Goal: Information Seeking & Learning: Learn about a topic

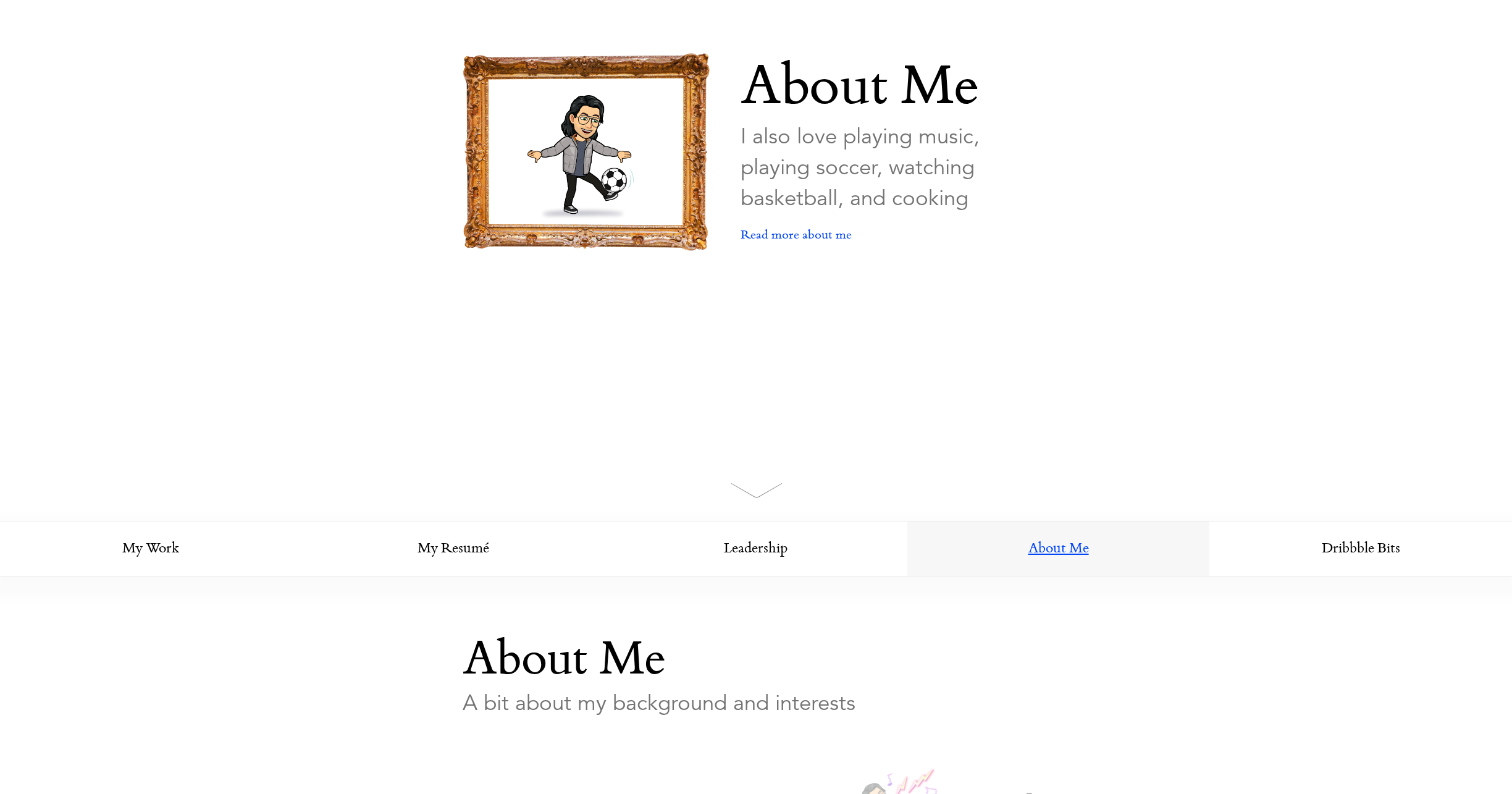
scroll to position [225, 0]
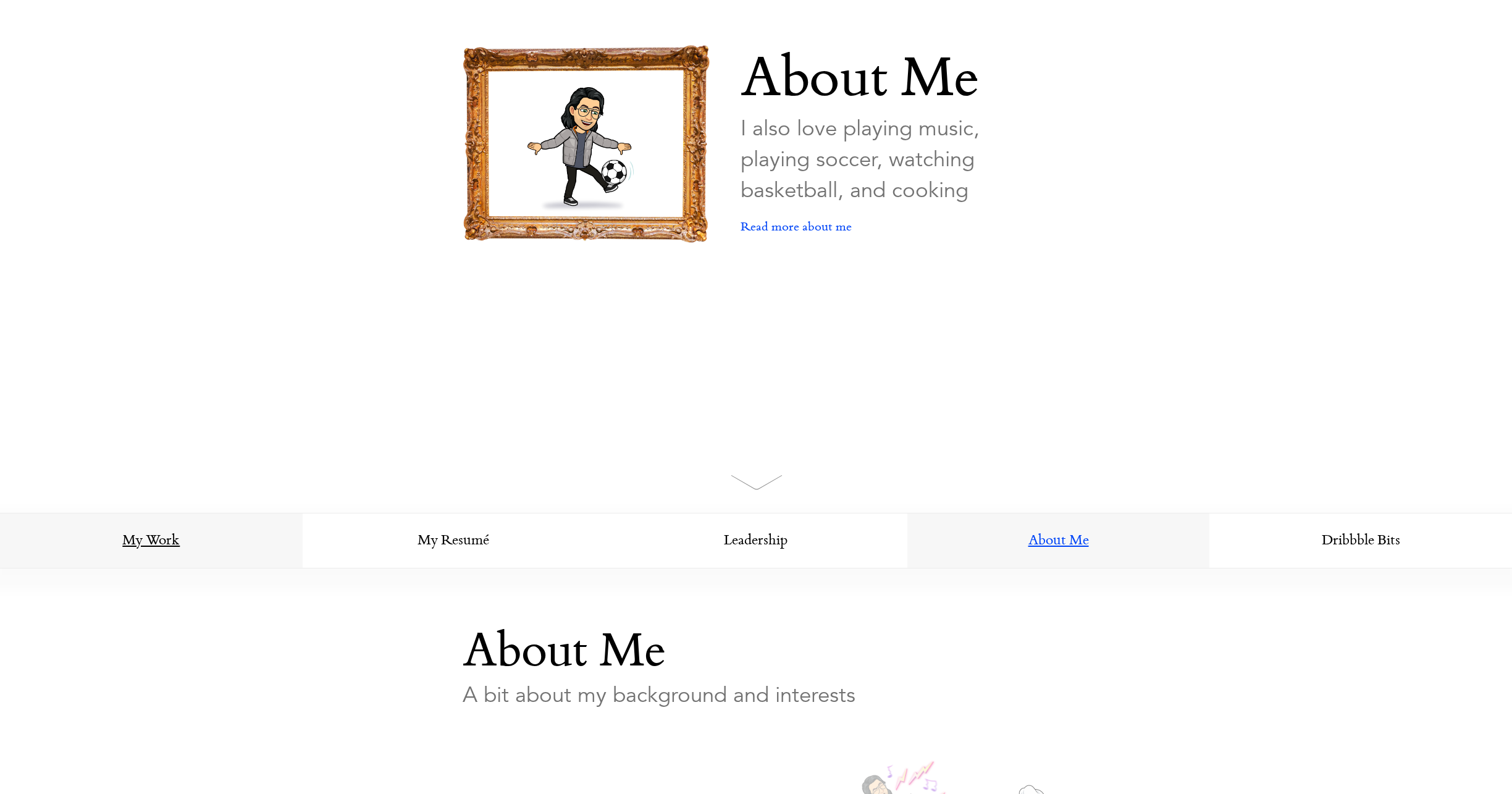
click at [168, 548] on link "My Work" at bounding box center [151, 541] width 303 height 56
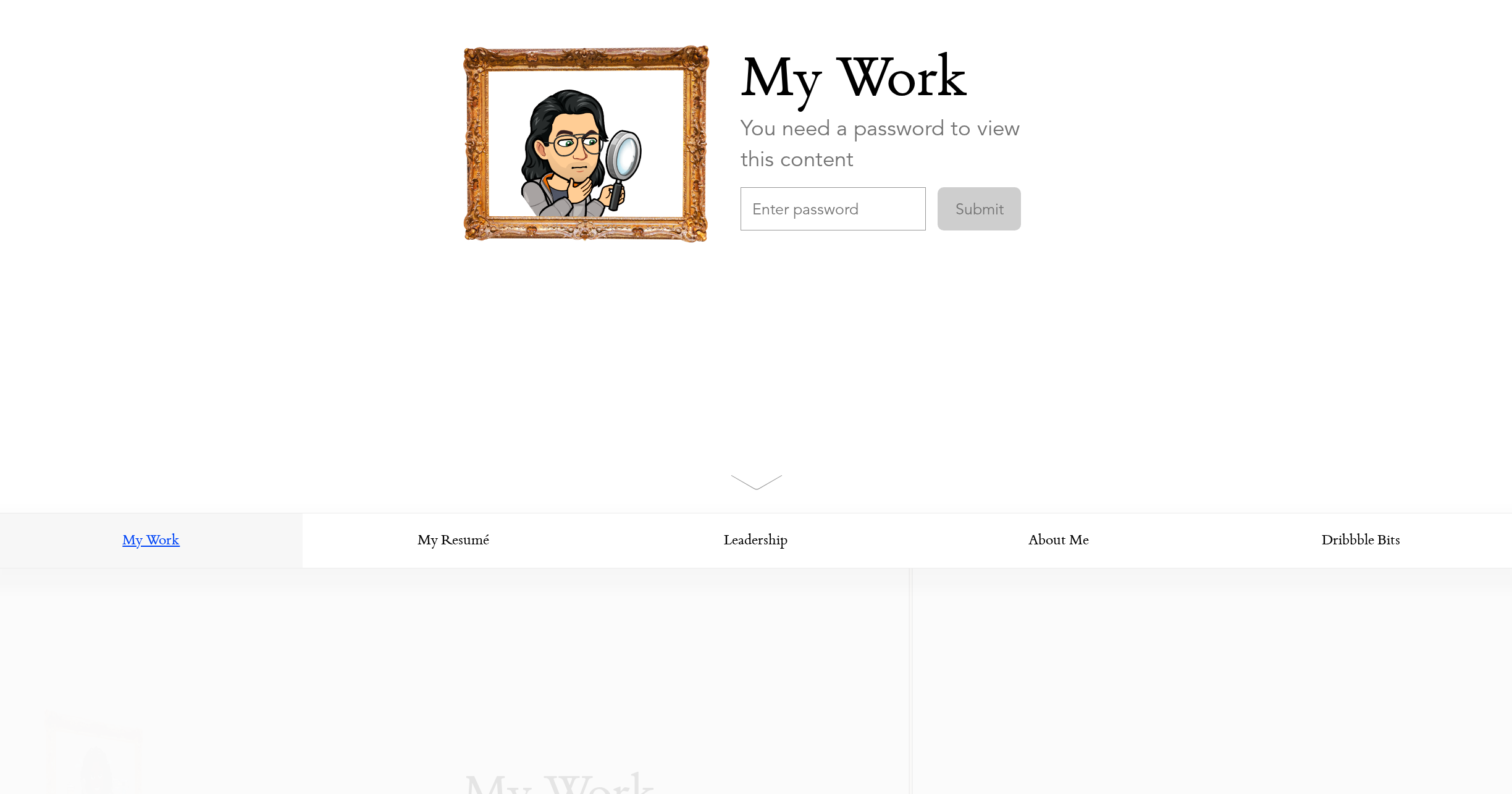
click at [795, 220] on input "text" at bounding box center [833, 209] width 185 height 43
type input "thoughtspotDesign"
click at [978, 208] on input "Submit" at bounding box center [979, 209] width 83 height 43
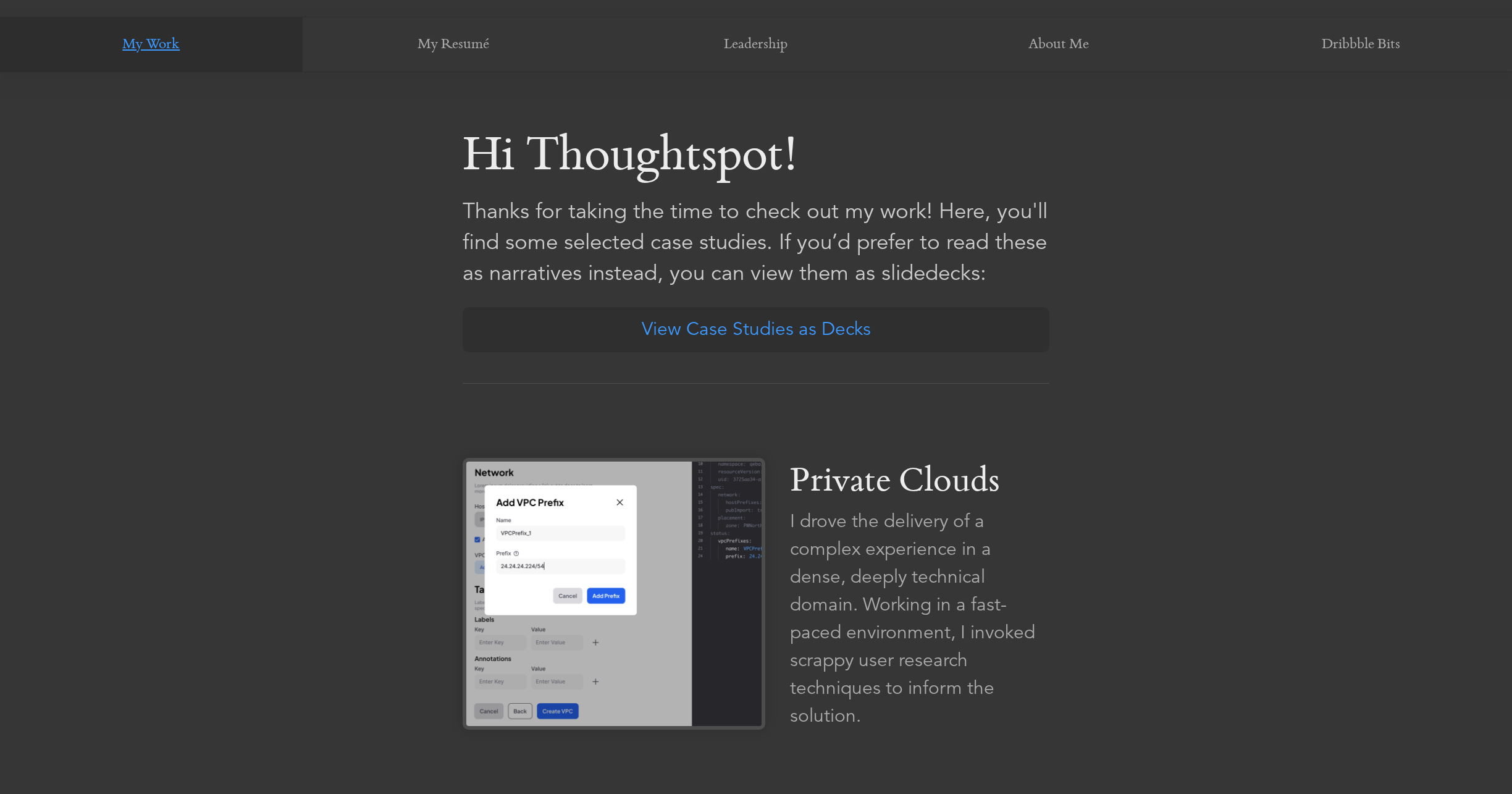
scroll to position [740, 0]
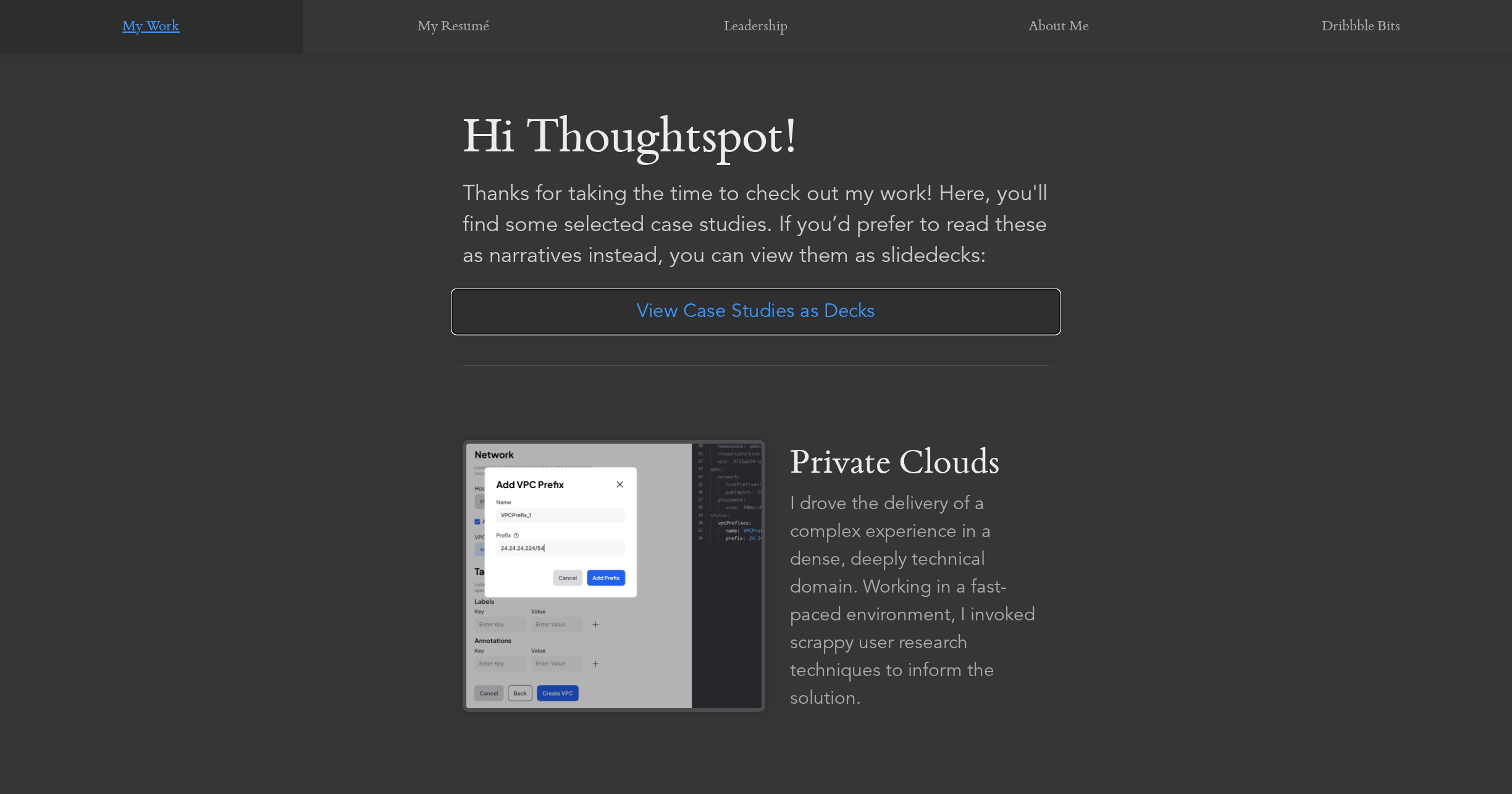
click at [778, 316] on link "View Case Studies as Decks" at bounding box center [756, 312] width 610 height 47
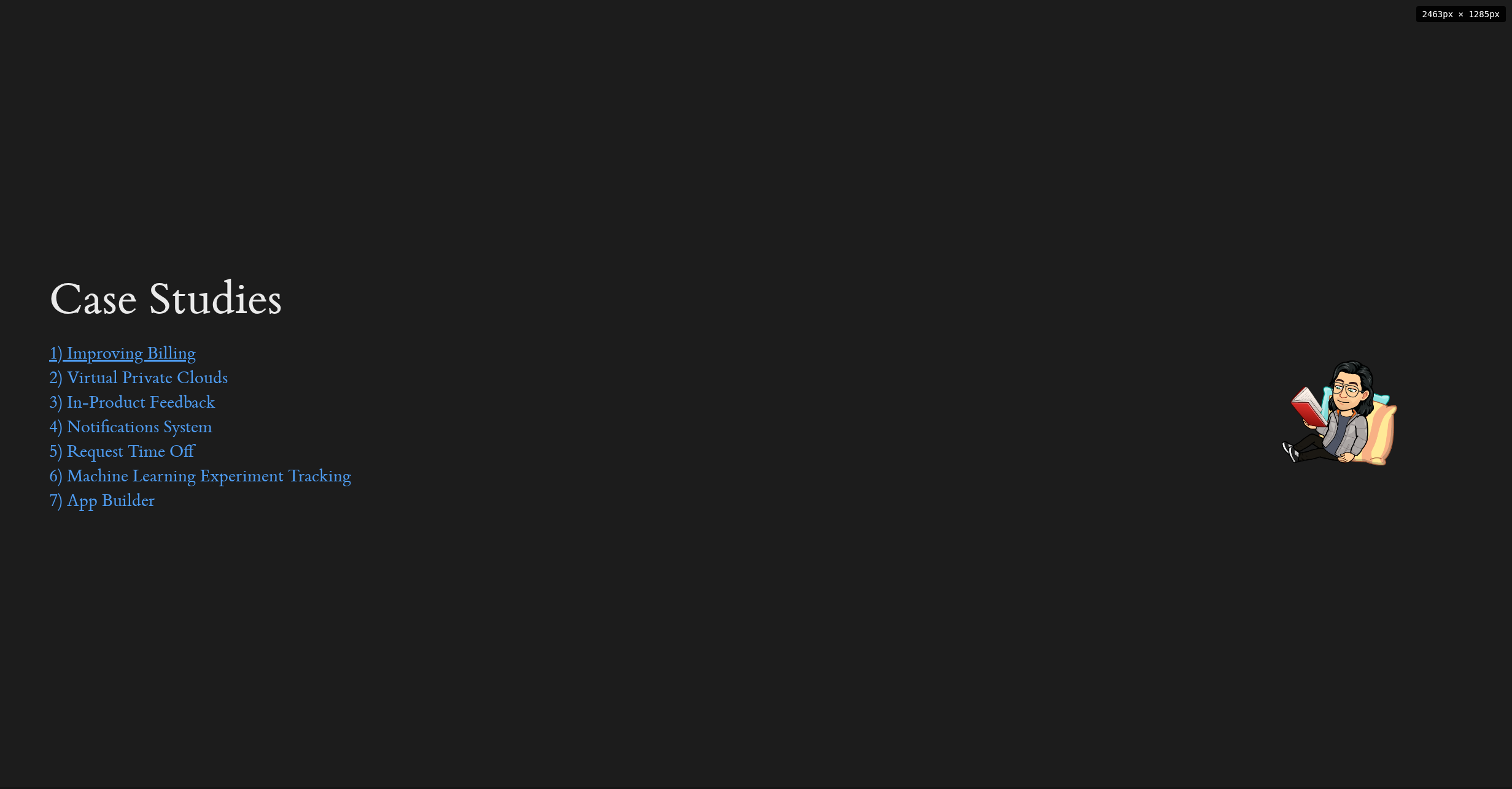
click at [151, 353] on link "1) Improving Billing" at bounding box center [122, 355] width 146 height 18
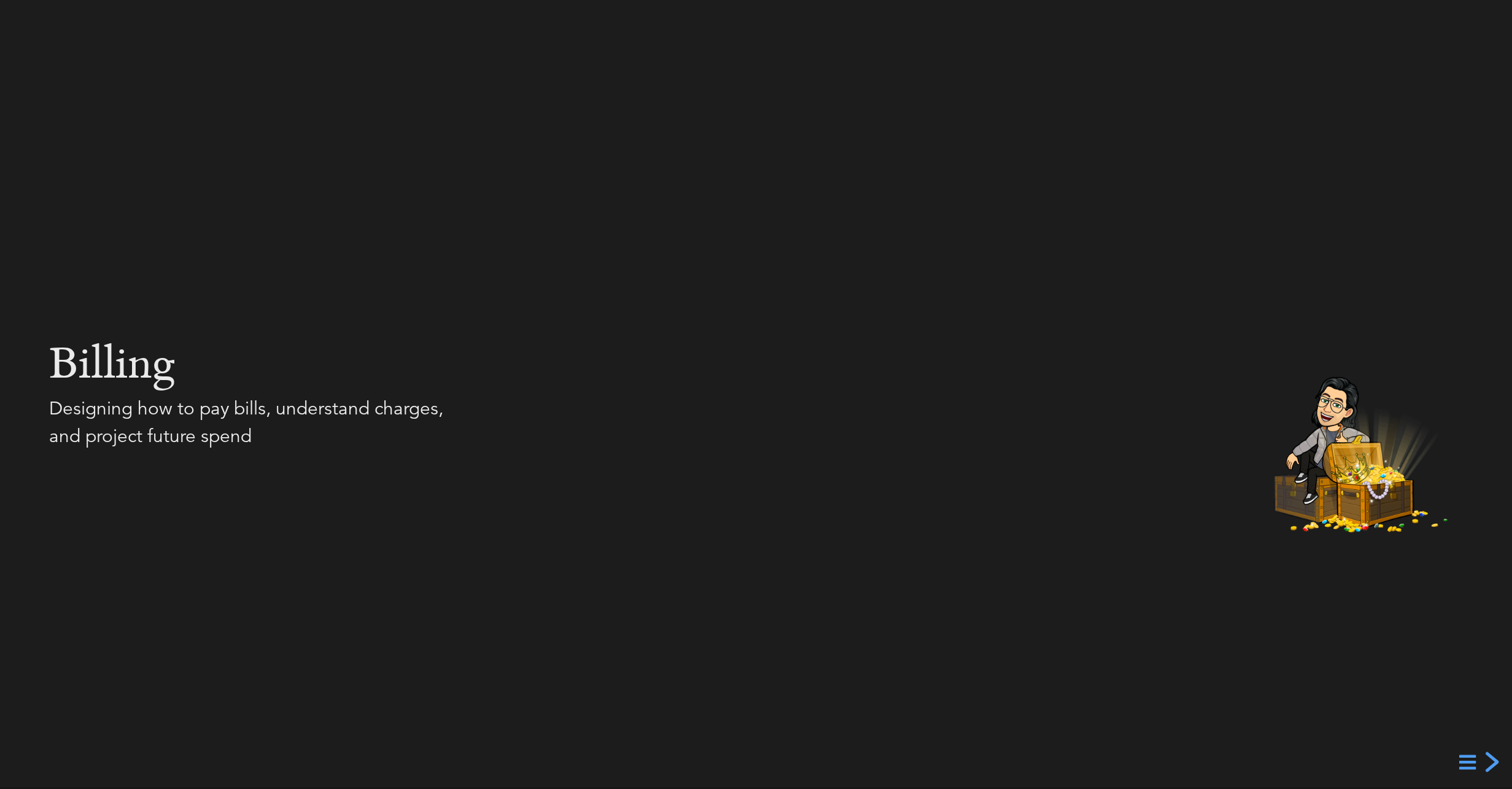
click at [1496, 764] on div "next slide" at bounding box center [1491, 762] width 22 height 22
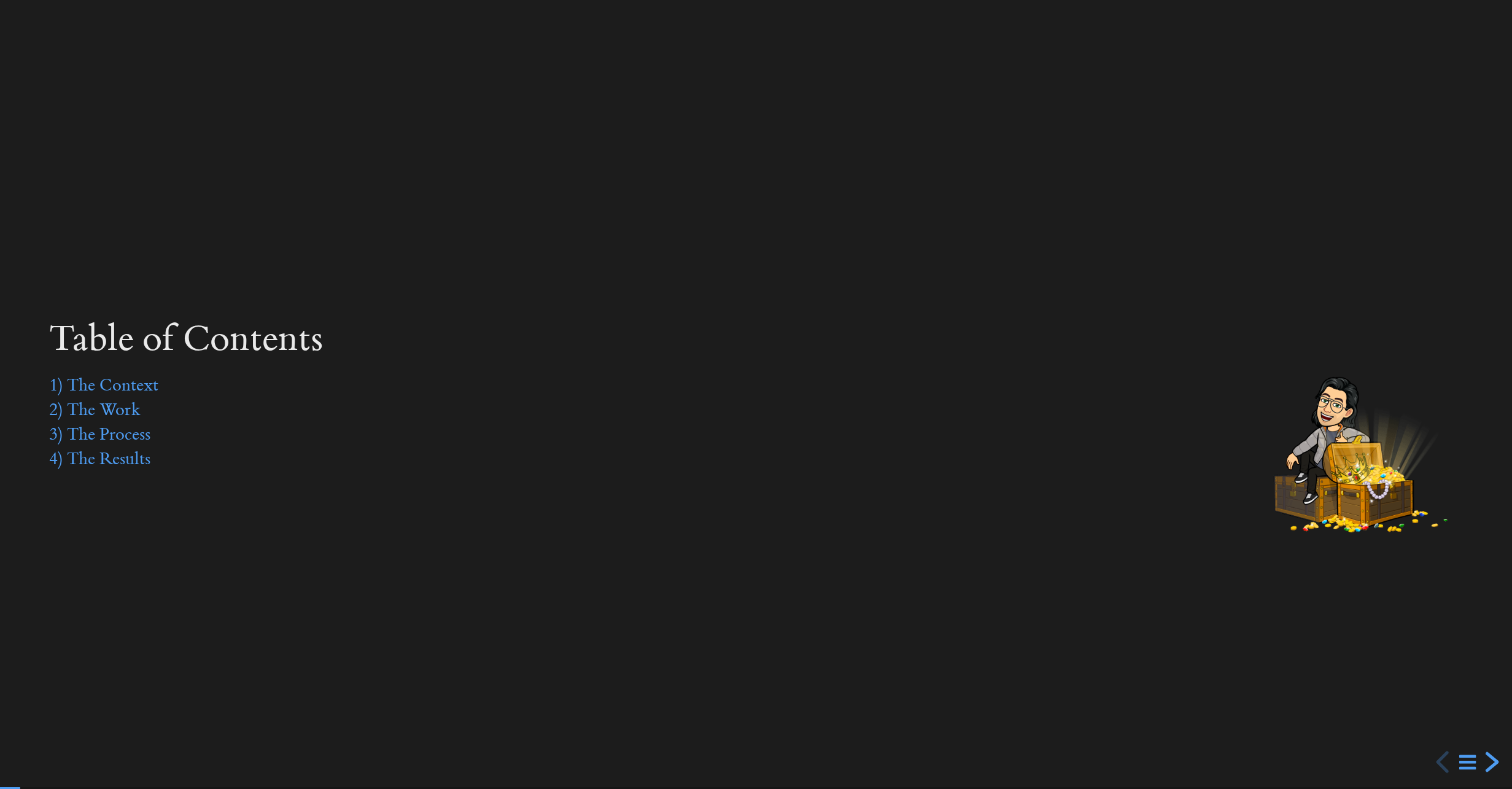
click at [1494, 764] on div "next slide" at bounding box center [1491, 762] width 22 height 22
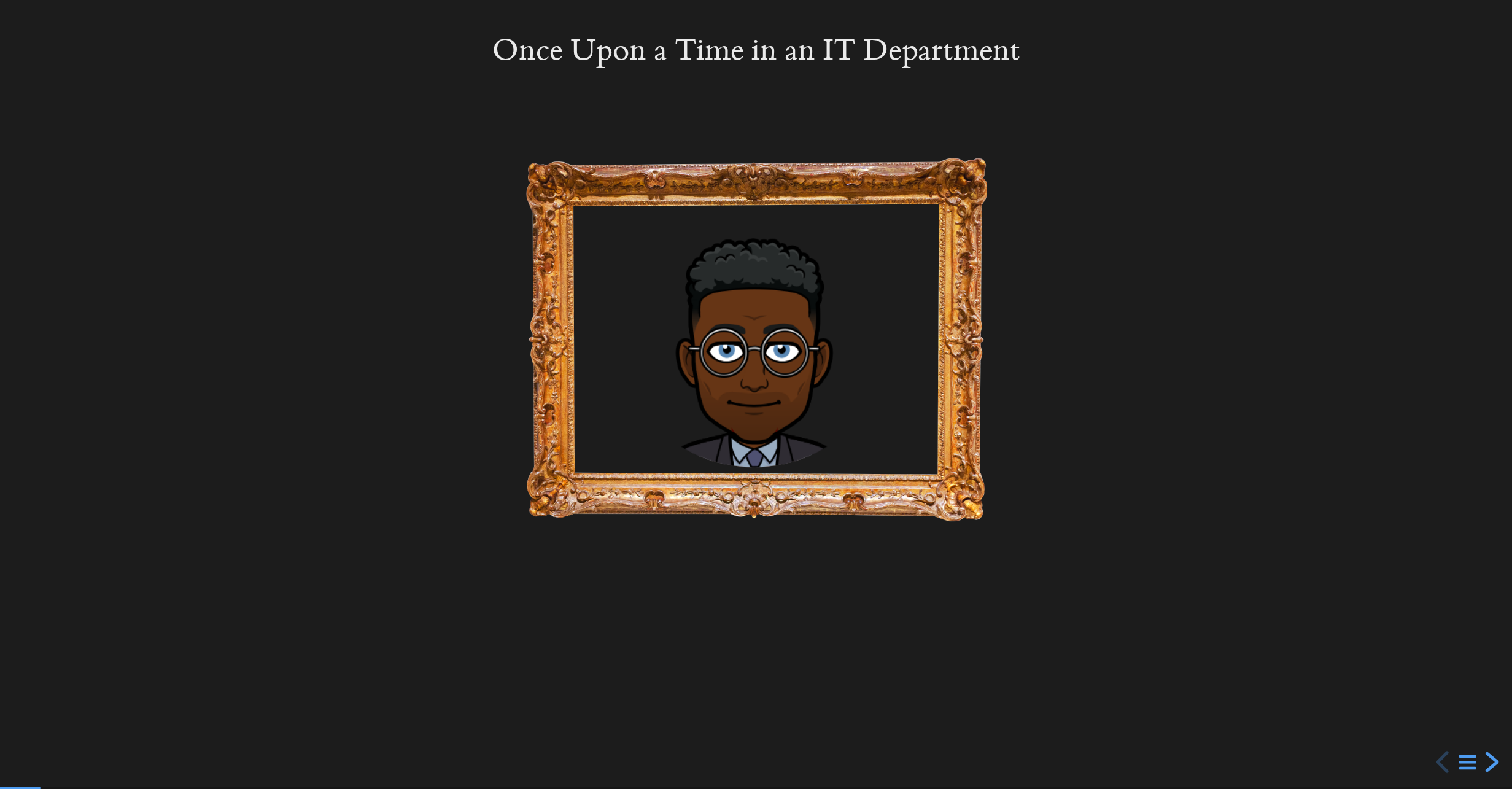
click at [1493, 763] on div "next slide" at bounding box center [1491, 762] width 22 height 22
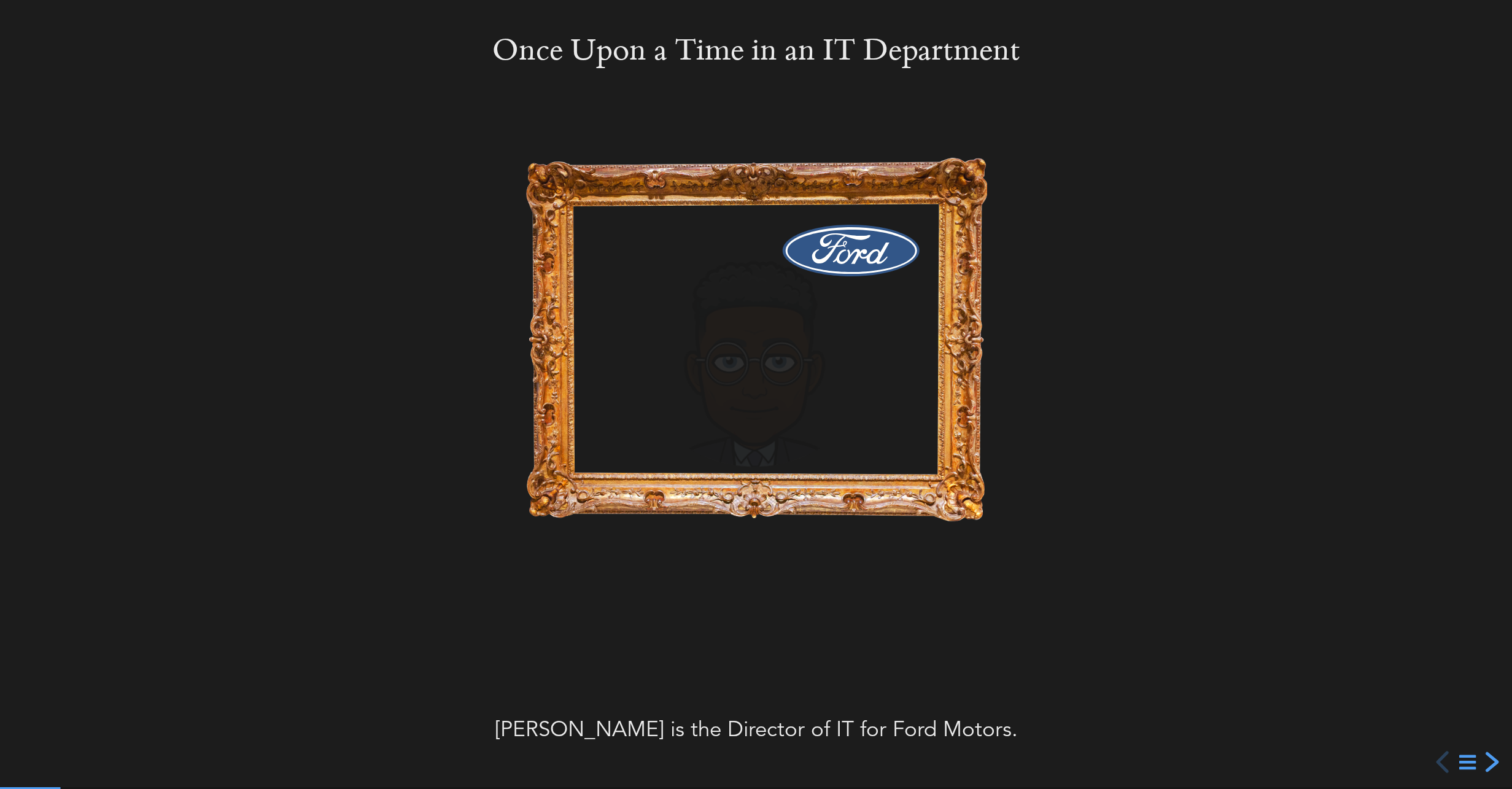
click at [1493, 763] on div "next slide" at bounding box center [1491, 762] width 22 height 22
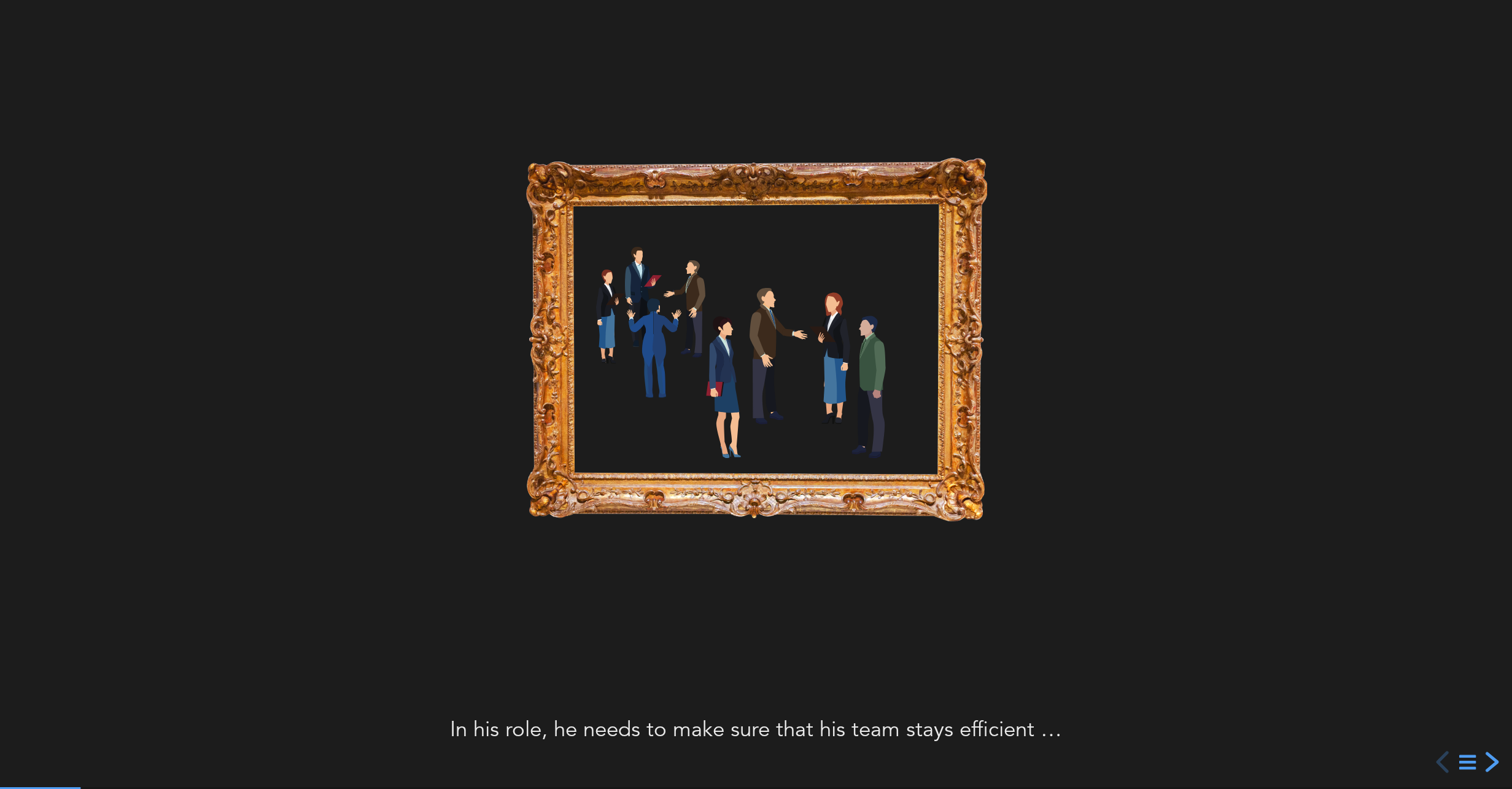
click at [1493, 763] on div "next slide" at bounding box center [1491, 762] width 22 height 22
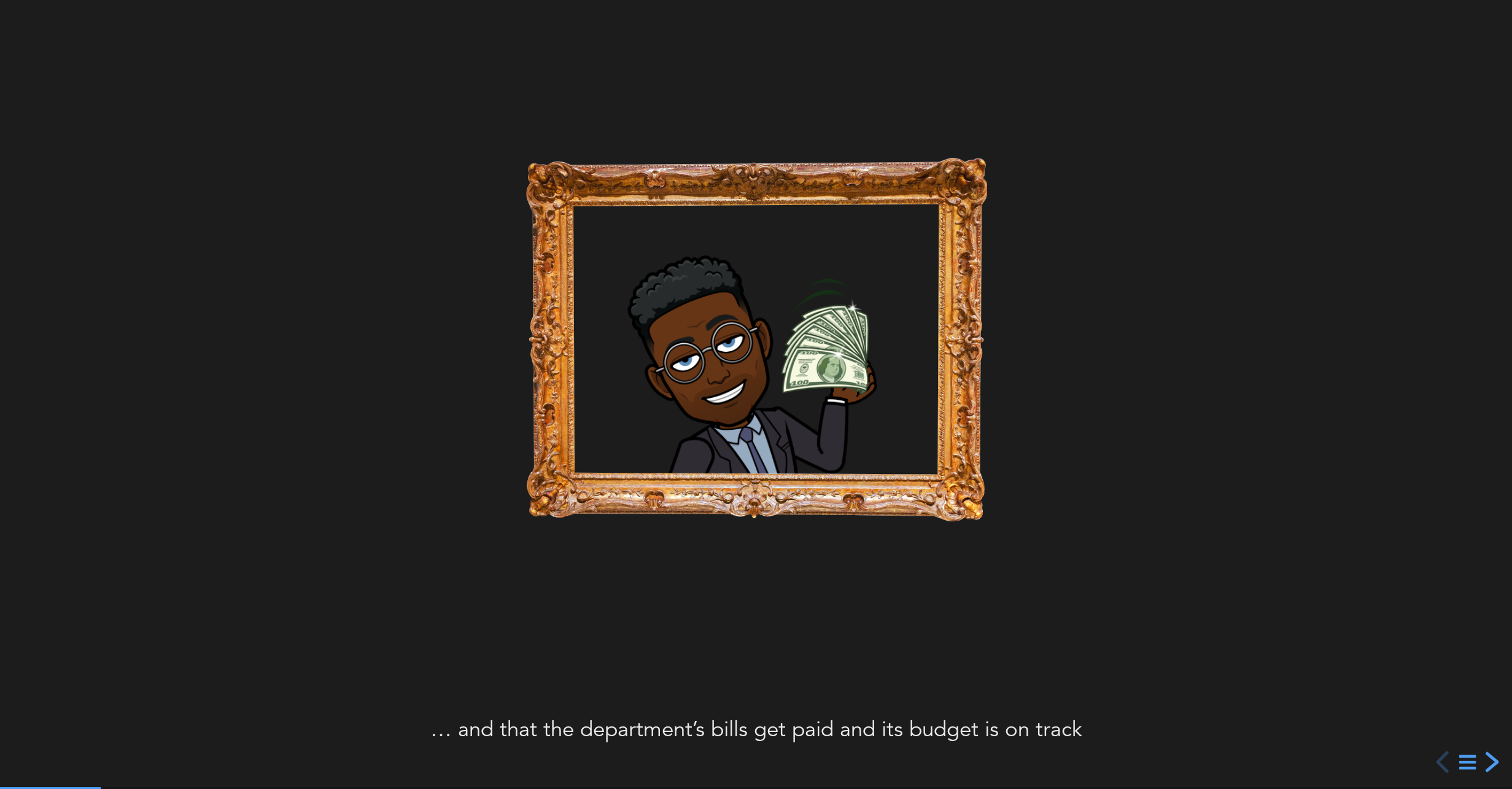
click at [1493, 763] on div "next slide" at bounding box center [1491, 762] width 22 height 22
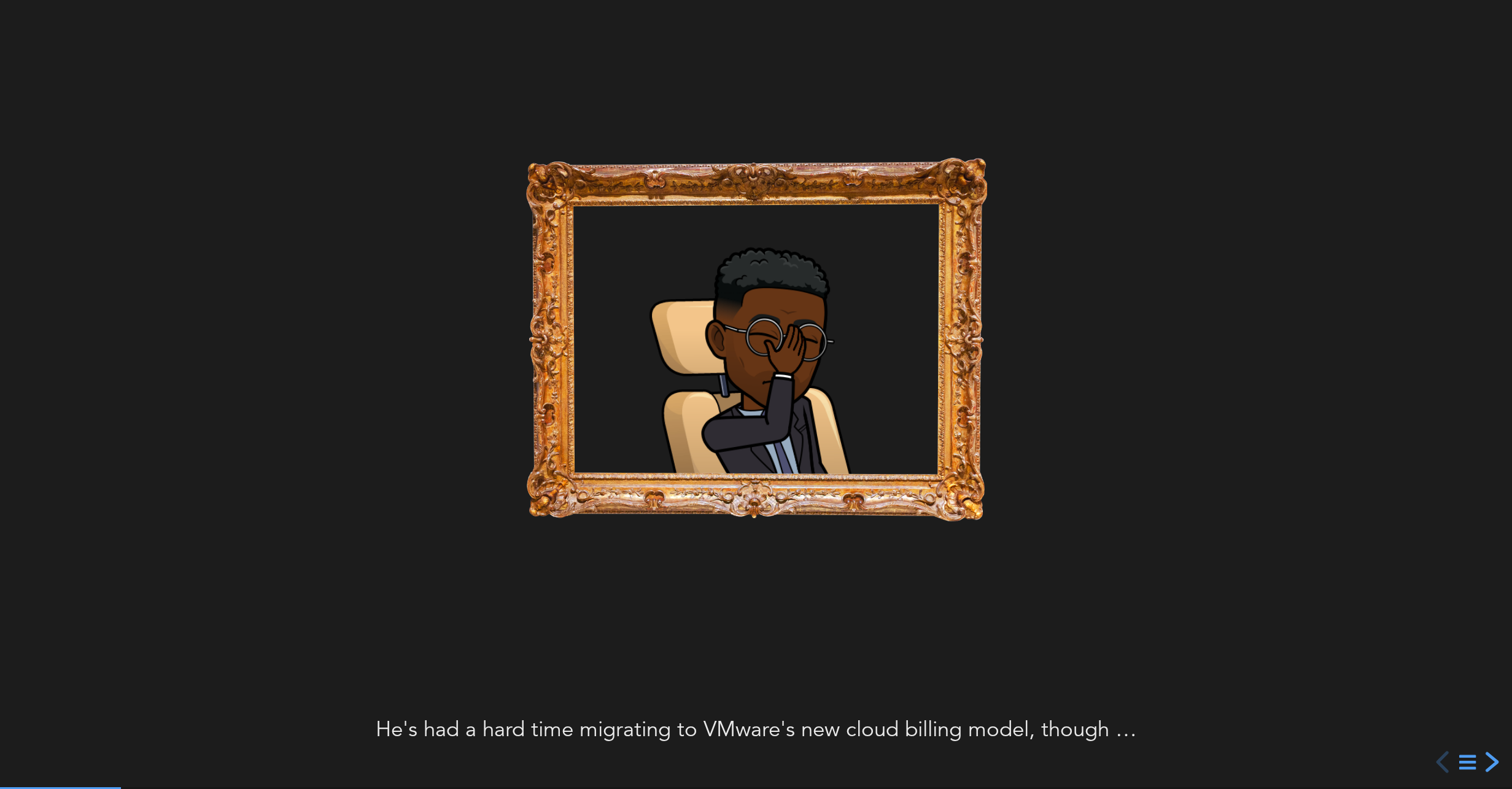
click at [1493, 763] on div "next slide" at bounding box center [1491, 762] width 22 height 22
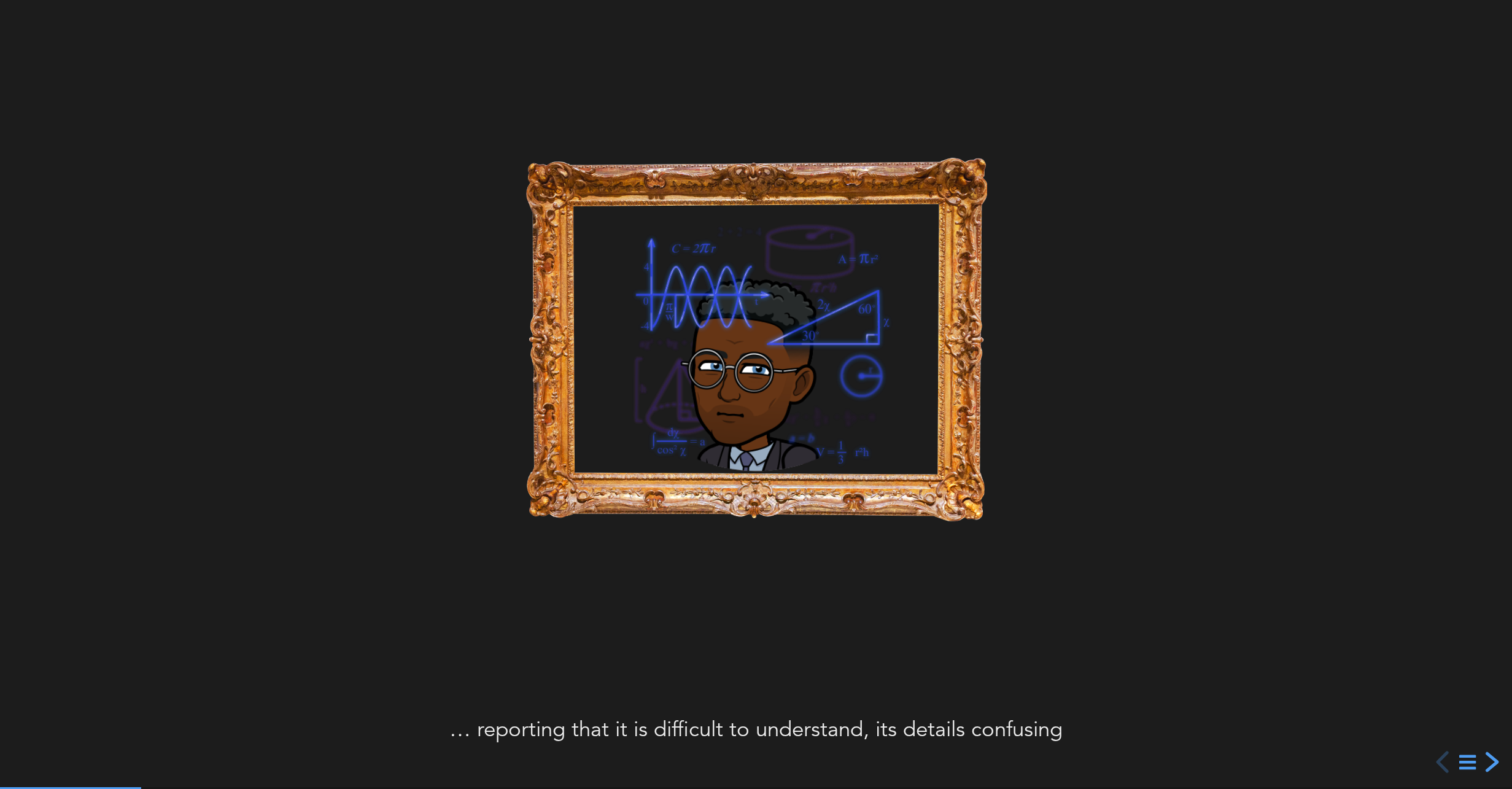
click at [1493, 763] on div "next slide" at bounding box center [1491, 762] width 22 height 22
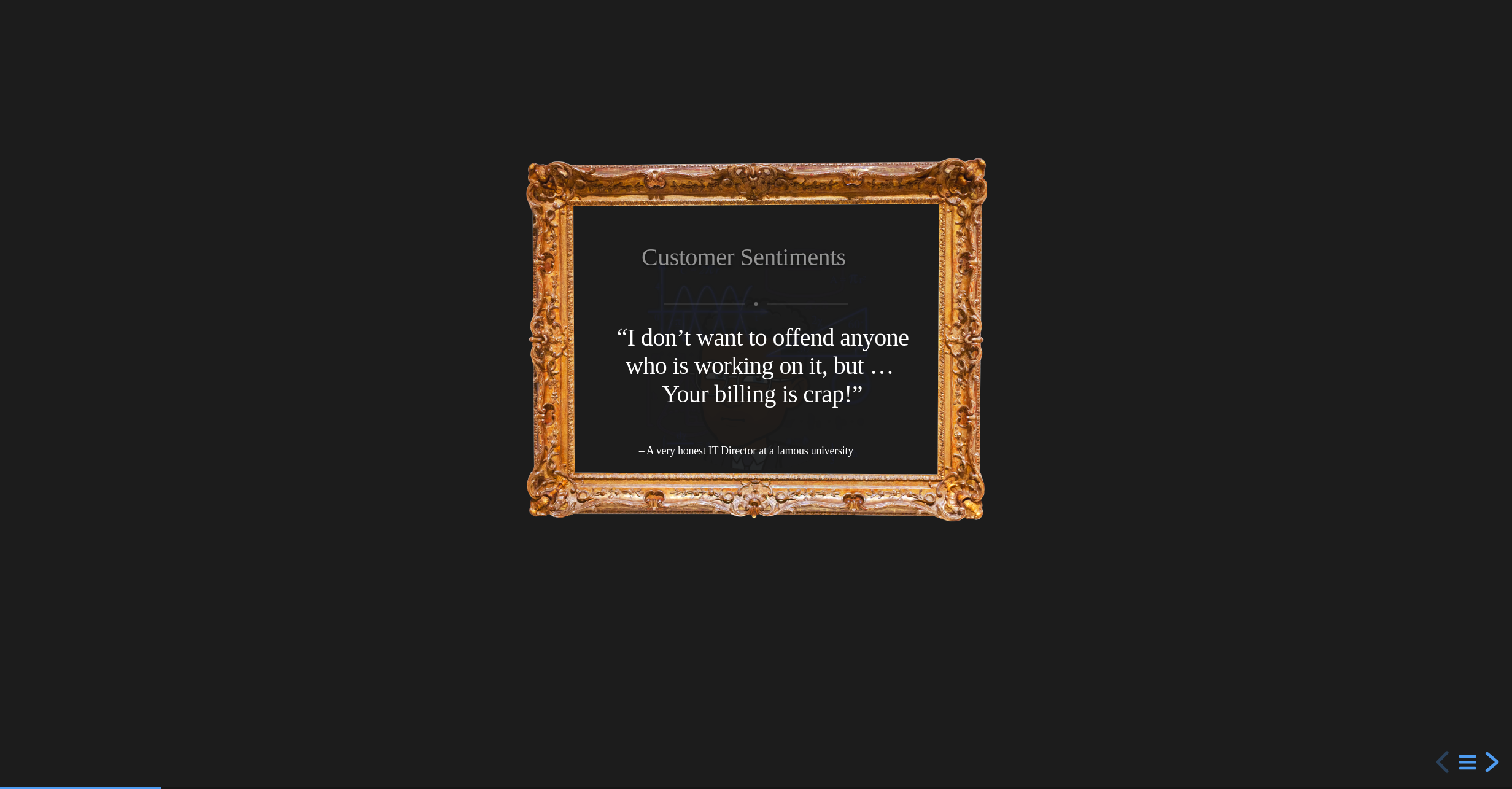
click at [1493, 763] on div "next slide" at bounding box center [1491, 762] width 22 height 22
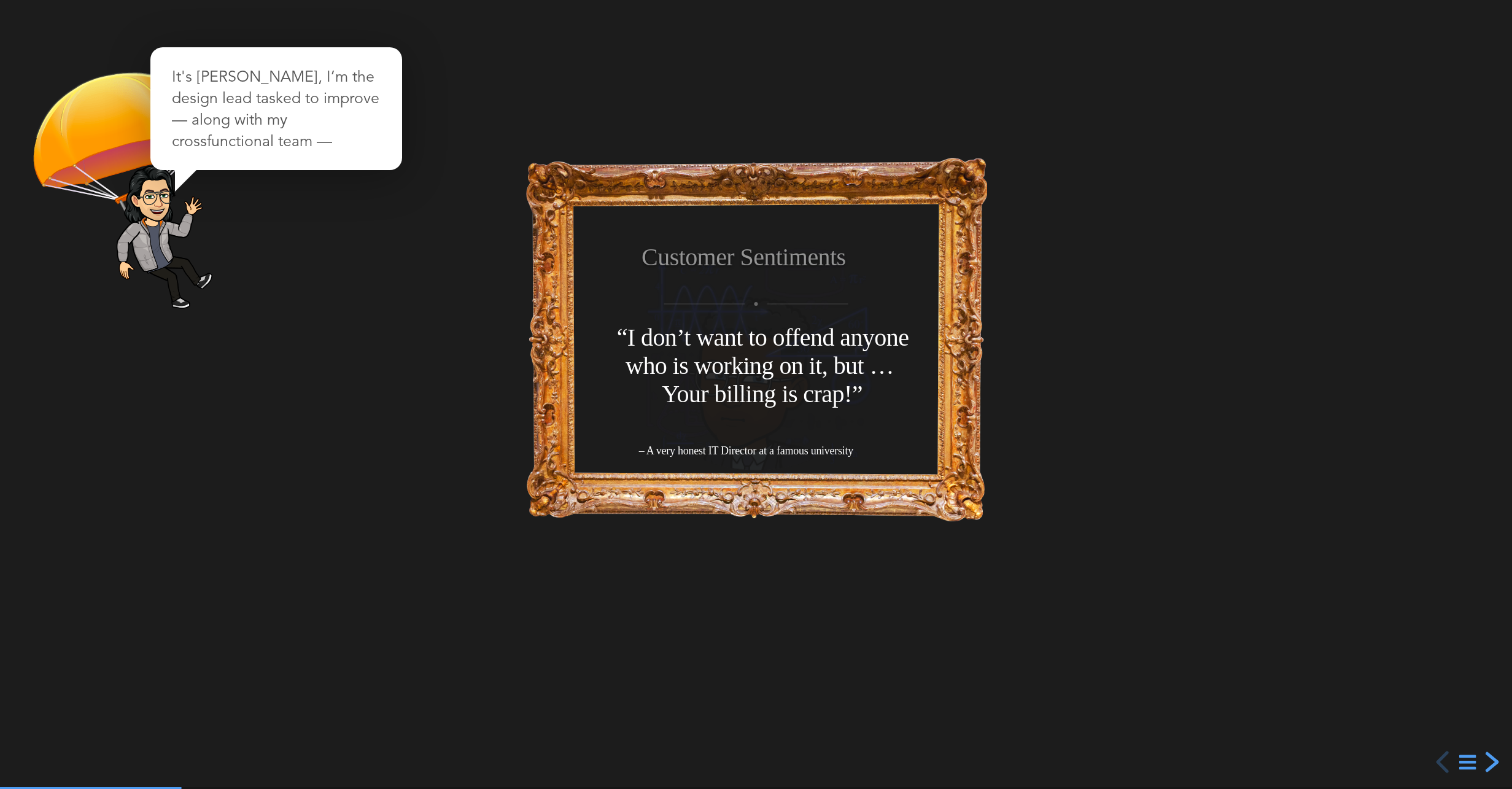
click at [1493, 762] on div "next slide" at bounding box center [1491, 762] width 22 height 22
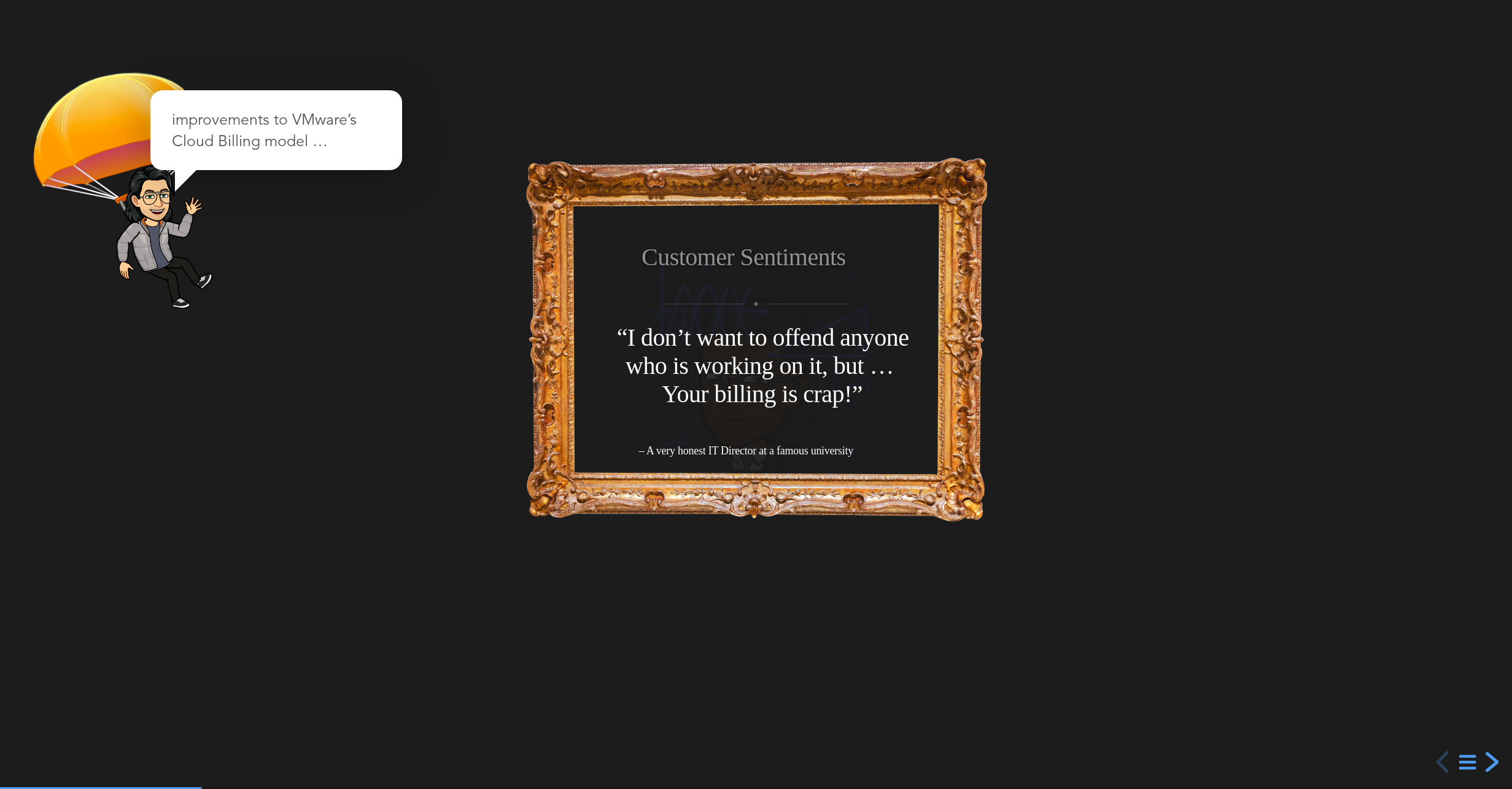
click at [1493, 762] on div "next slide" at bounding box center [1491, 762] width 22 height 22
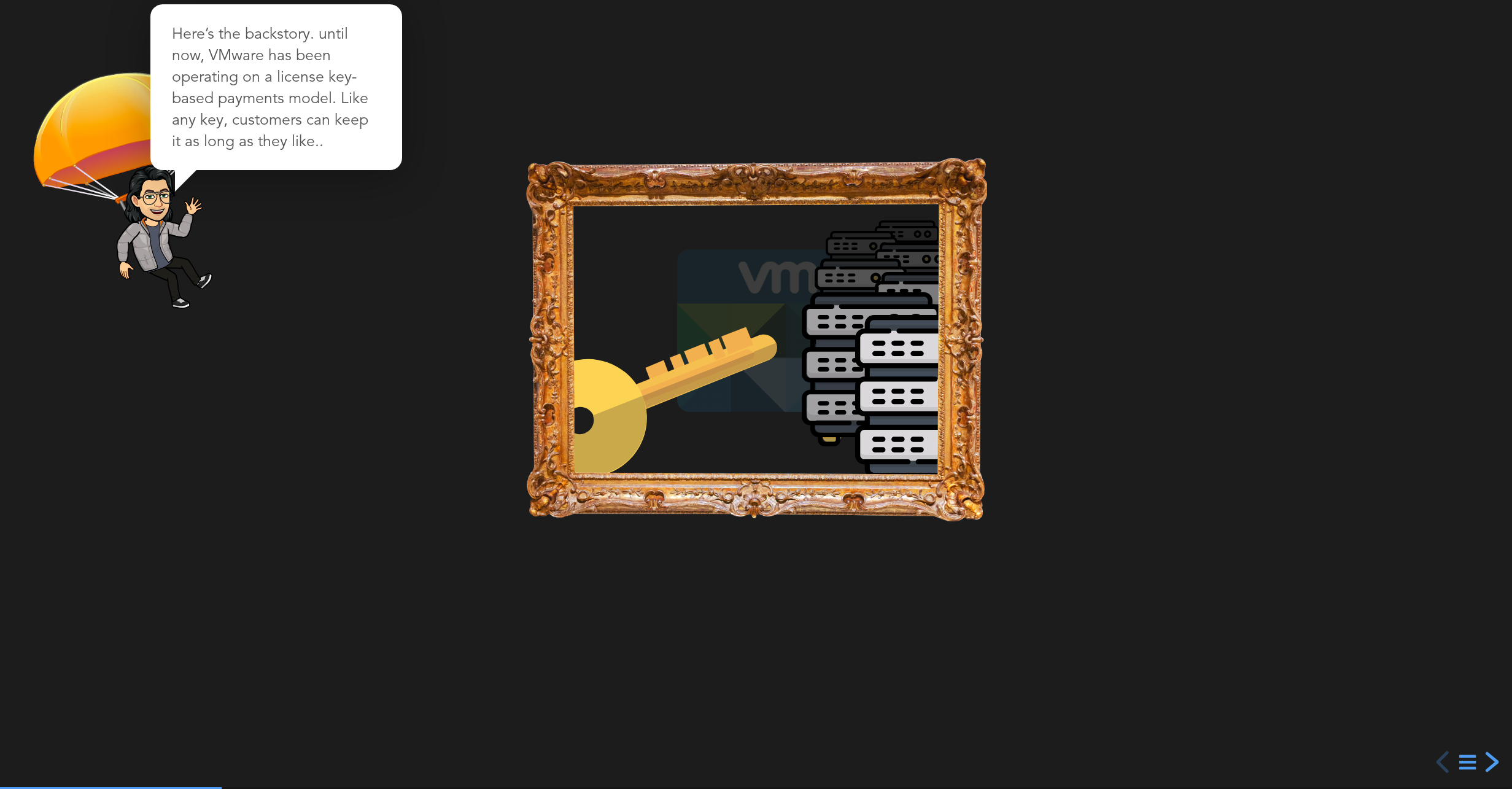
click at [1493, 762] on div "next slide" at bounding box center [1491, 762] width 22 height 22
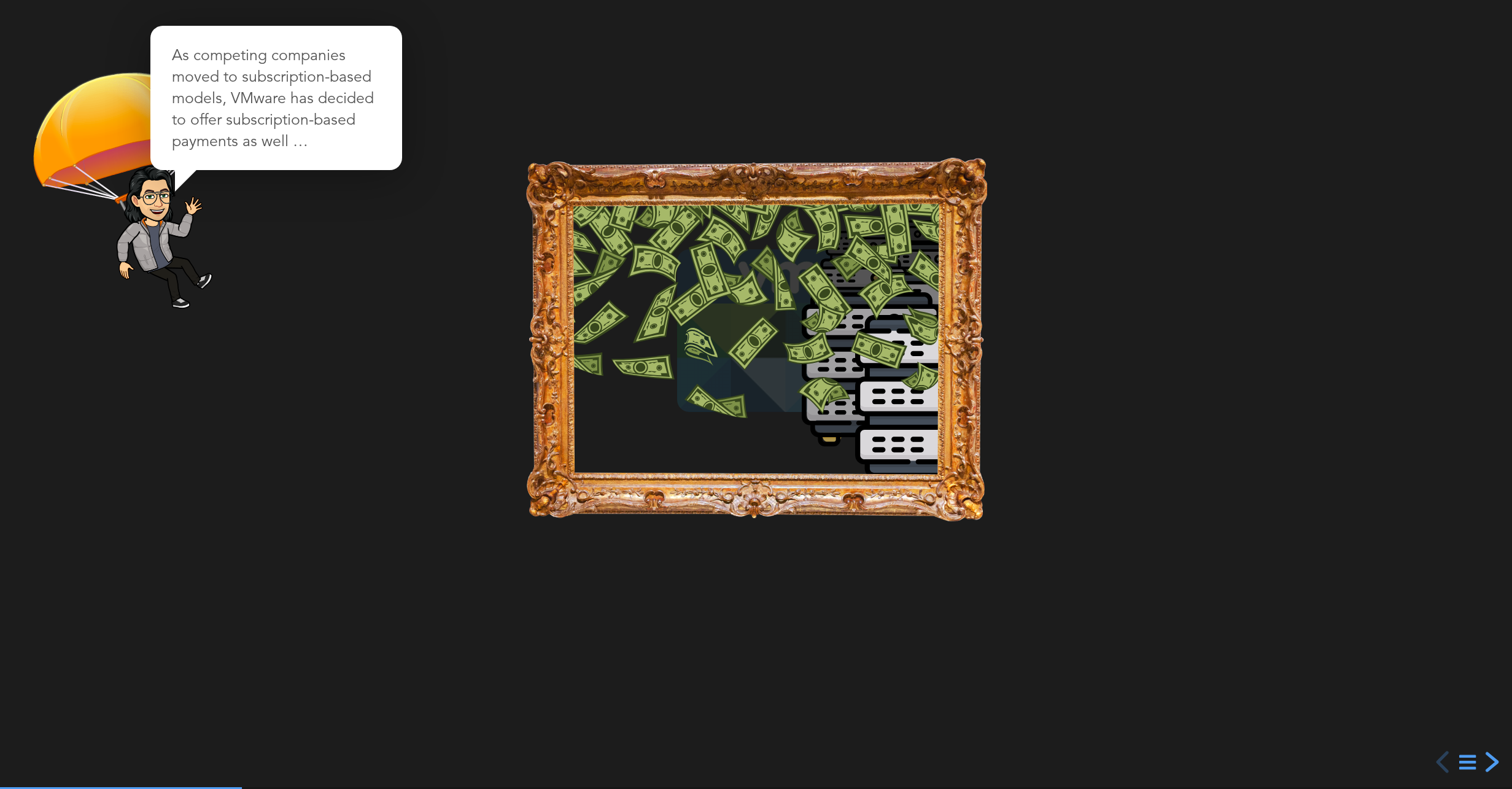
click at [1494, 764] on div "next slide" at bounding box center [1491, 762] width 22 height 22
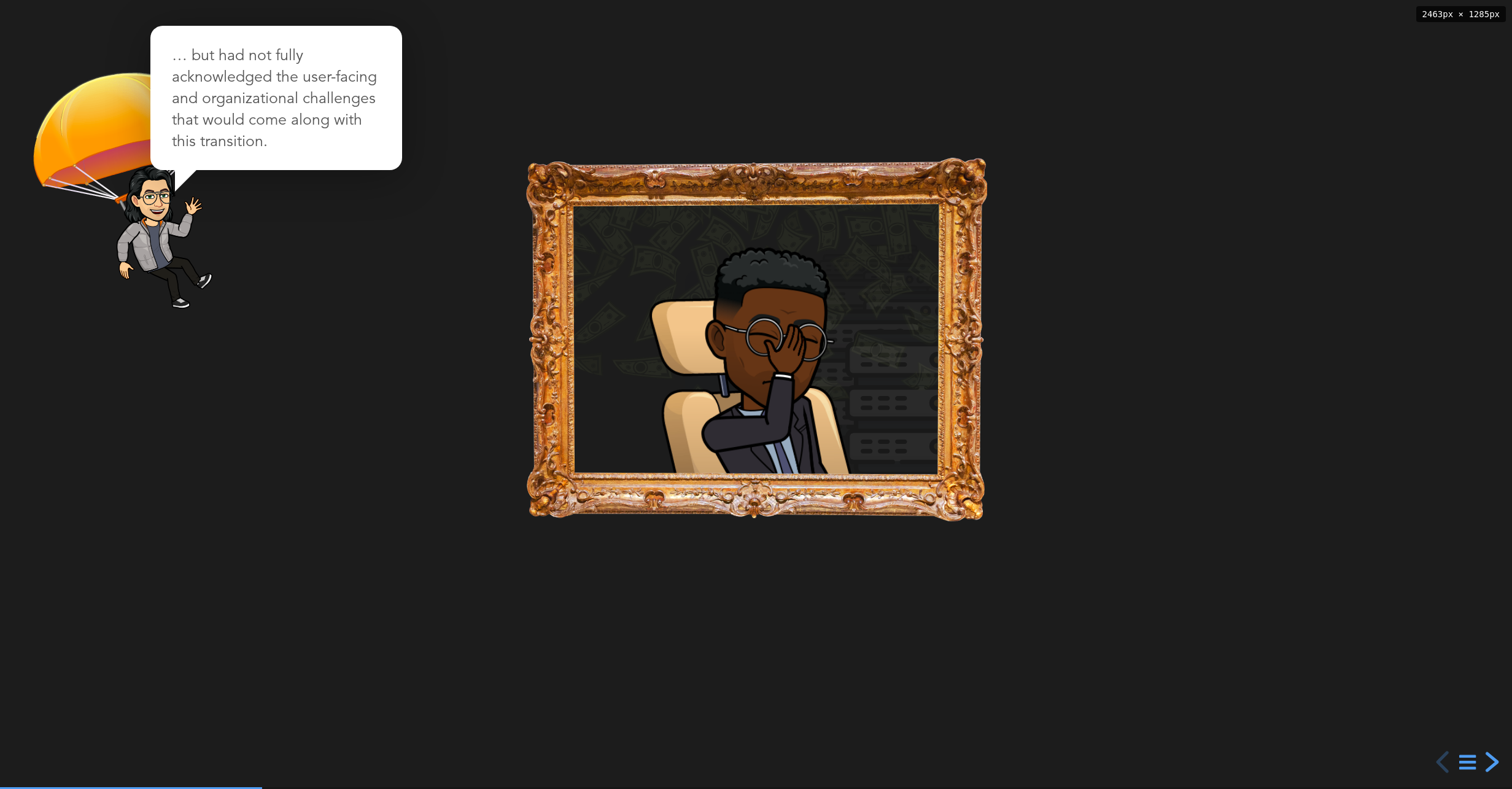
click at [1493, 764] on div "next slide" at bounding box center [1491, 762] width 22 height 22
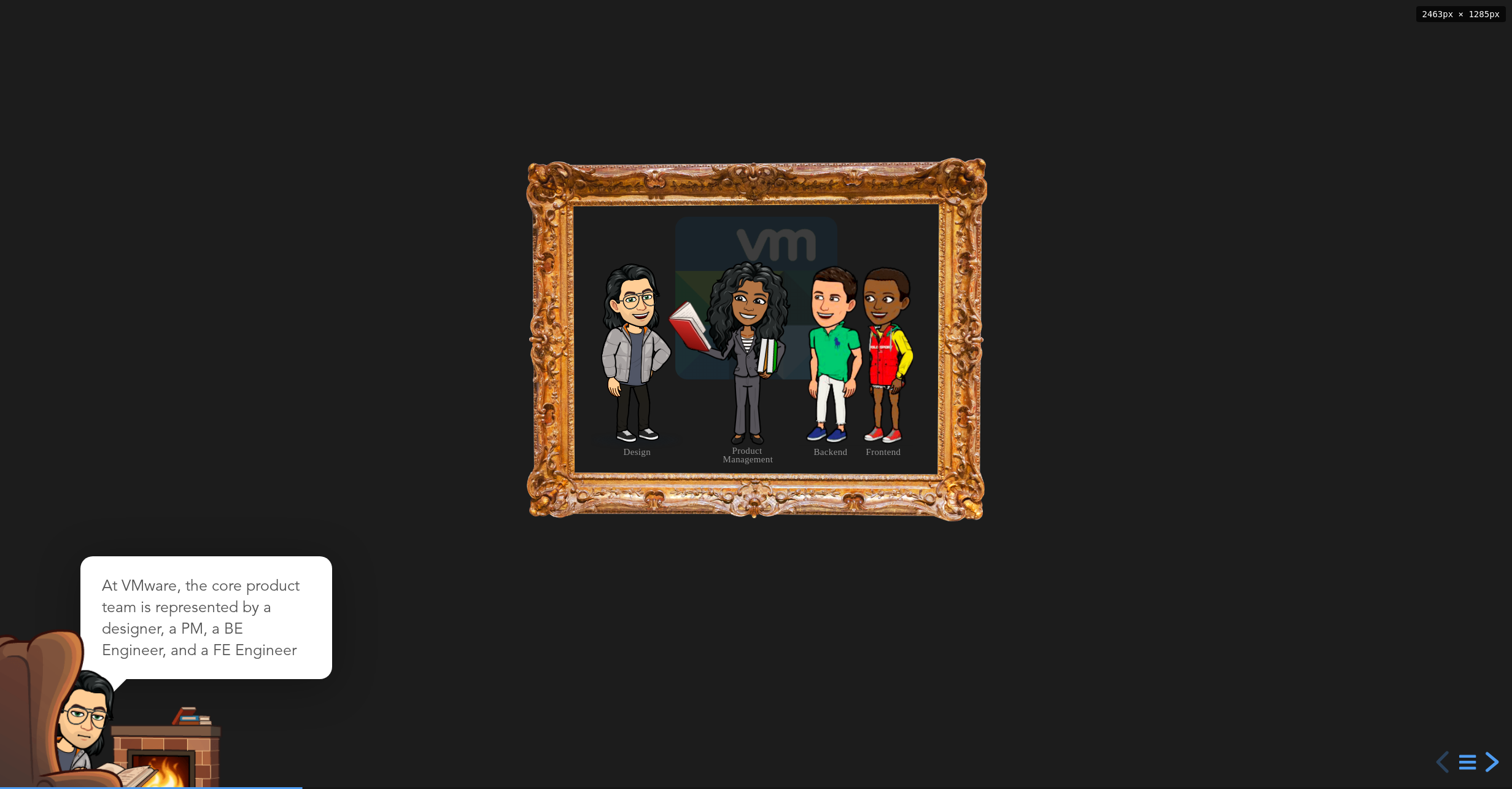
click at [1493, 764] on div "next slide" at bounding box center [1491, 762] width 22 height 22
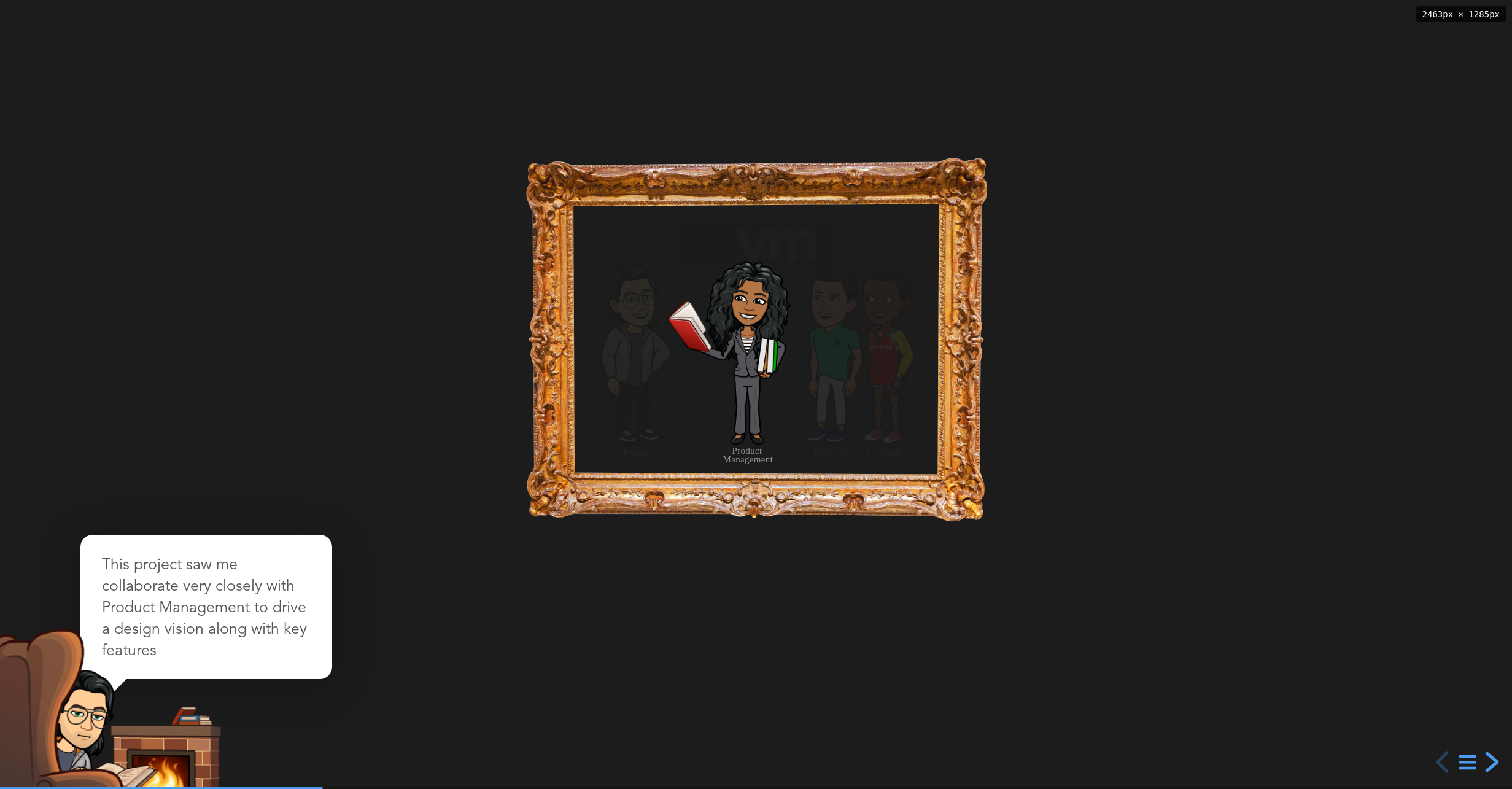
click at [1493, 764] on div "next slide" at bounding box center [1491, 762] width 22 height 22
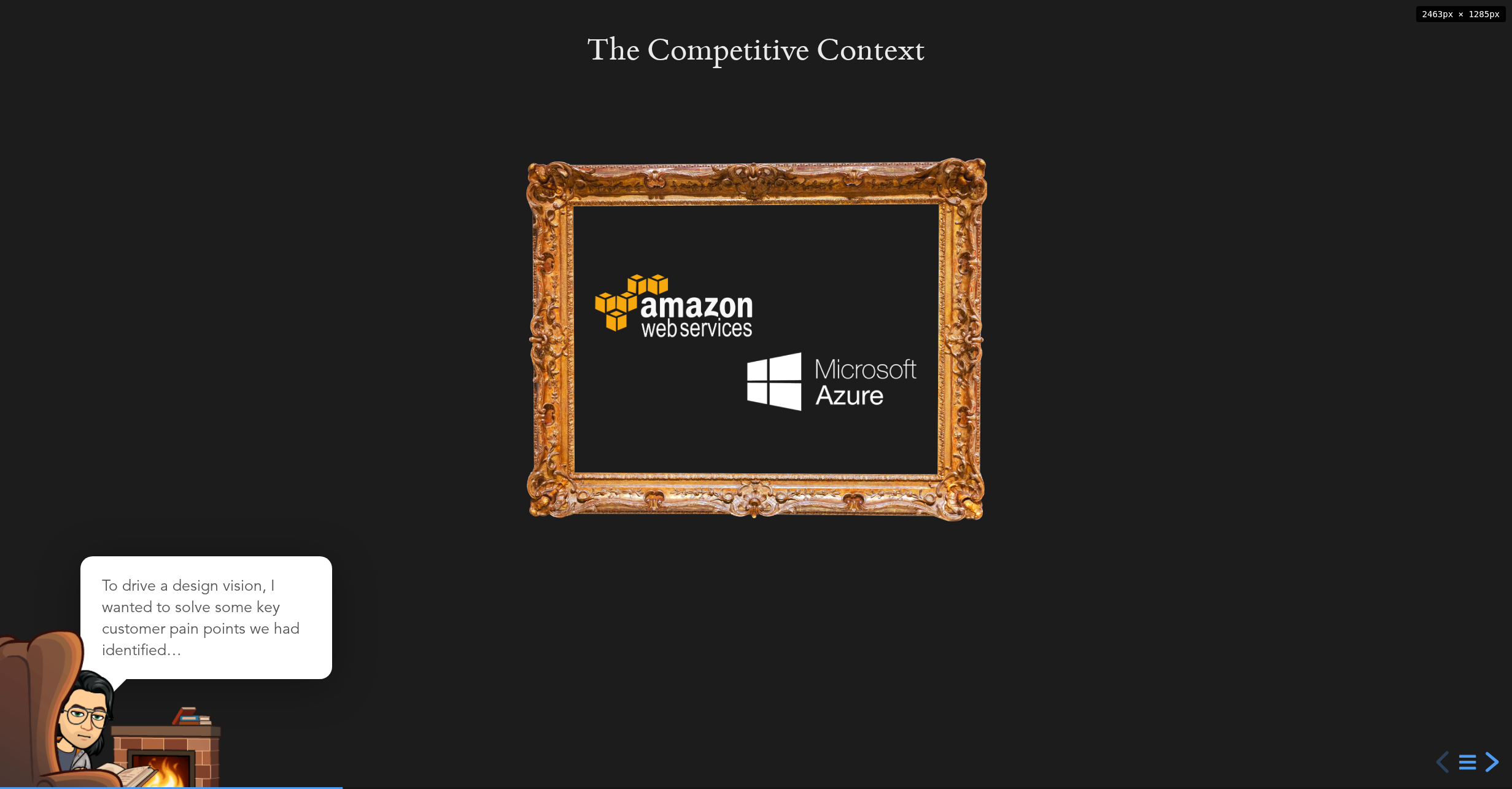
click at [1493, 764] on div "next slide" at bounding box center [1491, 762] width 22 height 22
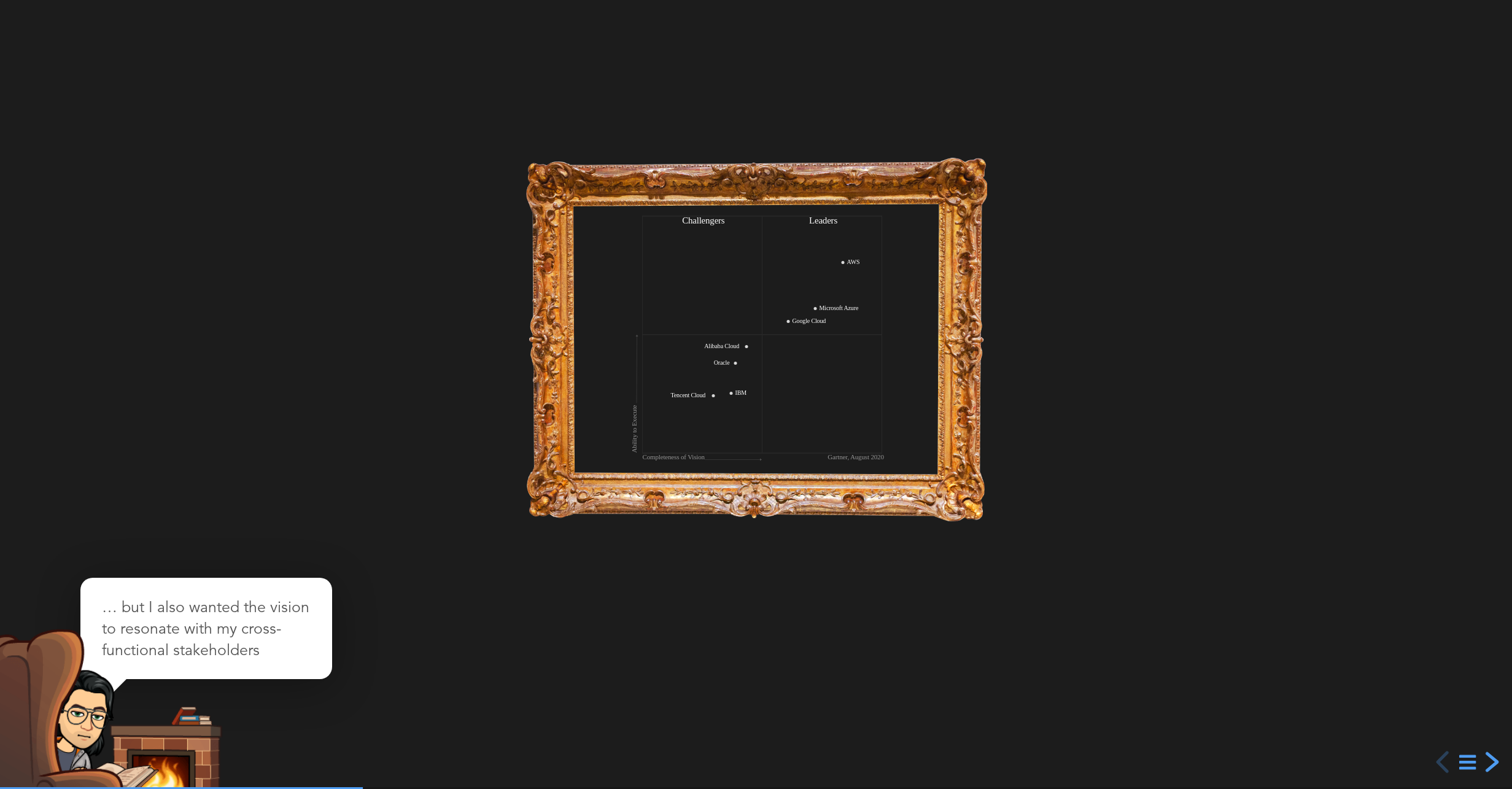
click at [1493, 764] on div "next slide" at bounding box center [1491, 762] width 22 height 22
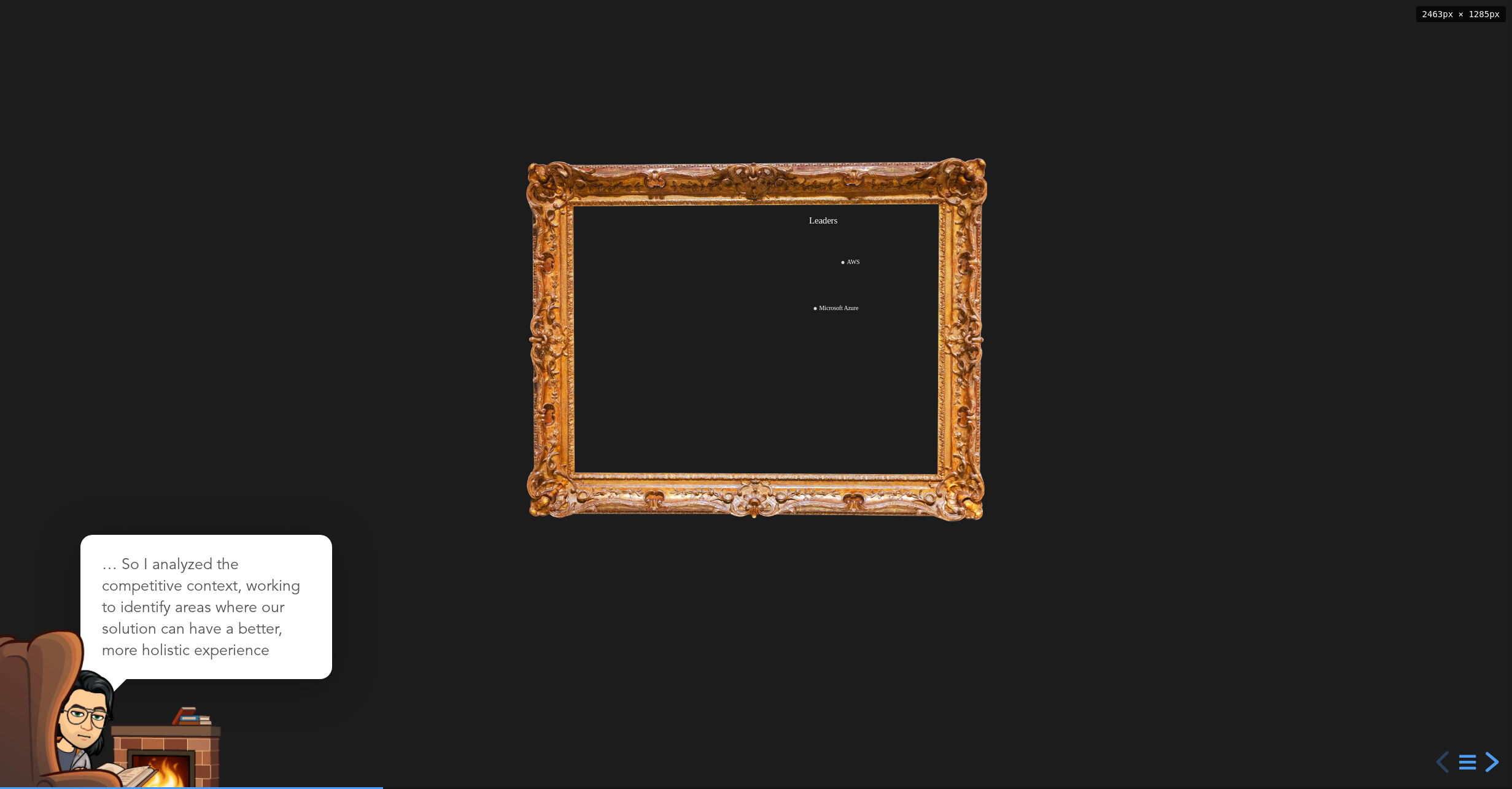
click at [1493, 764] on div "next slide" at bounding box center [1491, 762] width 22 height 22
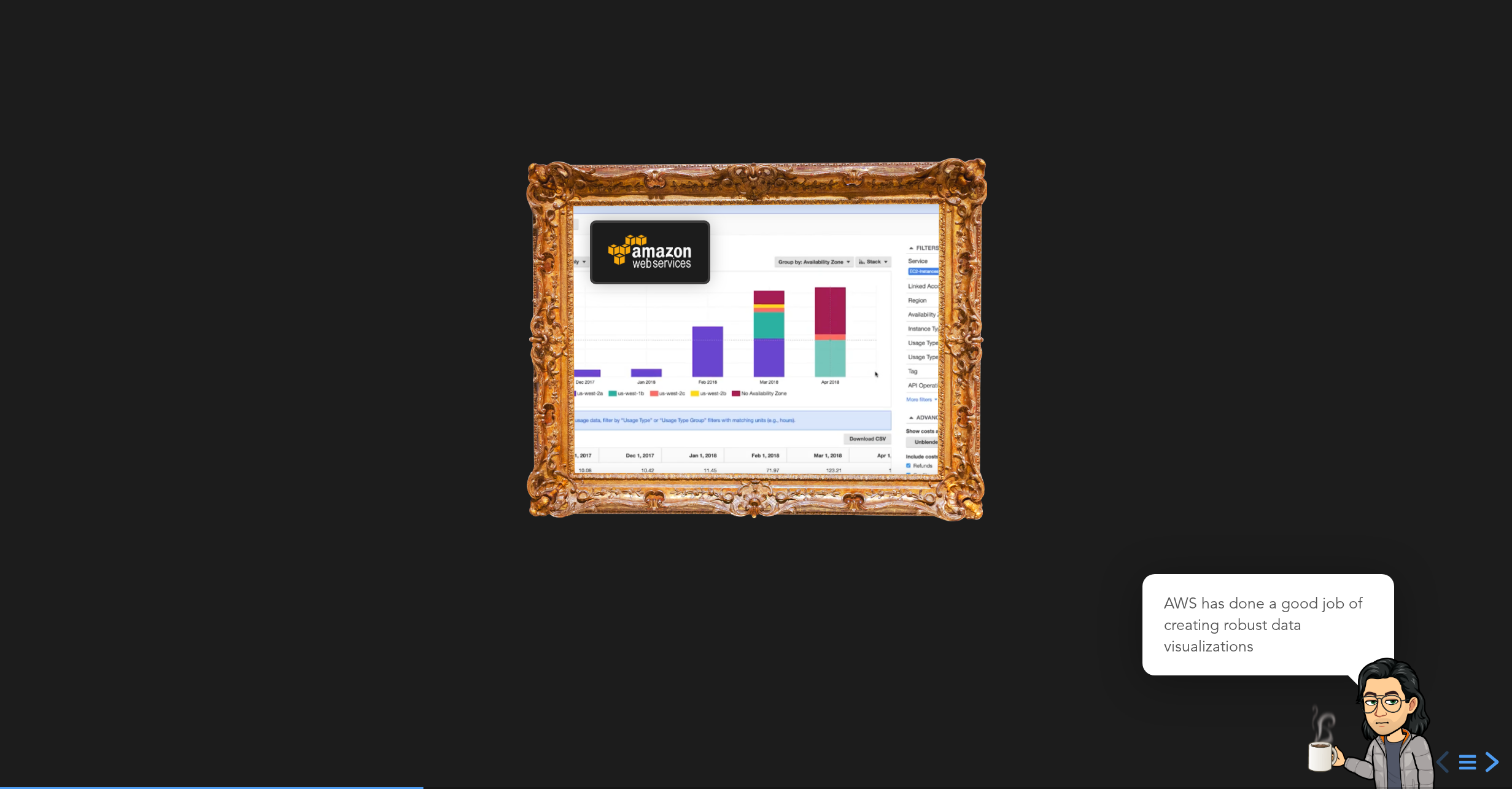
click at [1493, 764] on div "next slide" at bounding box center [1491, 762] width 22 height 22
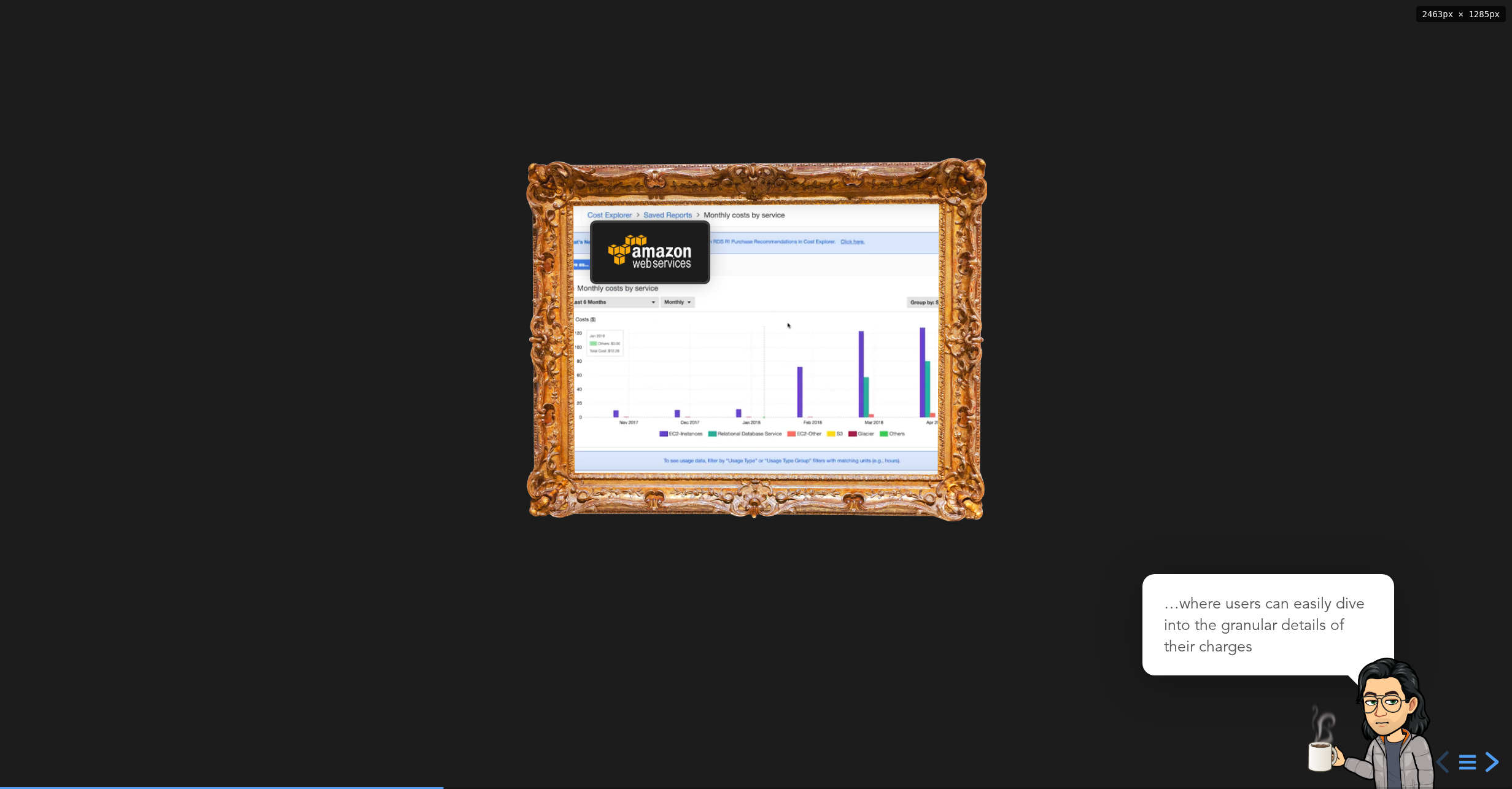
click at [1493, 764] on div "next slide" at bounding box center [1491, 762] width 22 height 22
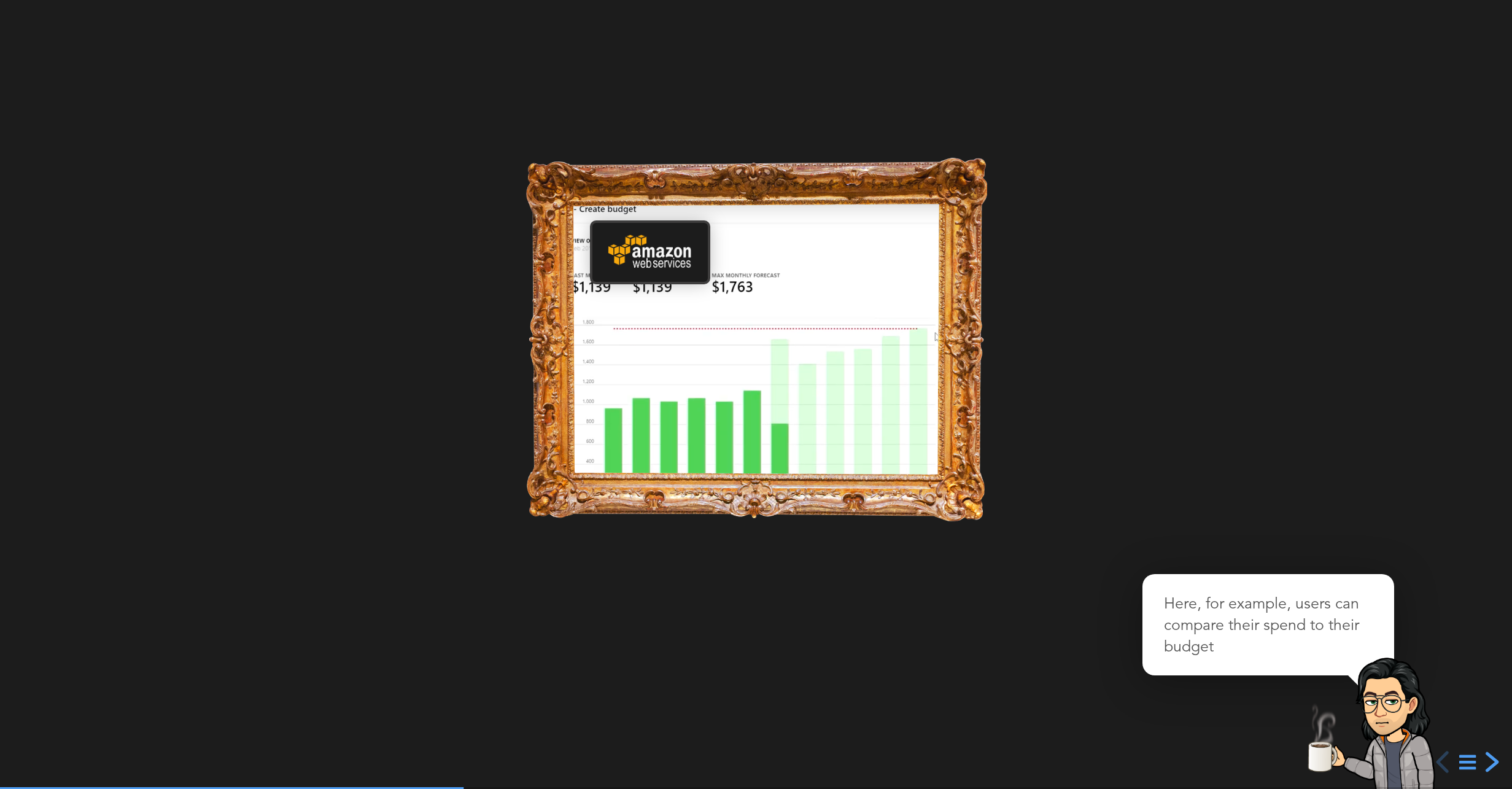
click at [1493, 763] on div "next slide" at bounding box center [1491, 762] width 22 height 22
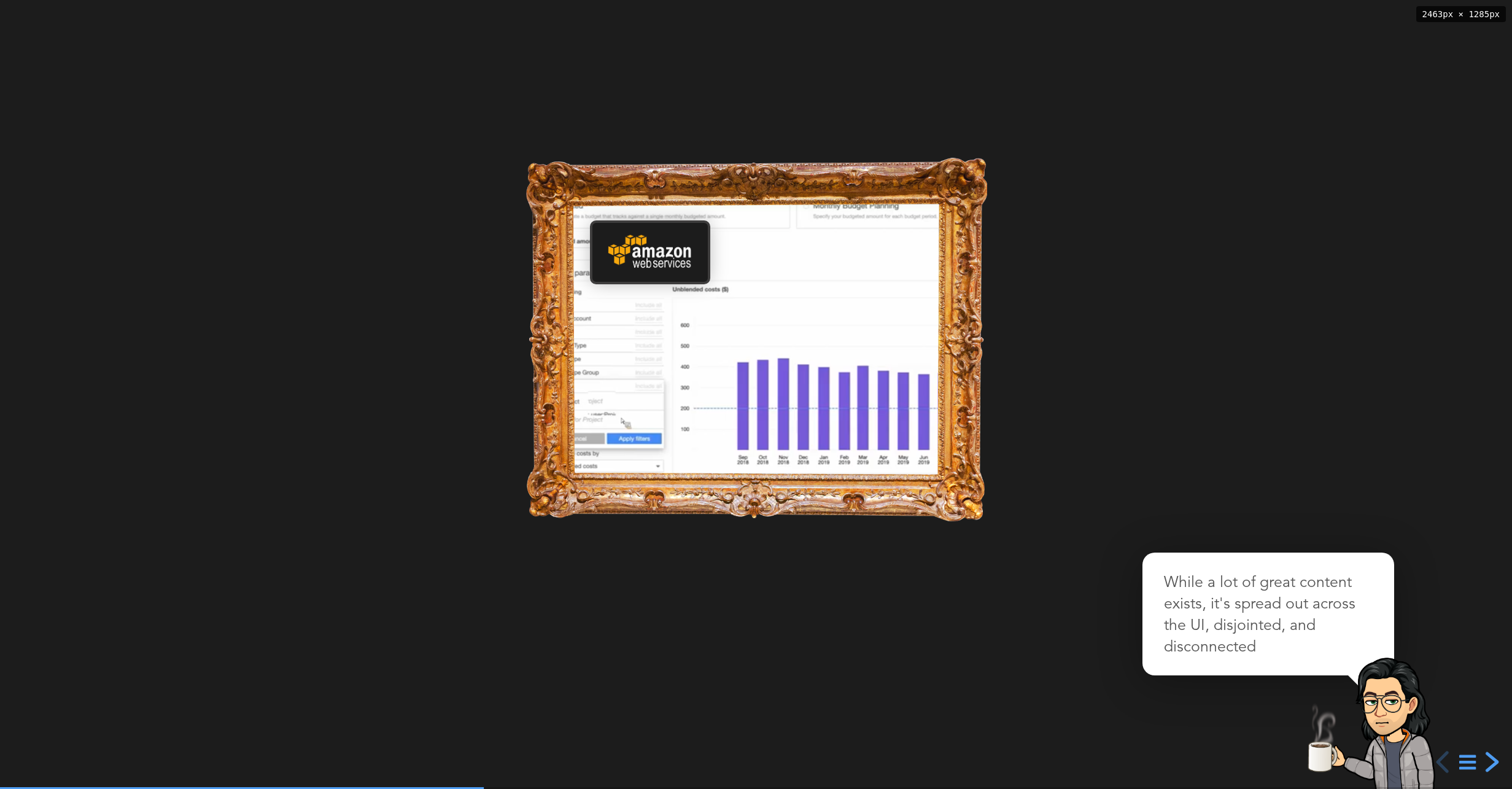
click at [1493, 763] on div "next slide" at bounding box center [1491, 762] width 22 height 22
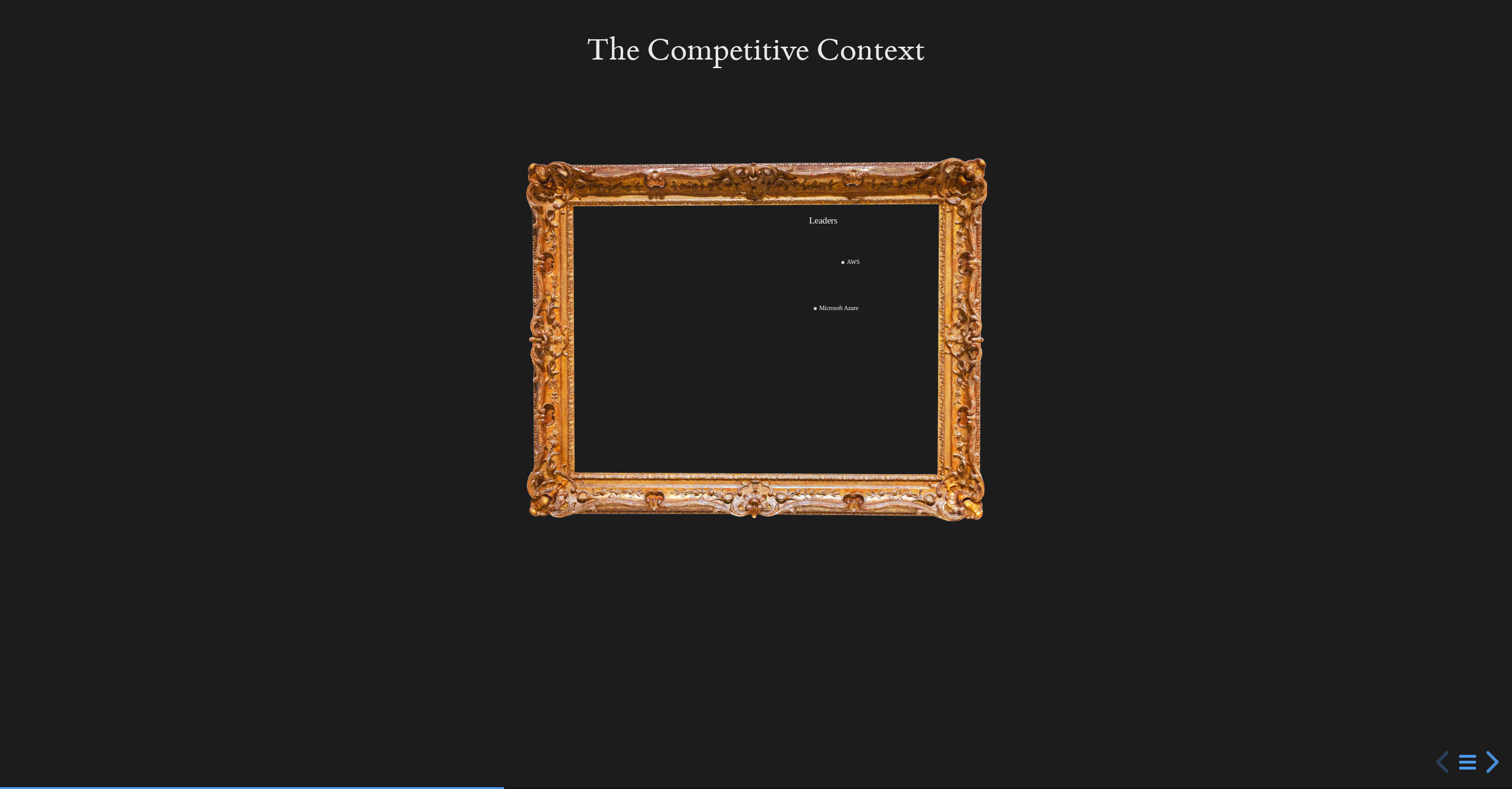
click at [849, 397] on div at bounding box center [756, 394] width 1512 height 789
click at [850, 387] on div at bounding box center [756, 394] width 1512 height 789
click at [850, 383] on div at bounding box center [756, 394] width 1512 height 789
click at [918, 237] on div at bounding box center [756, 394] width 1512 height 789
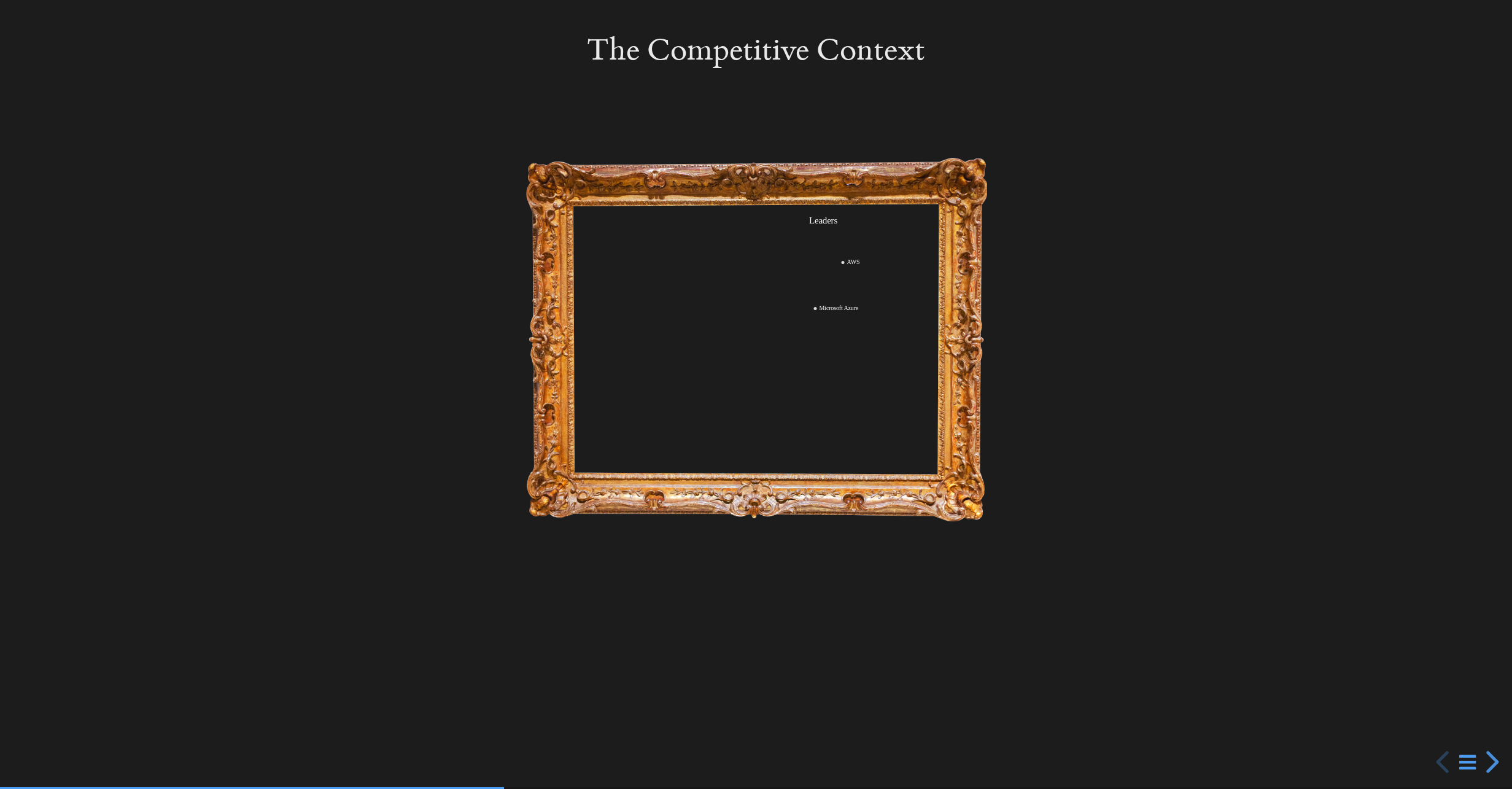
click at [939, 203] on div at bounding box center [756, 394] width 1512 height 789
click at [960, 186] on div at bounding box center [756, 394] width 1512 height 789
click at [860, 248] on div at bounding box center [756, 394] width 1512 height 789
click at [860, 247] on div at bounding box center [756, 394] width 1512 height 789
click at [1493, 770] on div "next slide" at bounding box center [1491, 762] width 22 height 22
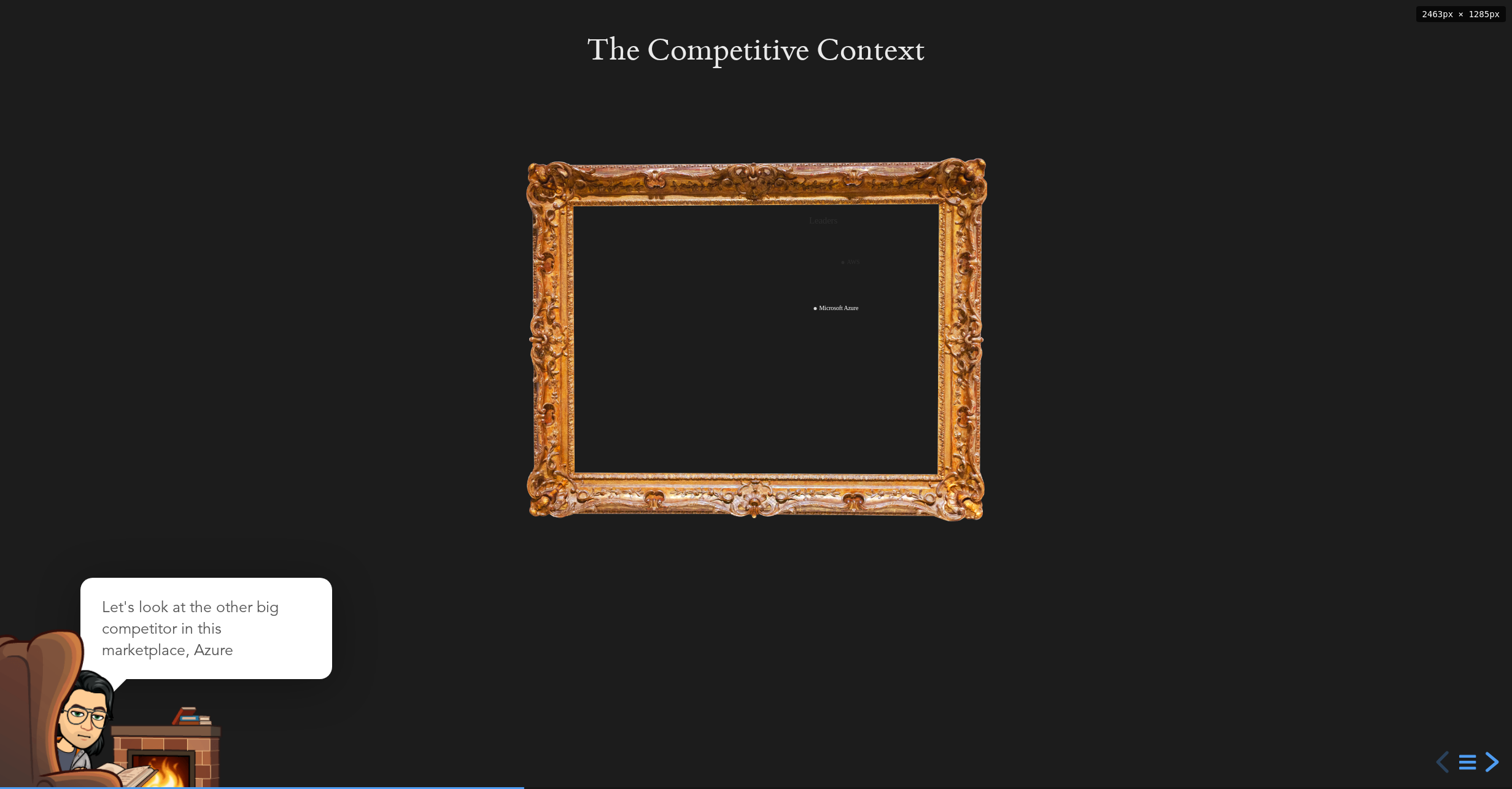
click at [1493, 770] on div "next slide" at bounding box center [1491, 762] width 22 height 22
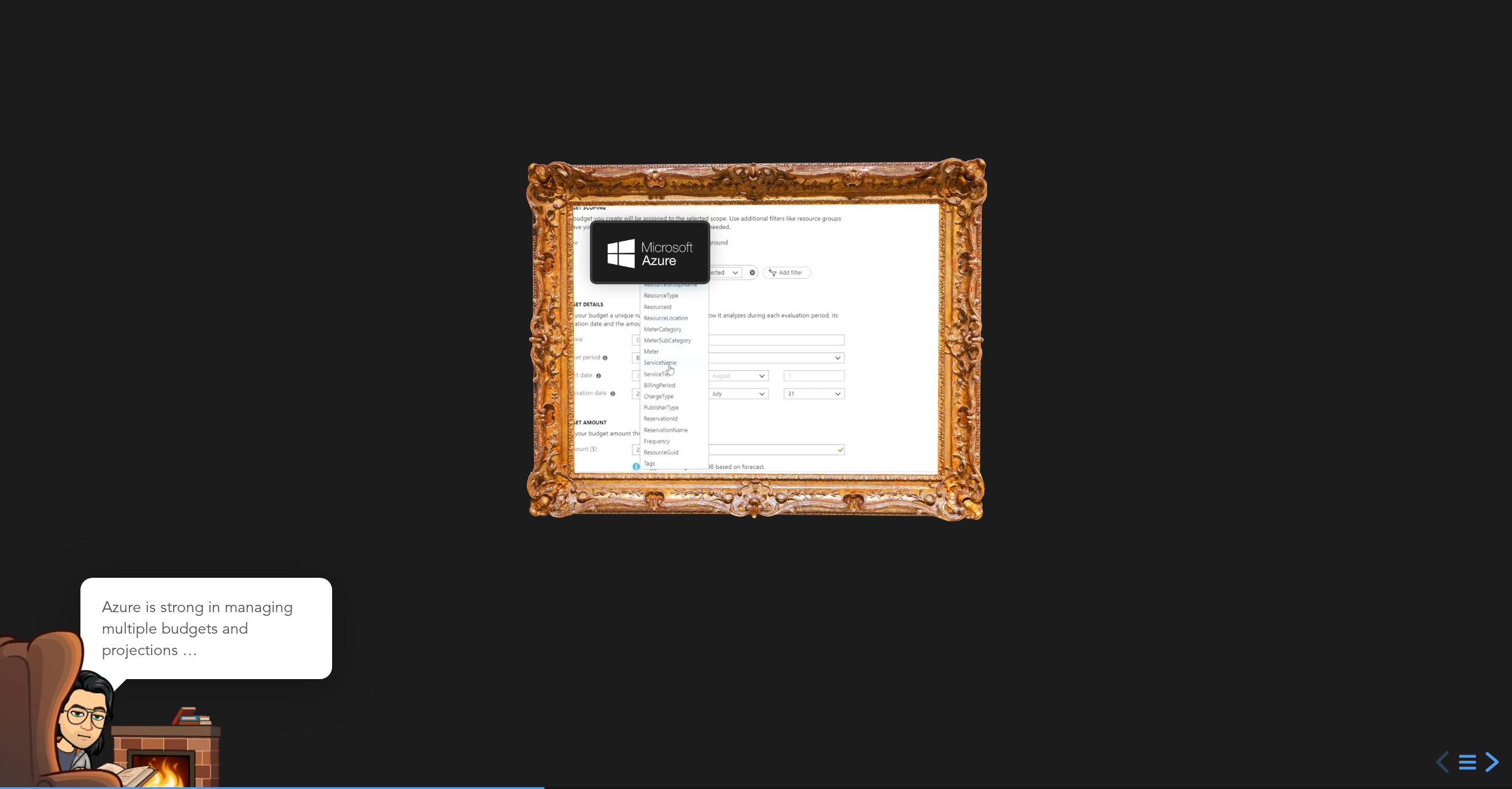
click at [1493, 770] on div "next slide" at bounding box center [1491, 762] width 22 height 22
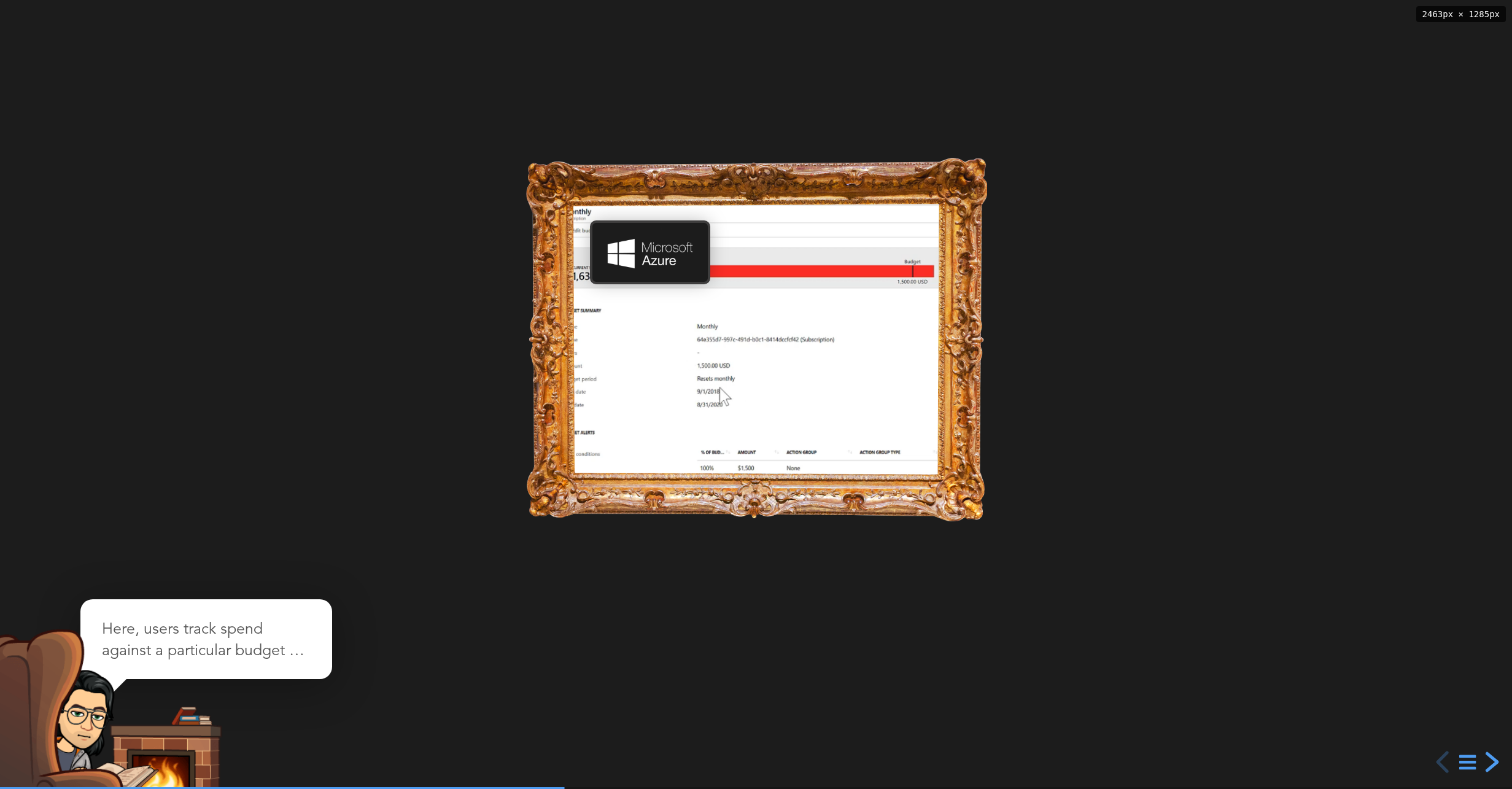
click at [1493, 770] on div "next slide" at bounding box center [1491, 762] width 22 height 22
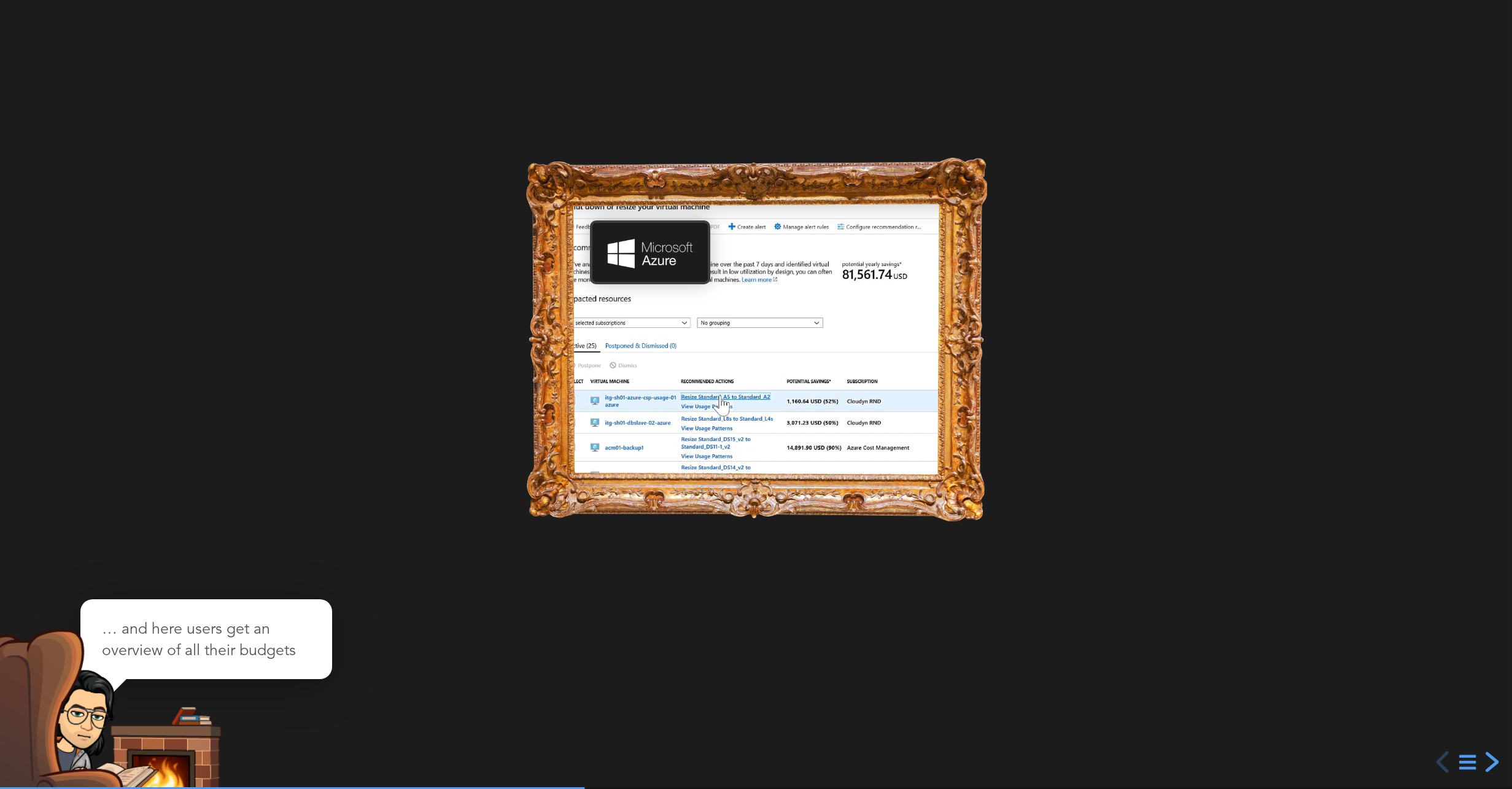
click at [1492, 769] on div "next slide" at bounding box center [1491, 762] width 22 height 22
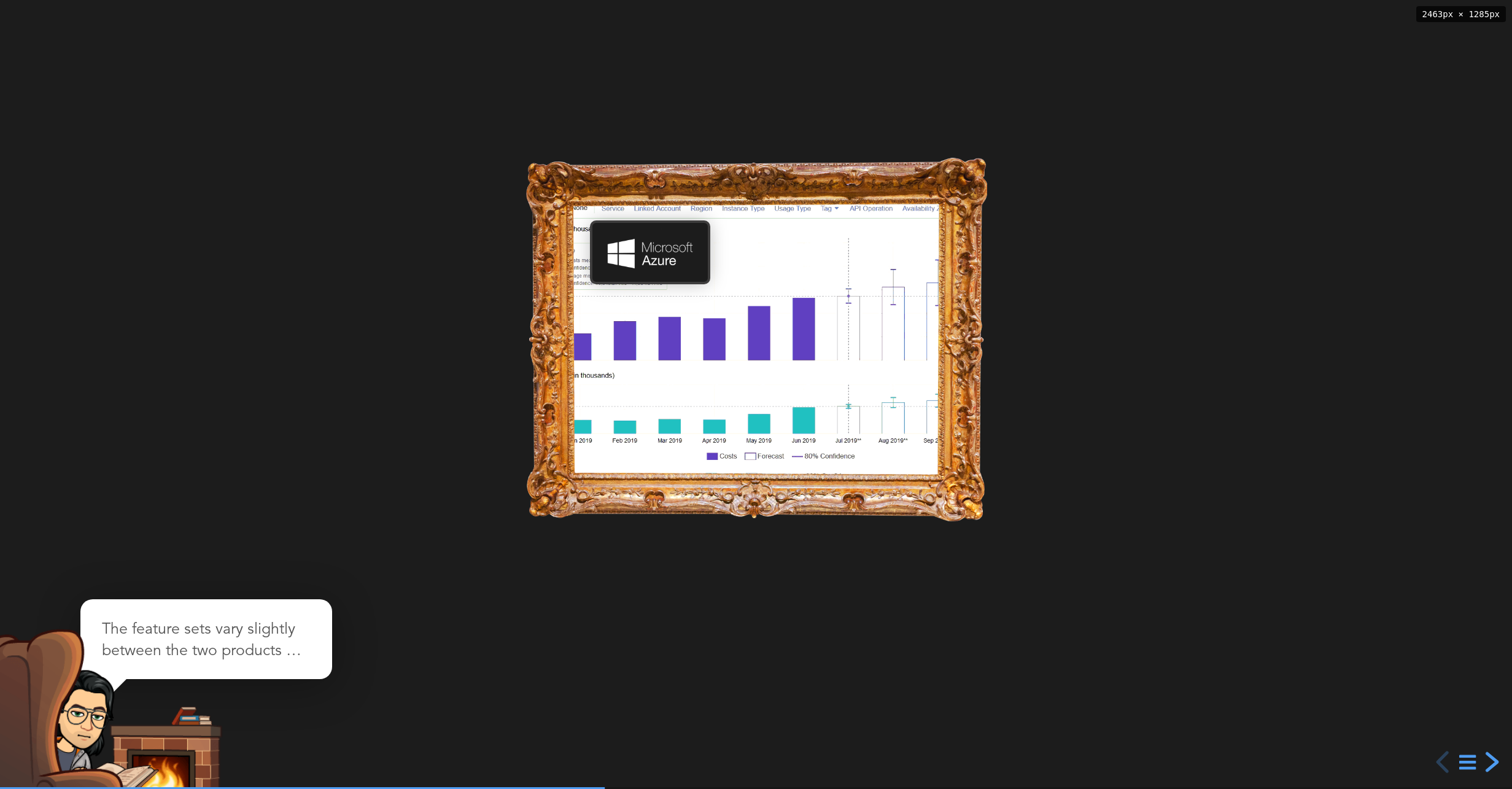
click at [1492, 769] on div "next slide" at bounding box center [1491, 762] width 22 height 22
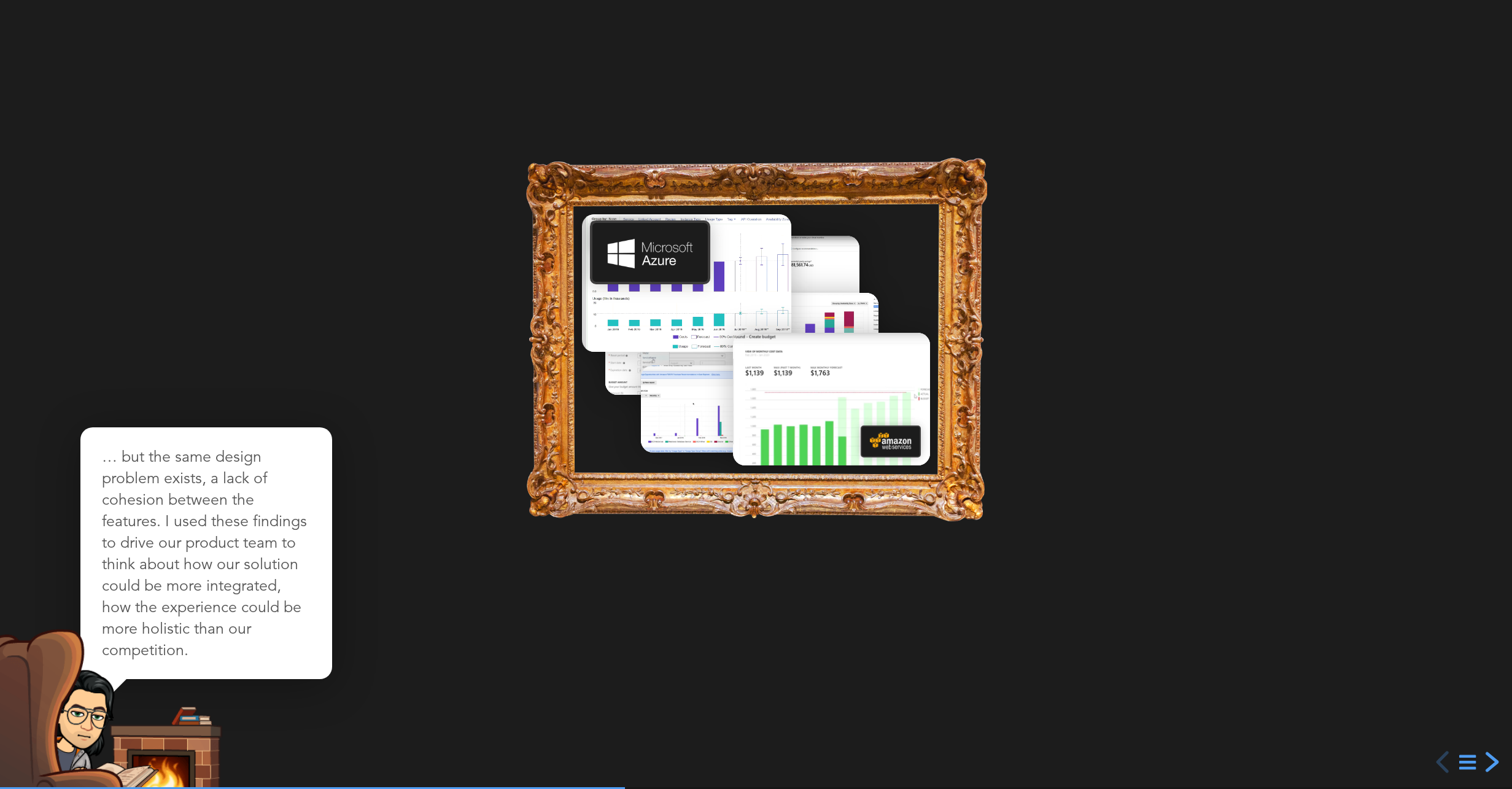
click at [1491, 769] on div "next slide" at bounding box center [1491, 762] width 22 height 22
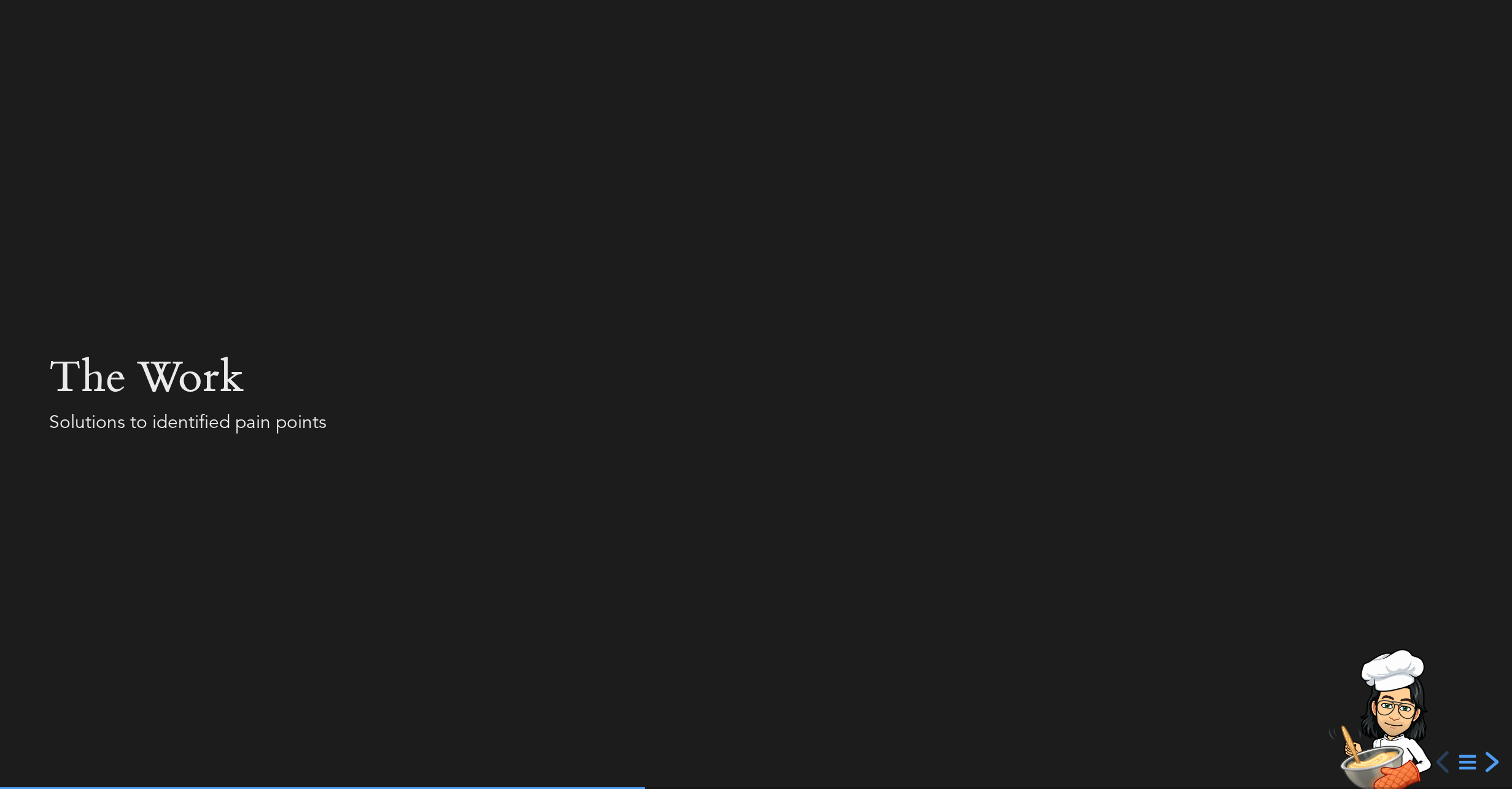
click at [1488, 762] on div "next slide" at bounding box center [1491, 762] width 22 height 22
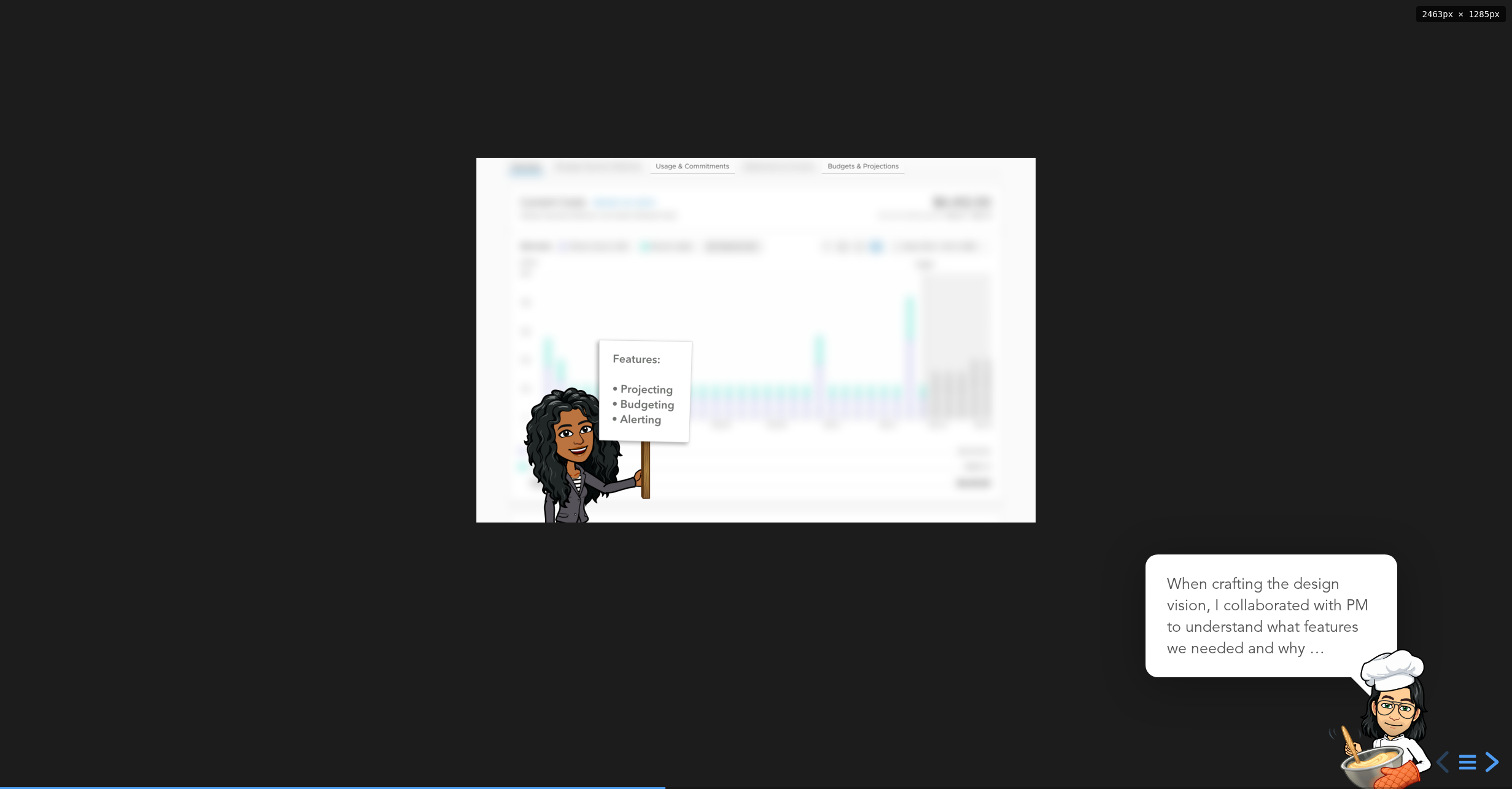
click at [1488, 762] on div "next slide" at bounding box center [1491, 762] width 22 height 22
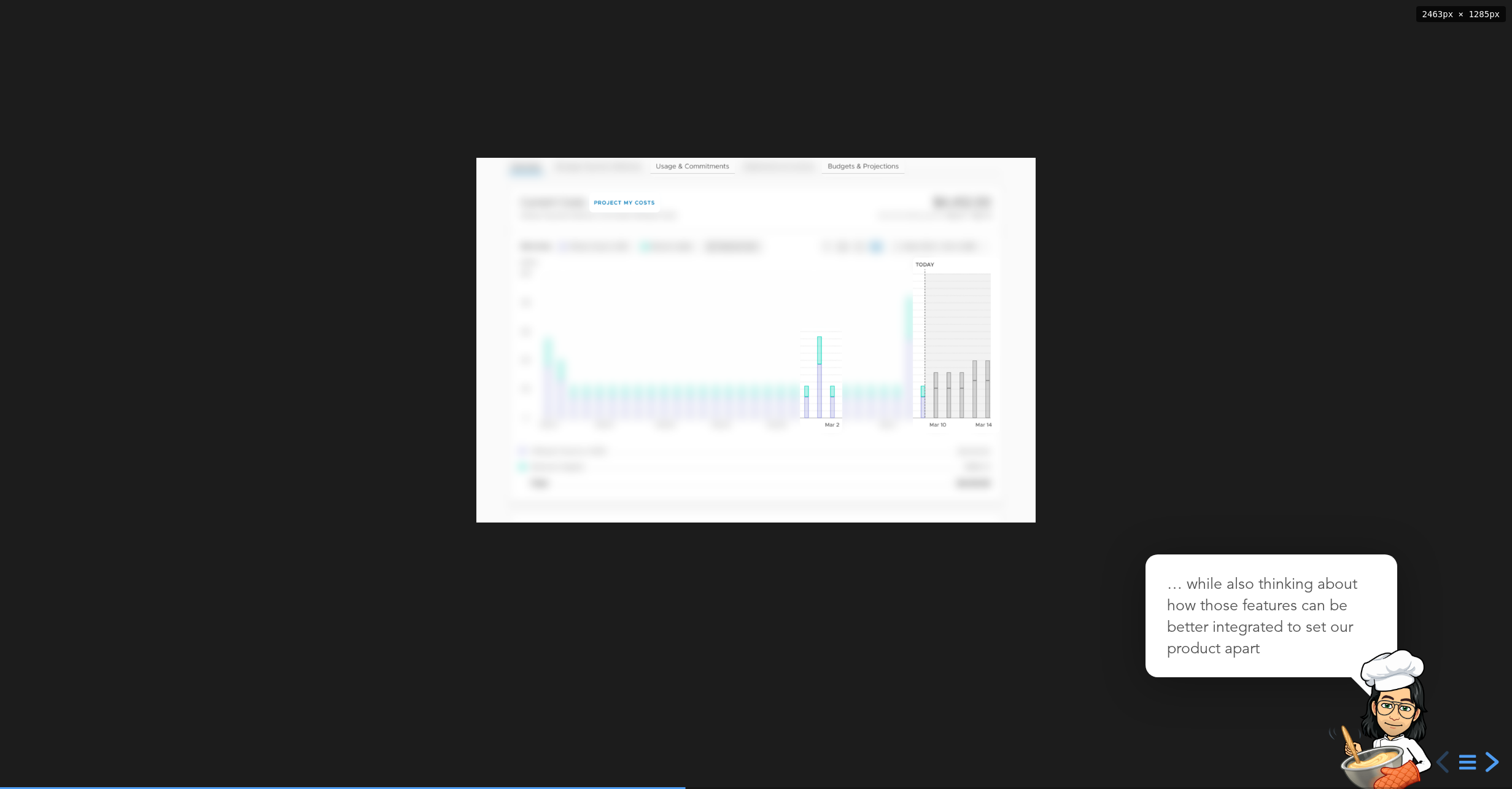
click at [1488, 762] on div "next slide" at bounding box center [1491, 762] width 22 height 22
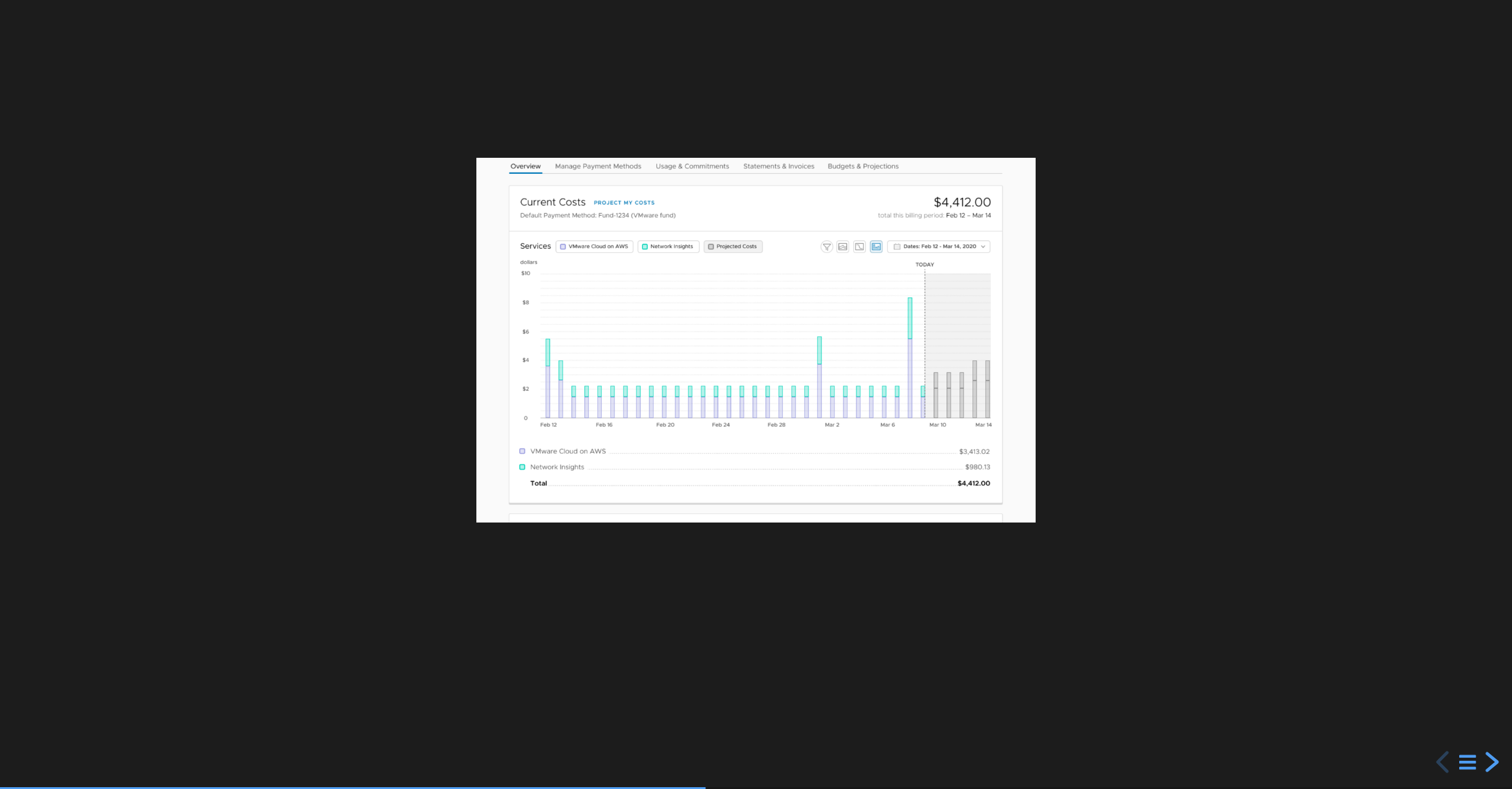
click at [1488, 762] on div "next slide" at bounding box center [1491, 762] width 22 height 22
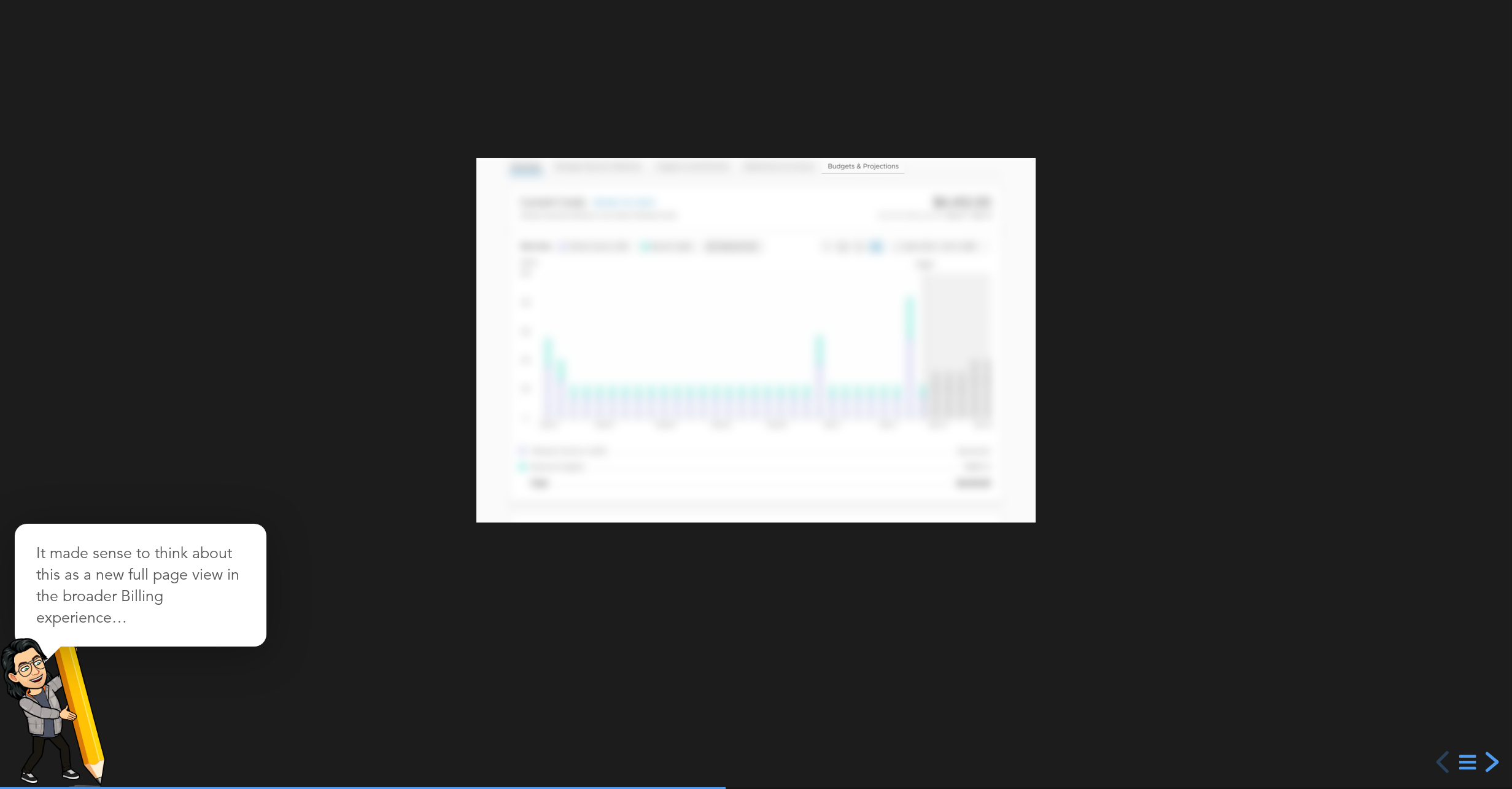
click at [1491, 762] on div "next slide" at bounding box center [1491, 762] width 22 height 22
click at [1489, 759] on div "next slide" at bounding box center [1491, 762] width 22 height 22
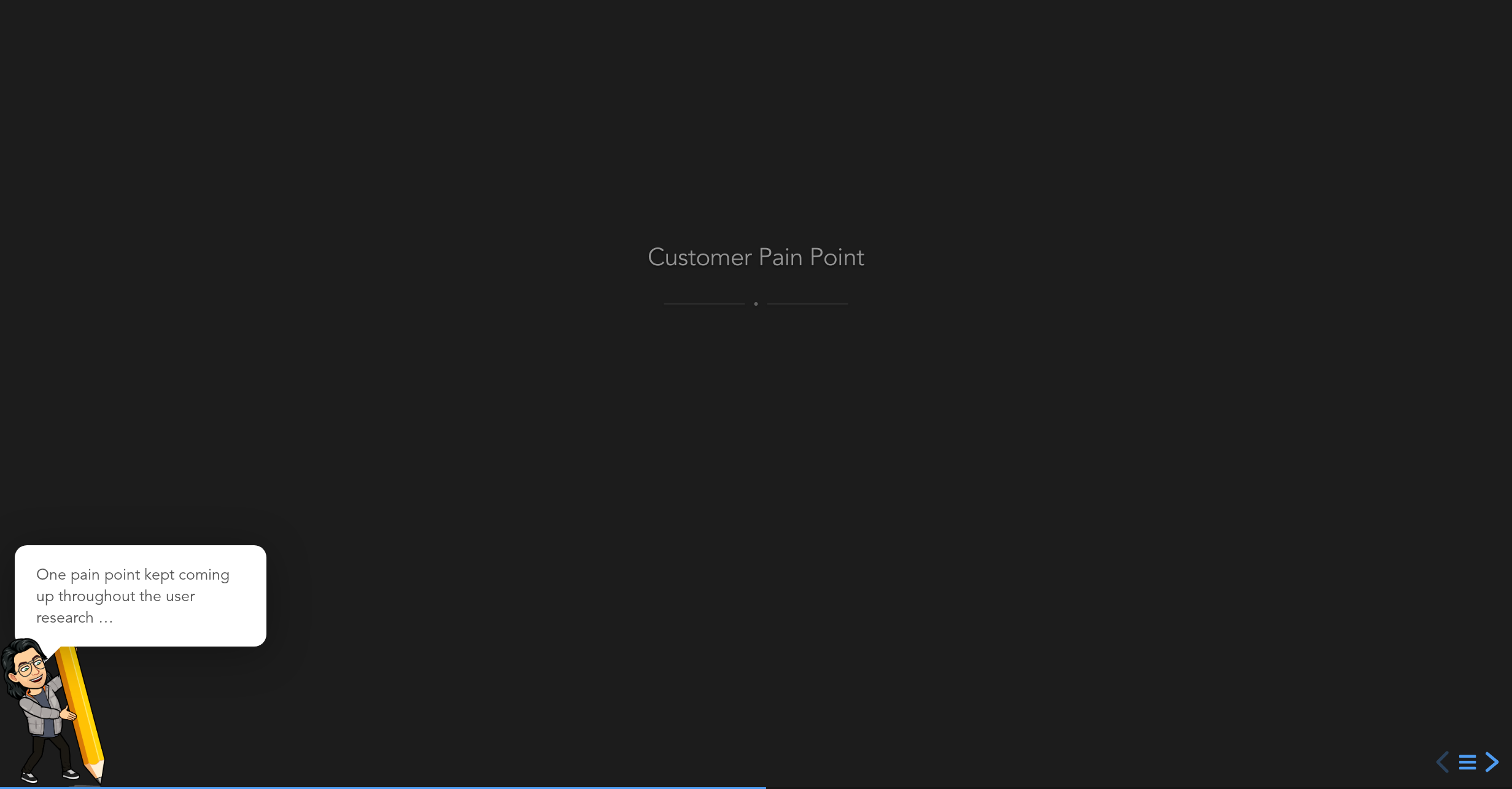
click at [1489, 759] on div "next slide" at bounding box center [1491, 762] width 22 height 22
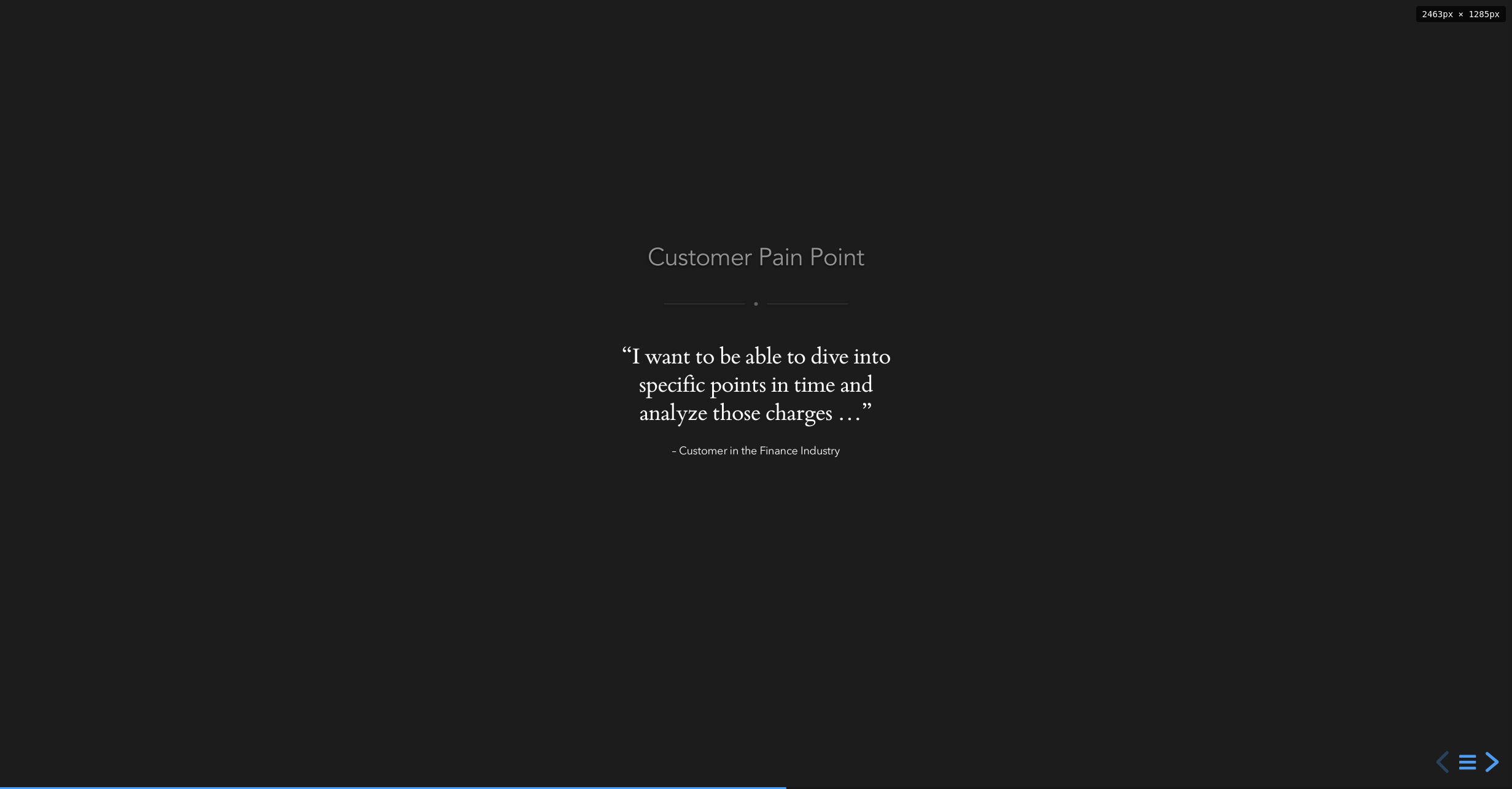
click at [1489, 759] on div "next slide" at bounding box center [1491, 762] width 22 height 22
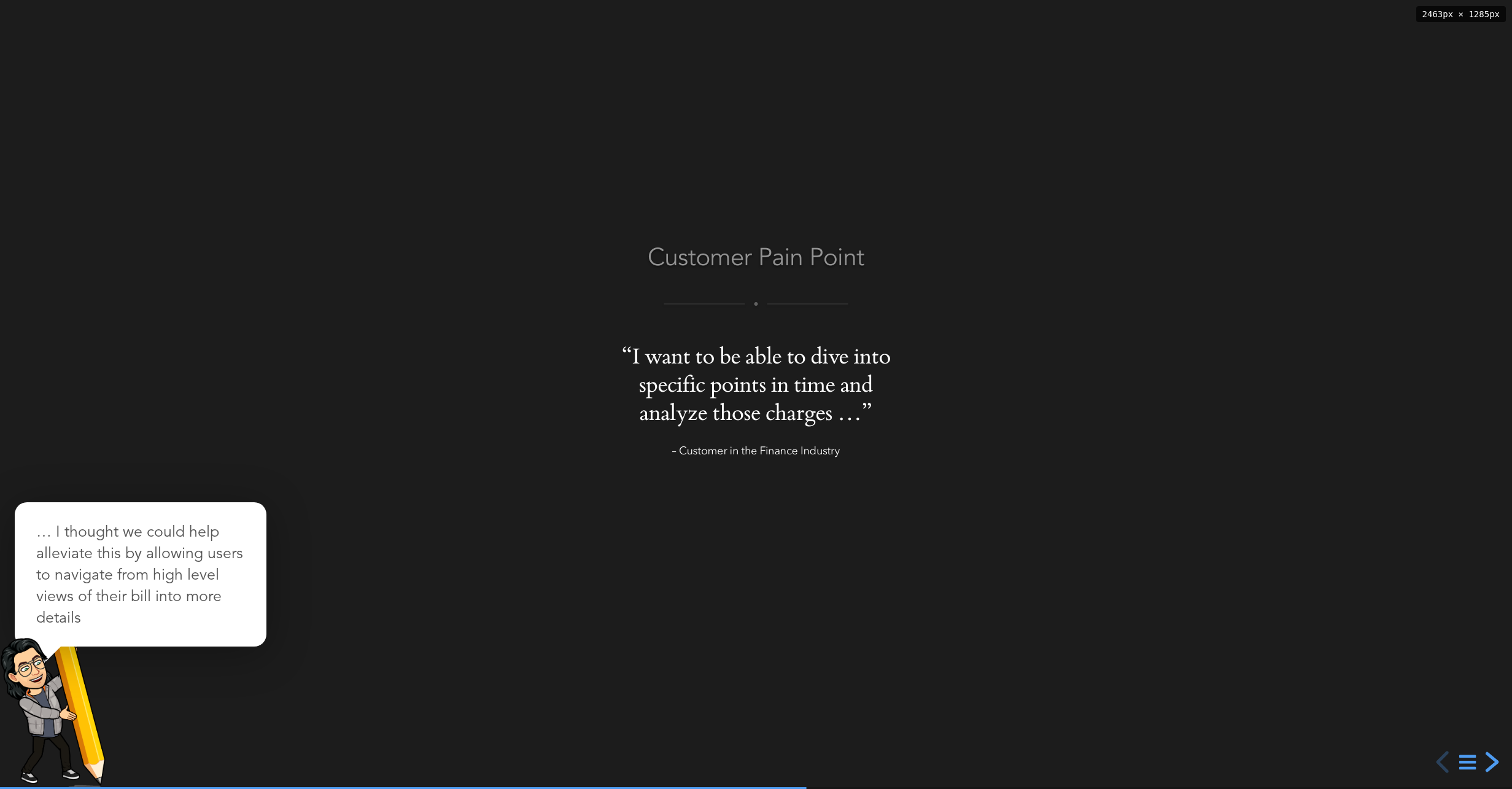
click at [1489, 759] on div "next slide" at bounding box center [1491, 762] width 22 height 22
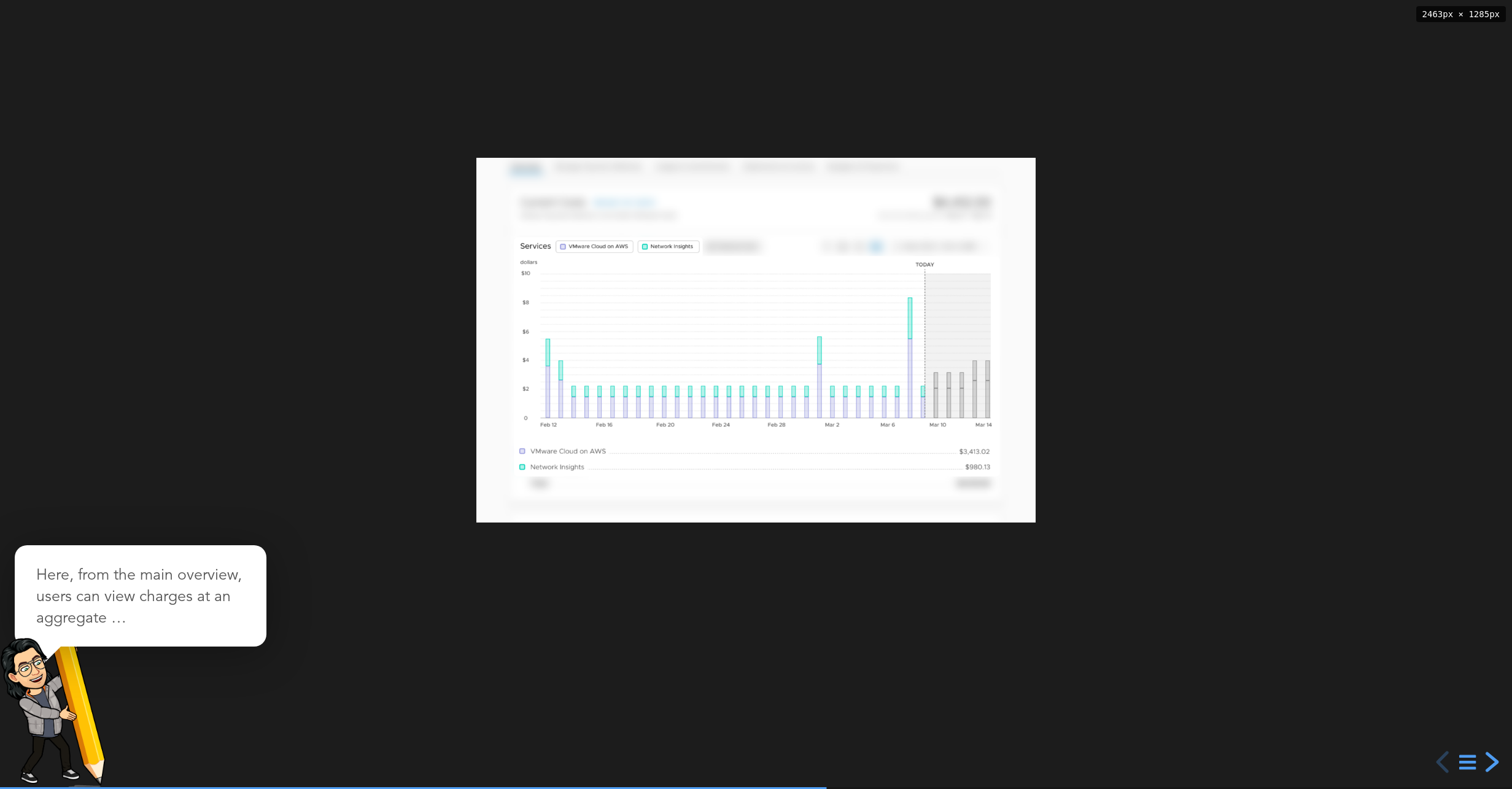
click at [1489, 759] on div "next slide" at bounding box center [1491, 762] width 22 height 22
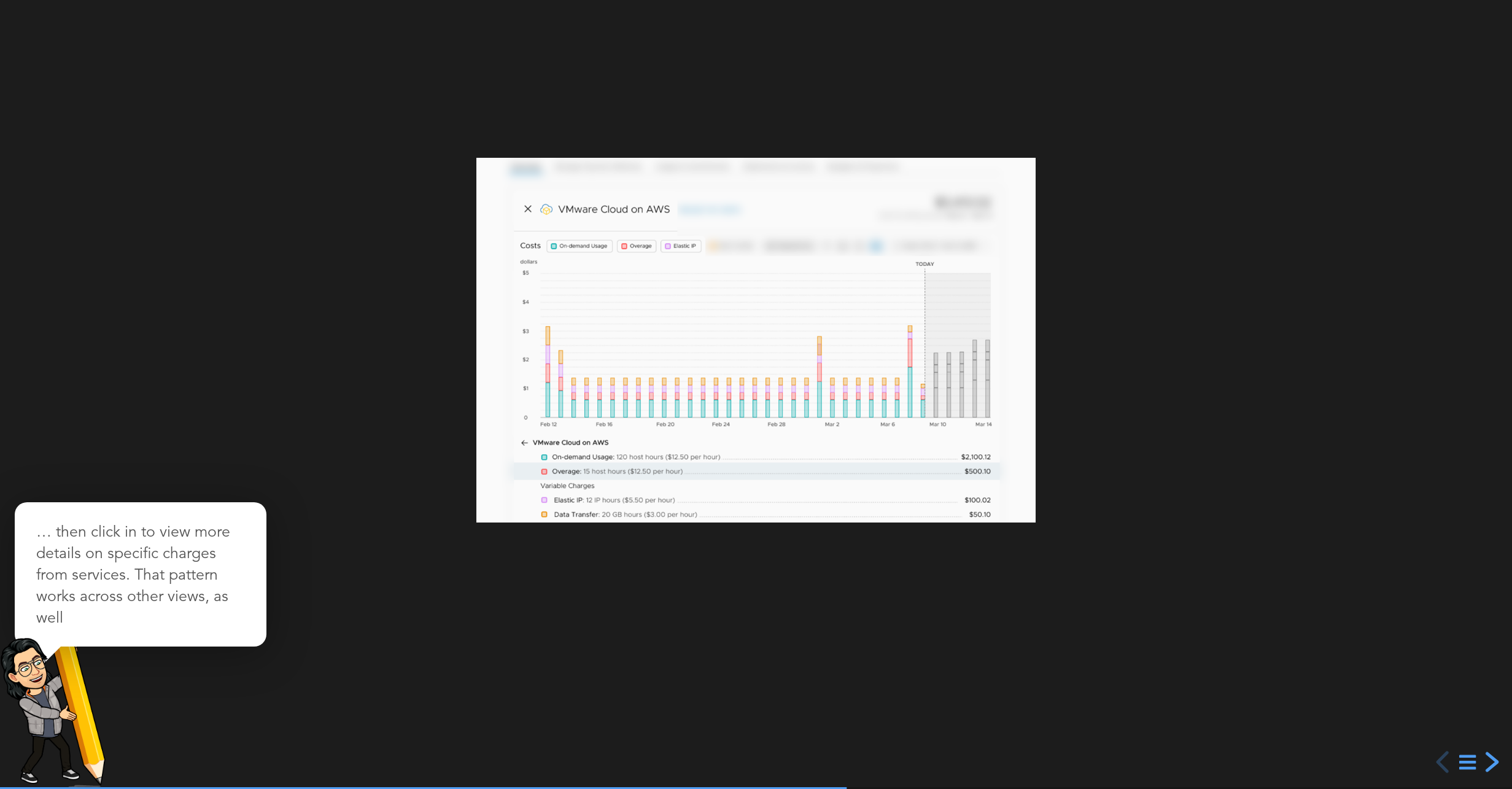
click at [1491, 762] on div "next slide" at bounding box center [1491, 762] width 22 height 22
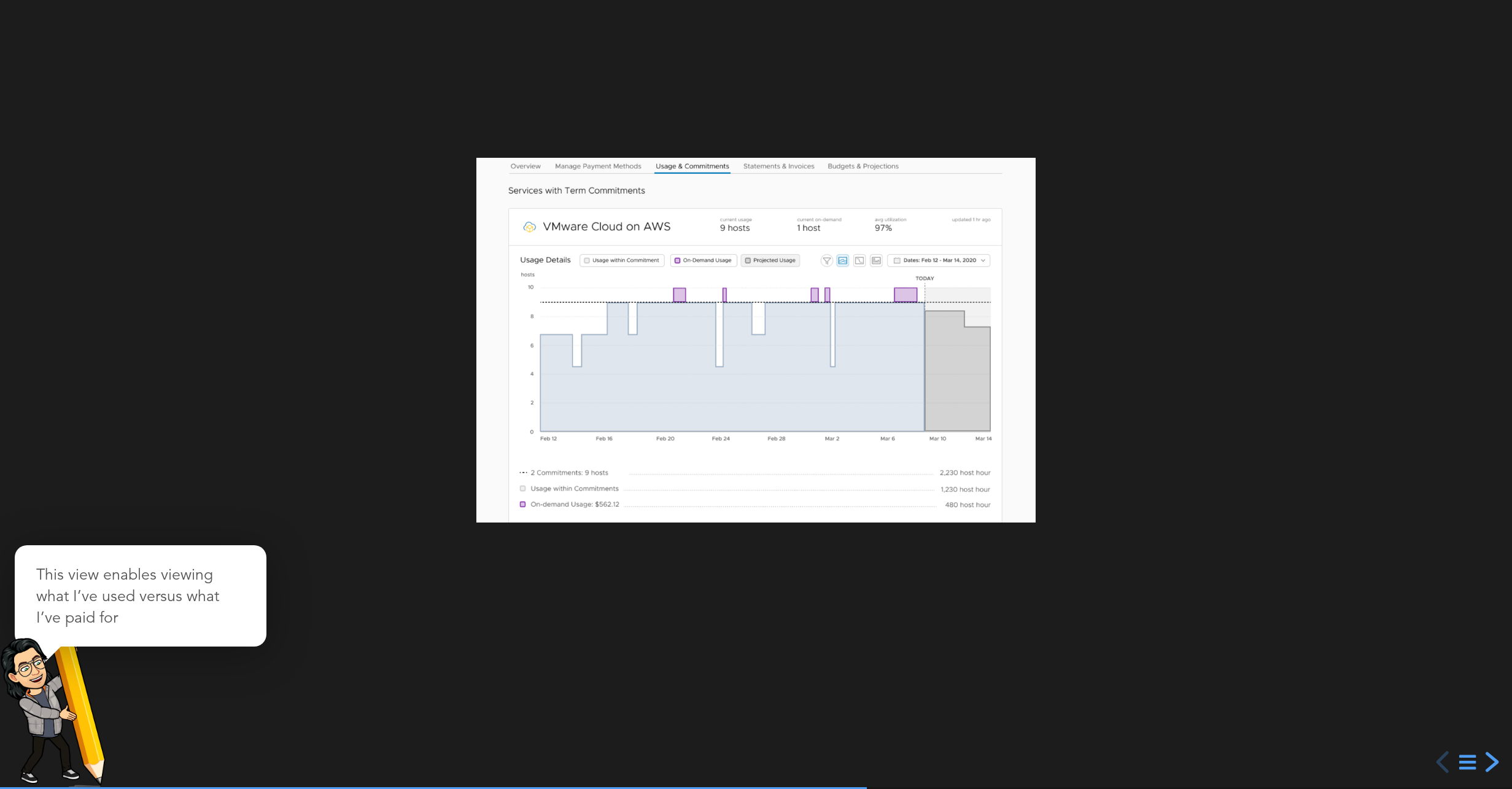
click at [1491, 762] on div "next slide" at bounding box center [1491, 762] width 22 height 22
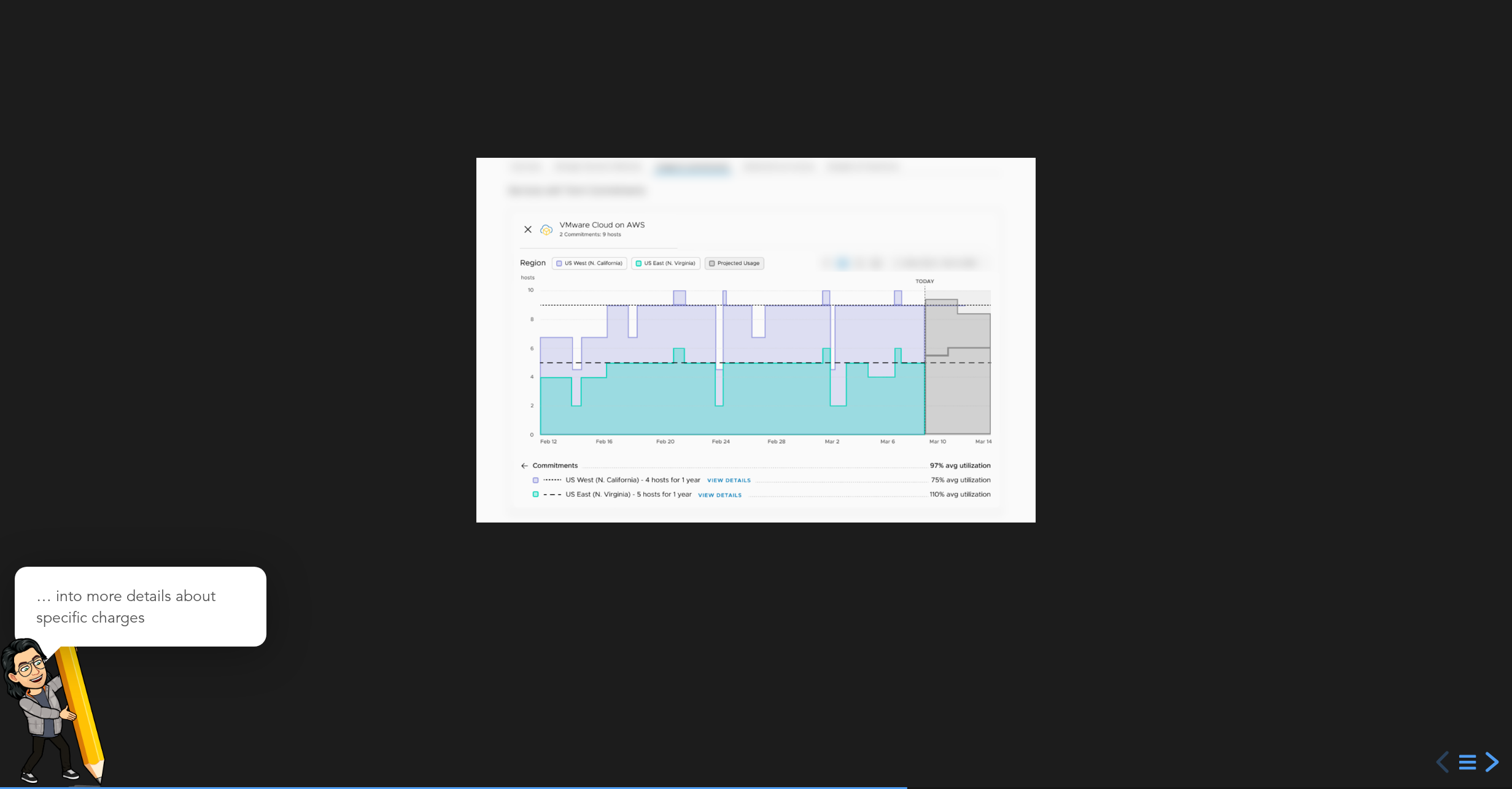
click at [1491, 762] on div "next slide" at bounding box center [1491, 762] width 22 height 22
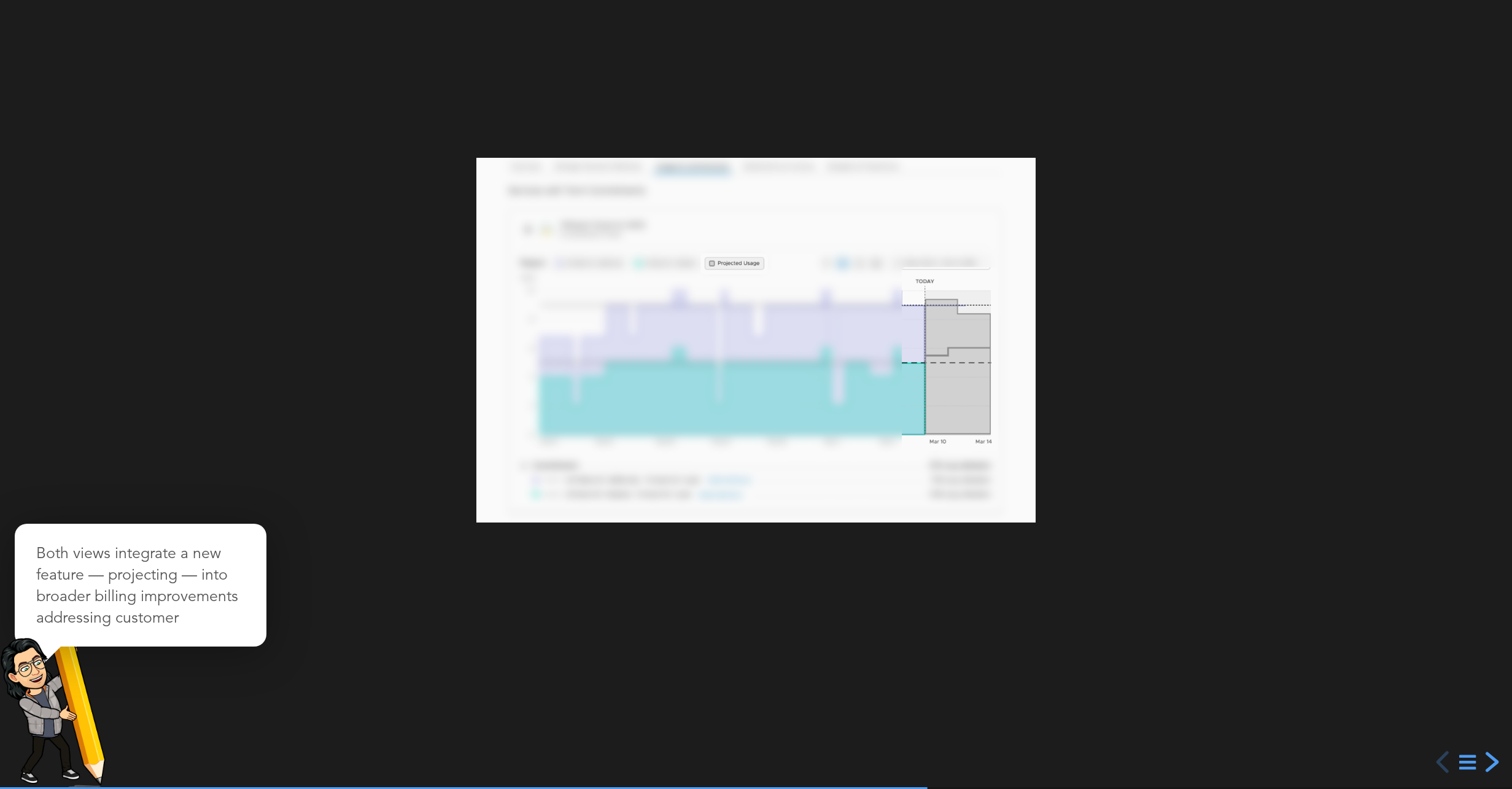
click at [1491, 762] on div "next slide" at bounding box center [1491, 762] width 22 height 22
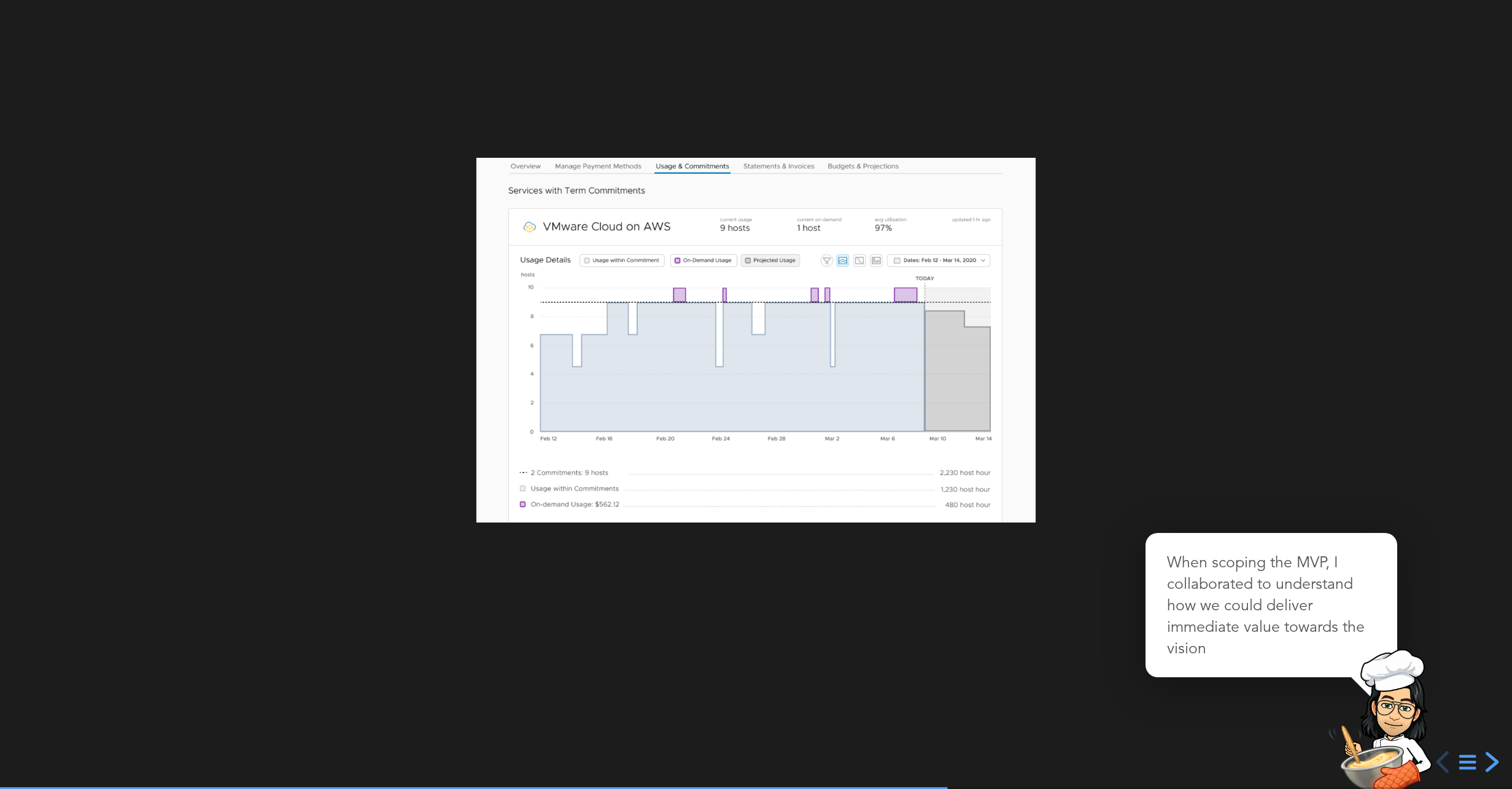
click at [1491, 762] on div "next slide" at bounding box center [1491, 762] width 22 height 22
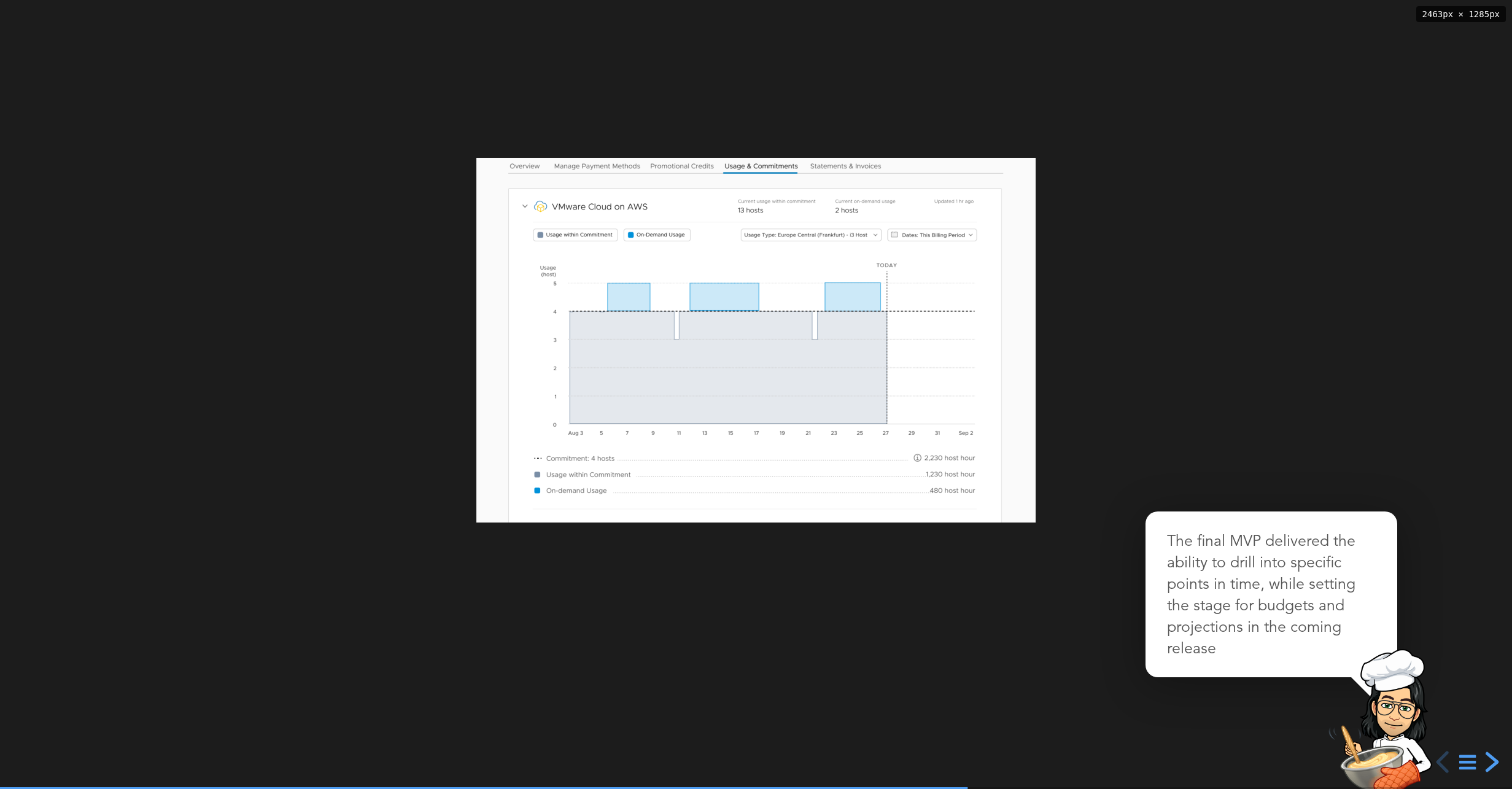
click at [1491, 762] on div "next slide" at bounding box center [1491, 762] width 22 height 22
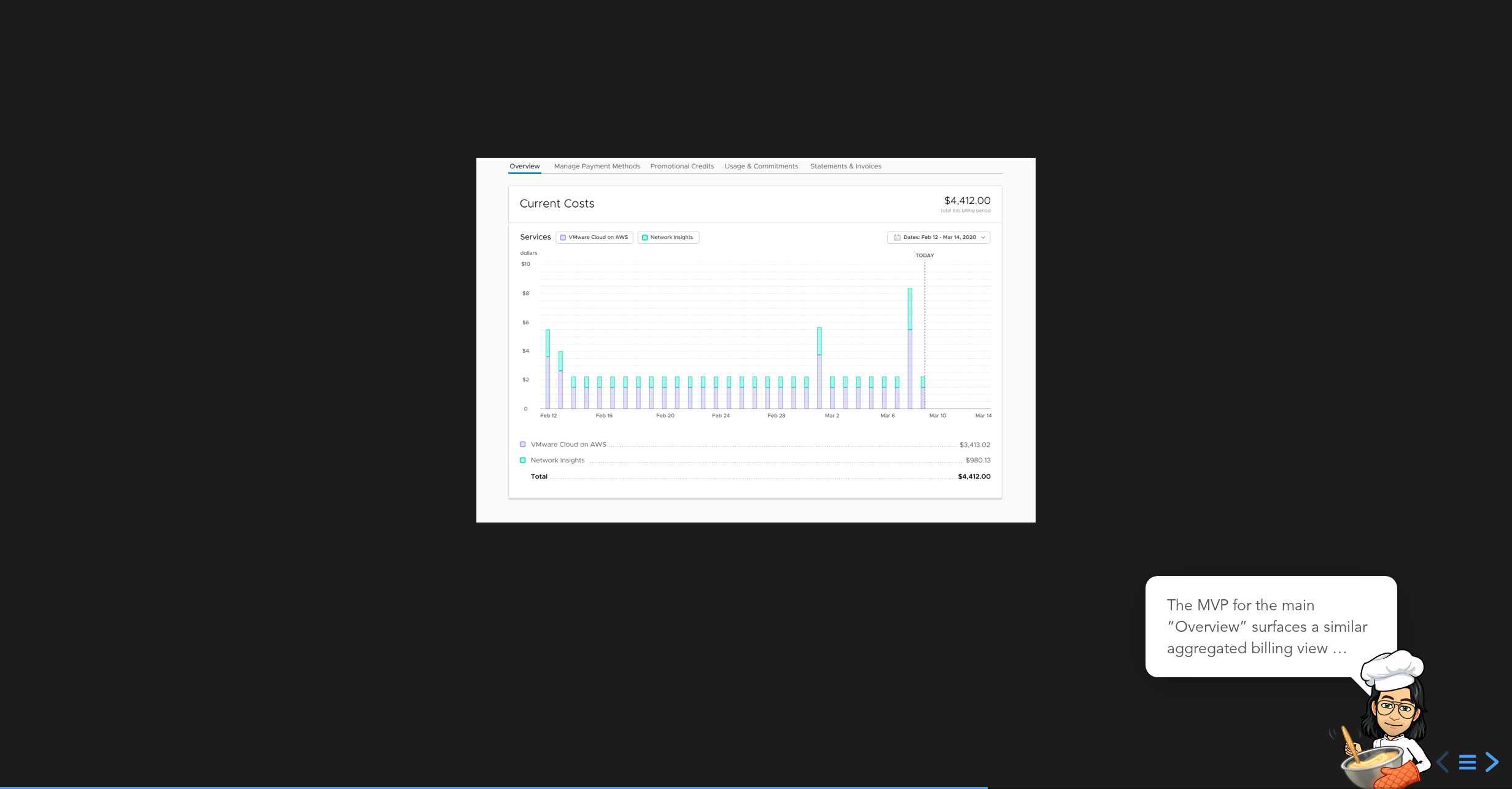
click at [1491, 762] on div "next slide" at bounding box center [1491, 762] width 22 height 22
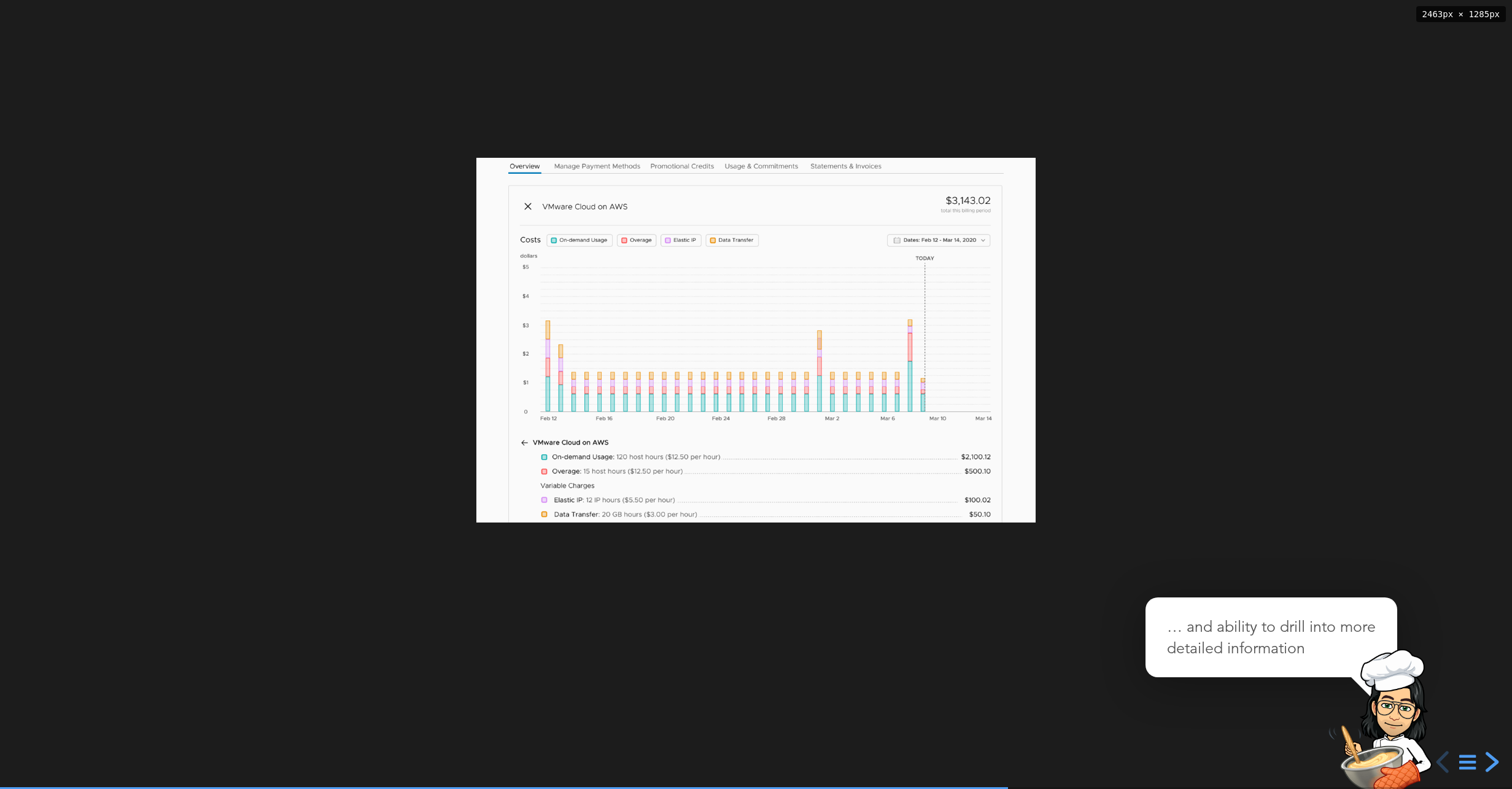
click at [1491, 762] on div "next slide" at bounding box center [1491, 762] width 22 height 22
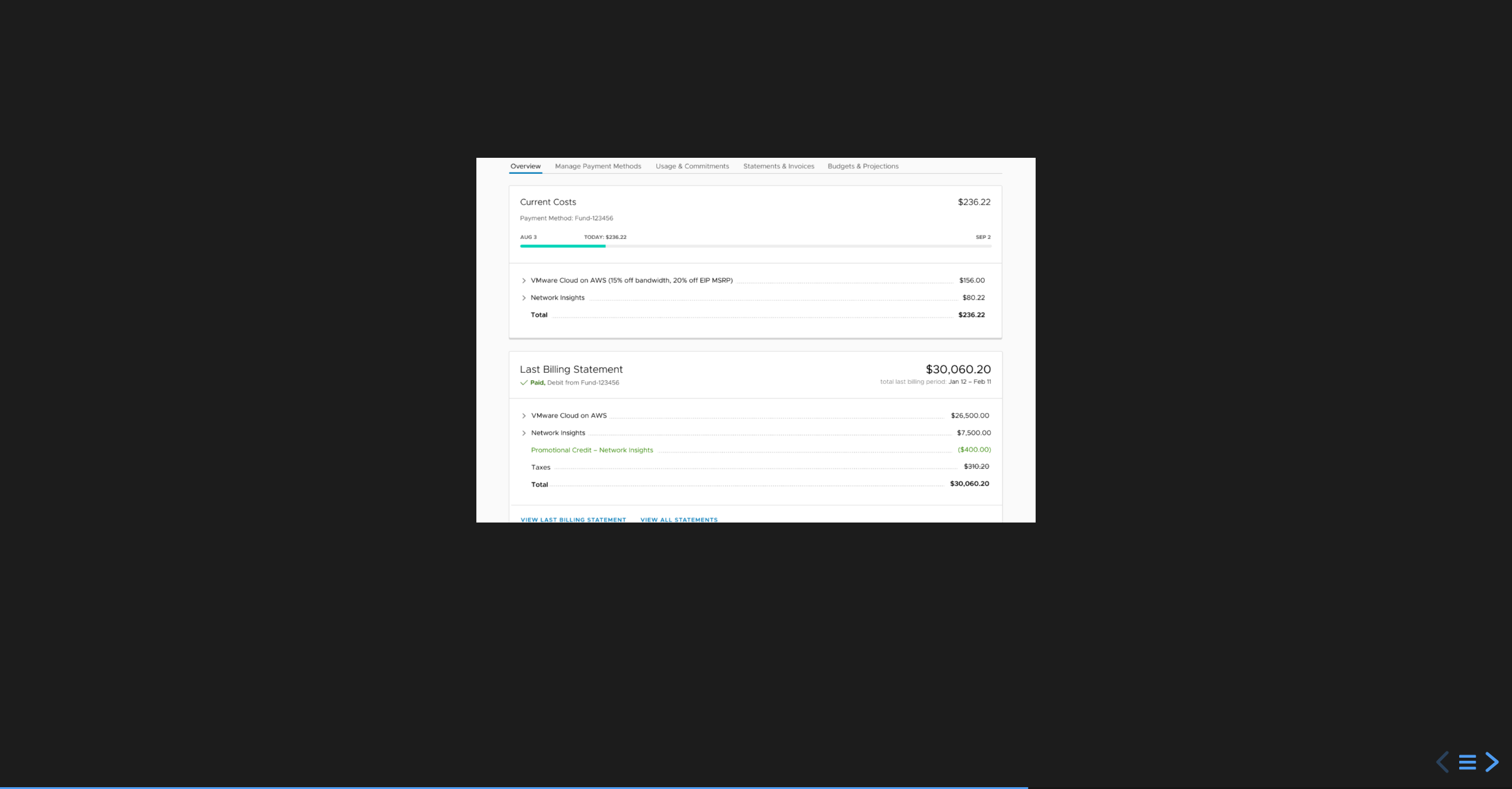
click at [1490, 762] on div "next slide" at bounding box center [1491, 762] width 22 height 22
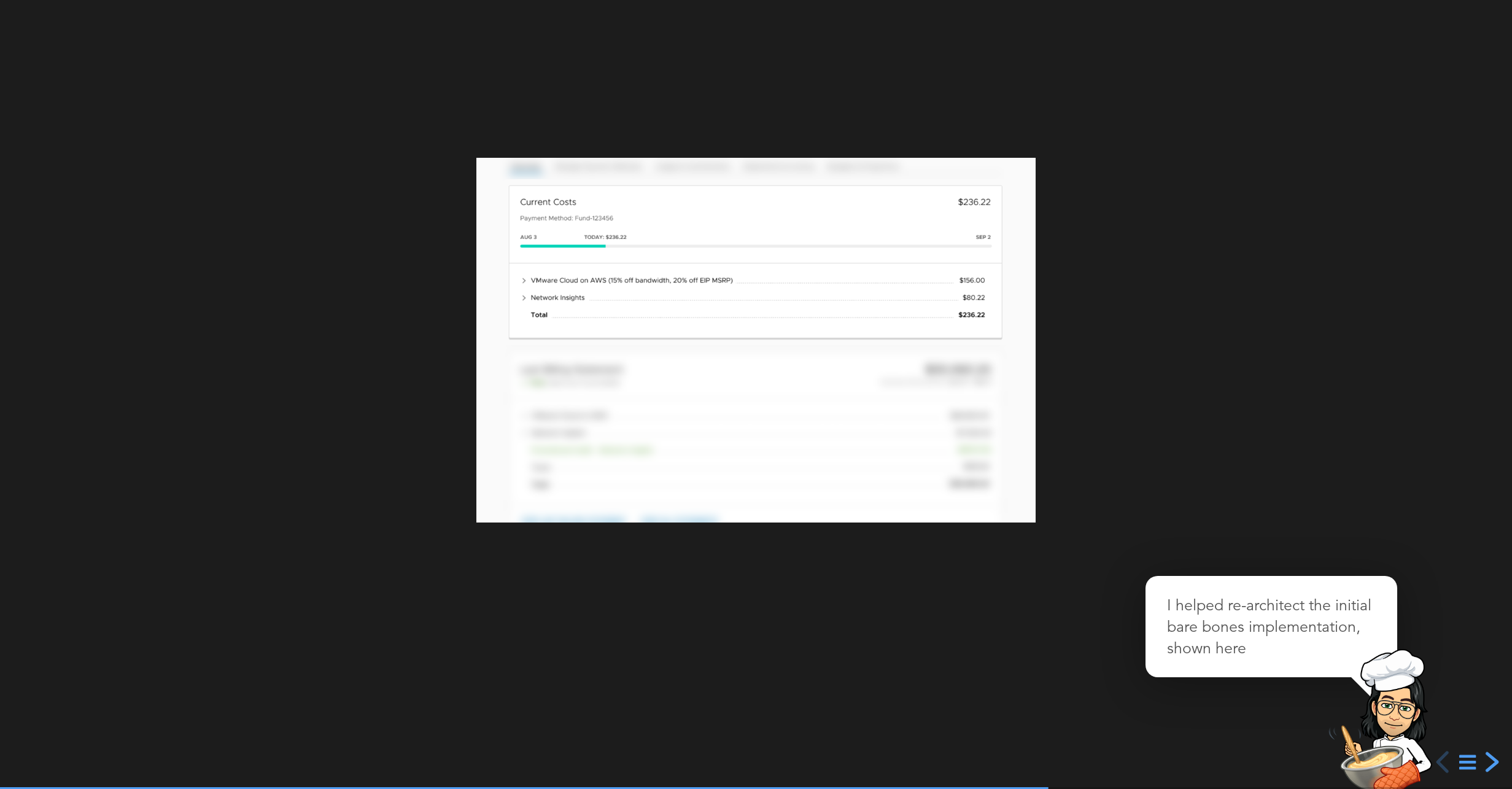
click at [1490, 762] on div "next slide" at bounding box center [1491, 762] width 22 height 22
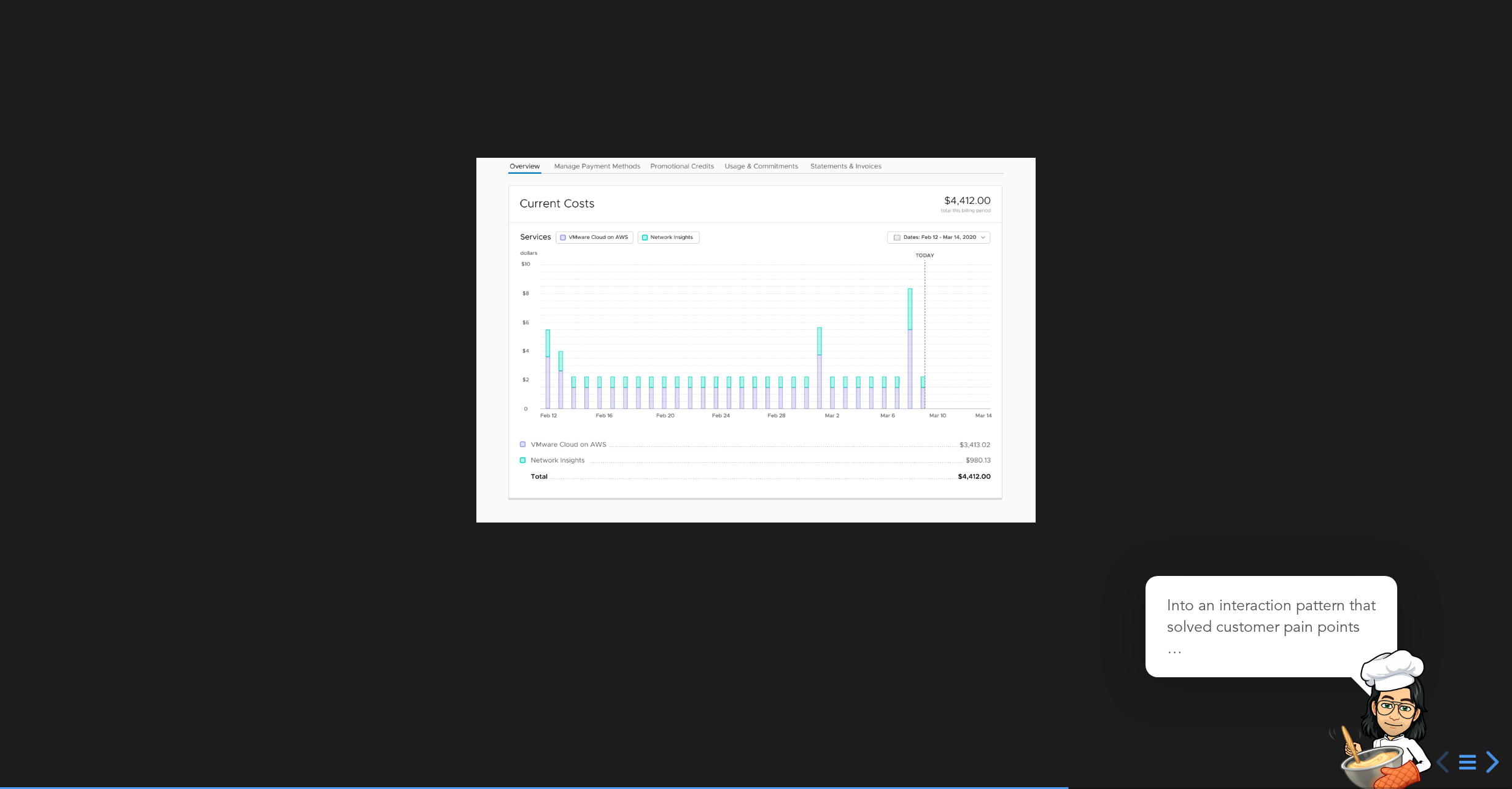
click at [841, 74] on div at bounding box center [756, 394] width 1512 height 789
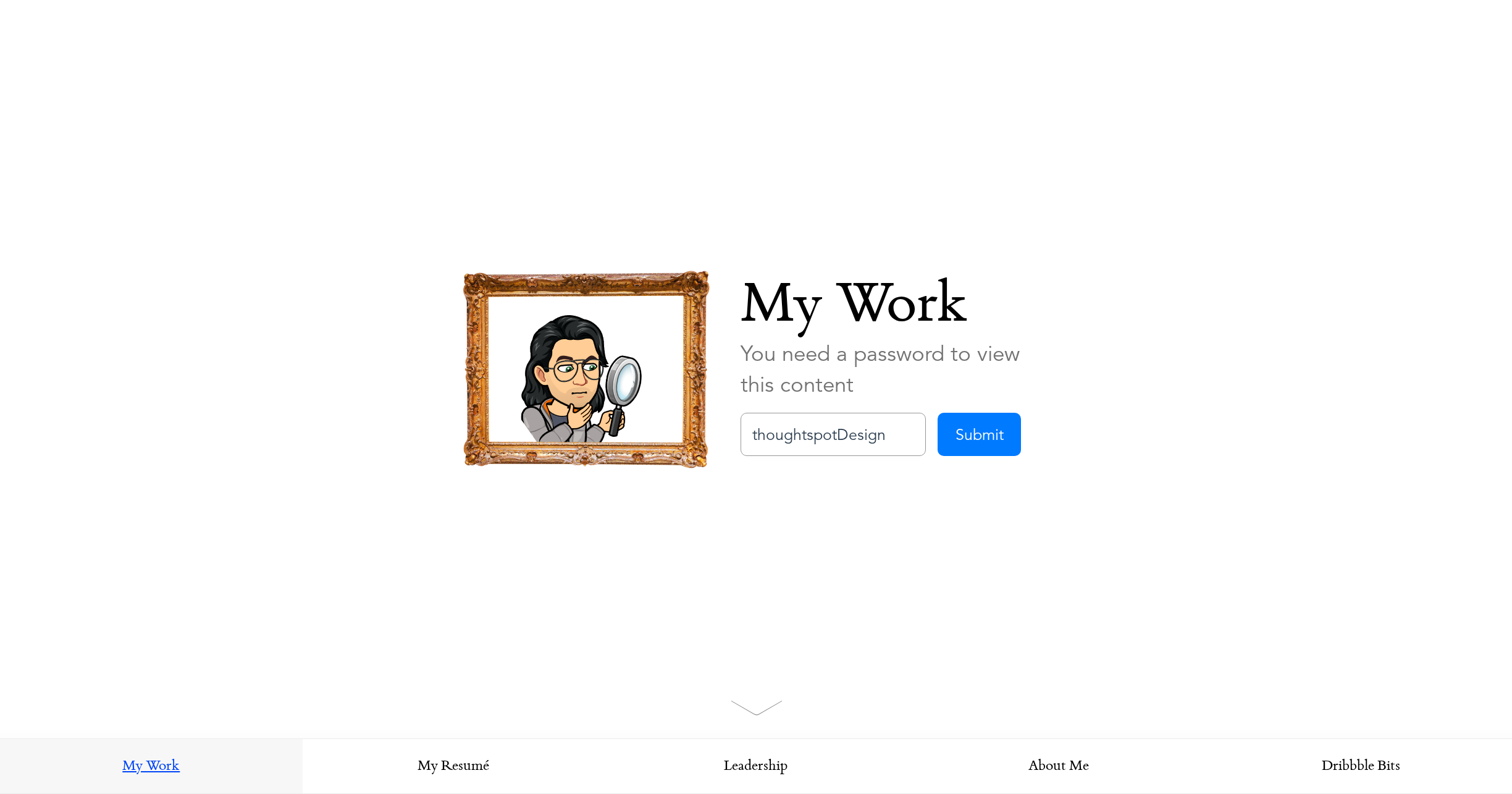
type input "thoughtspotDesign"
click at [983, 438] on input "Submit" at bounding box center [979, 435] width 83 height 43
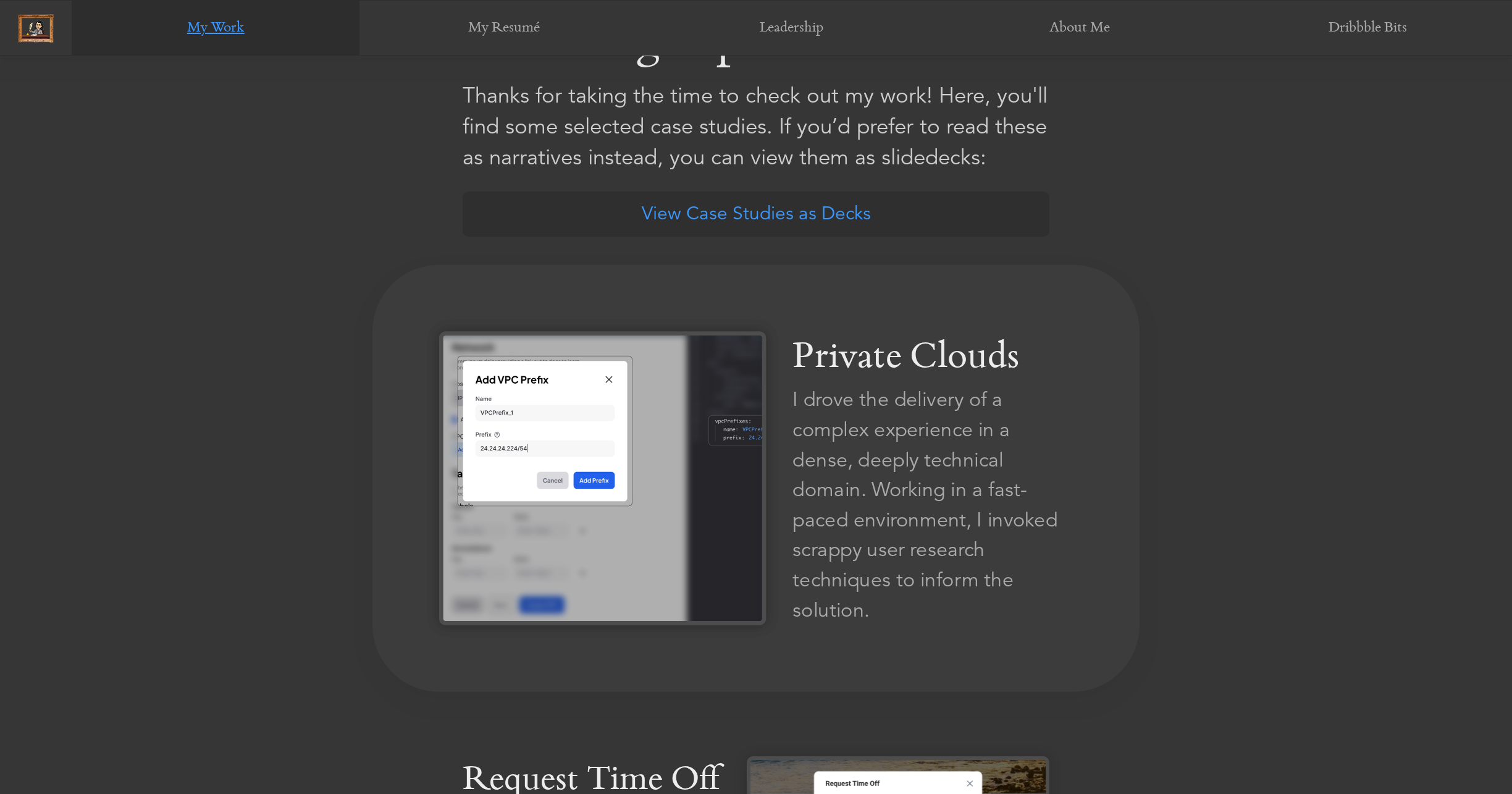
scroll to position [862, 0]
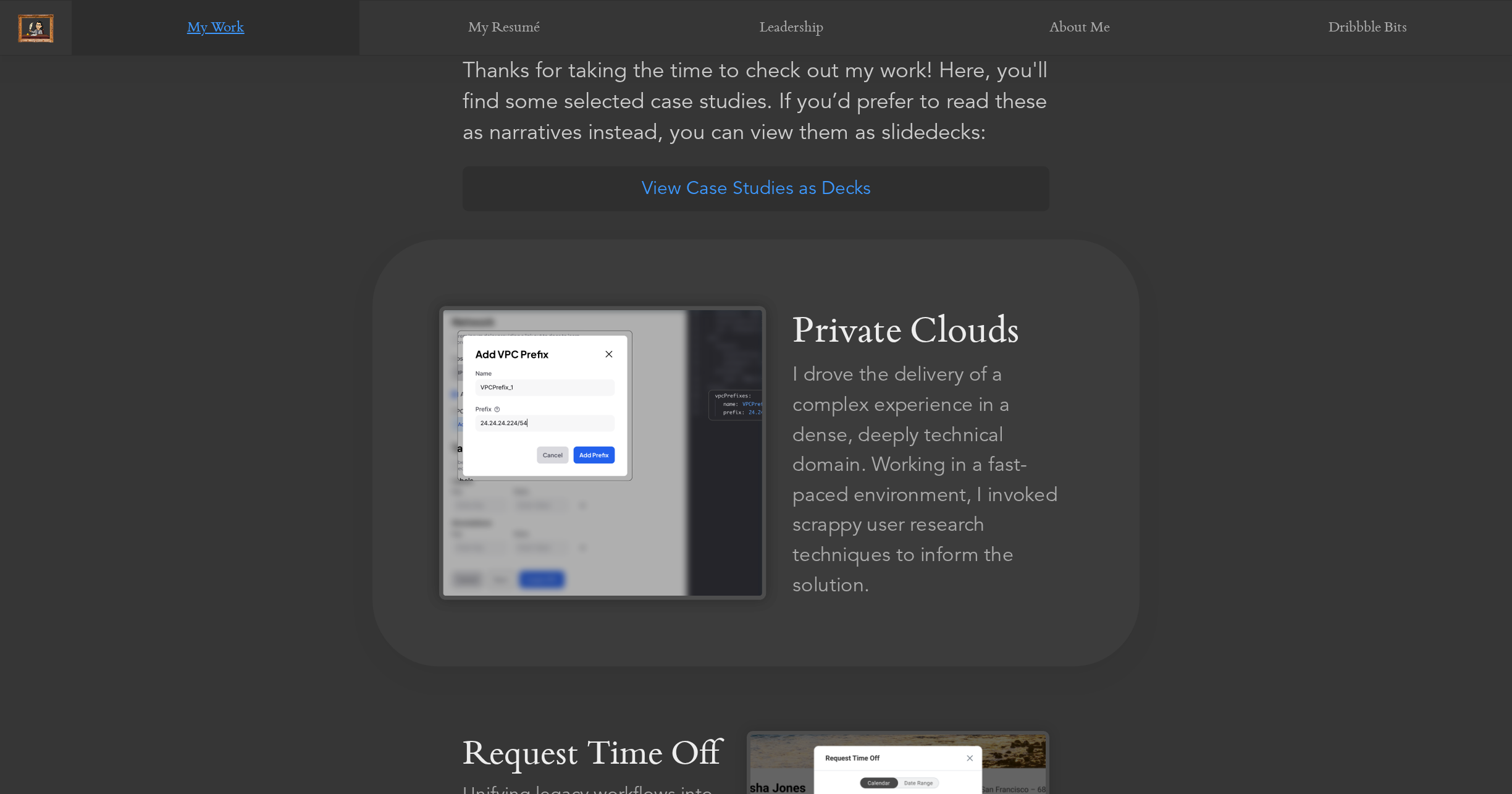
click at [796, 428] on link "Private Clouds I drove the delivery of a complex experience in a dense, deeply …" at bounding box center [756, 452] width 767 height 427
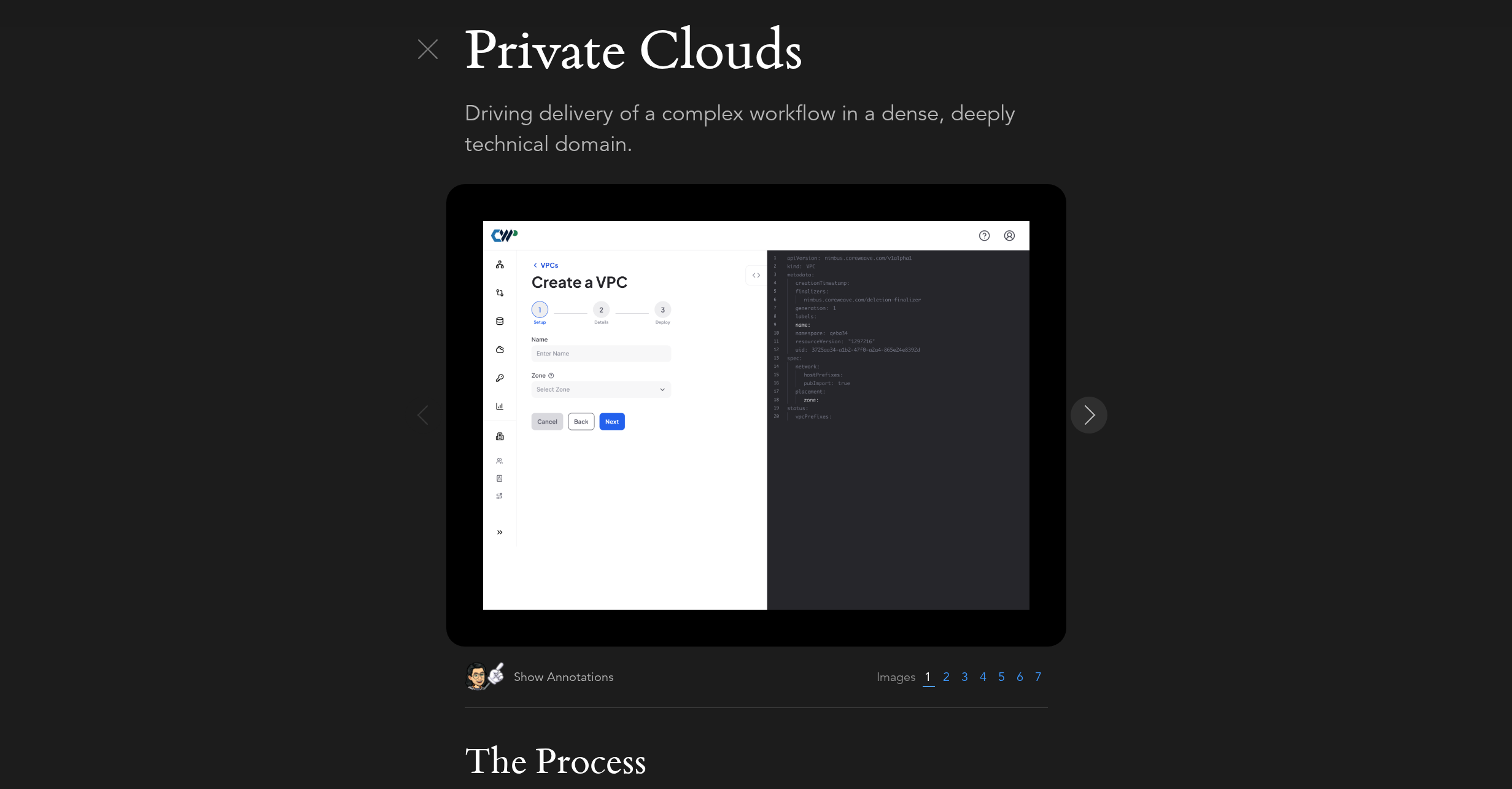
click at [1085, 419] on img at bounding box center [1090, 415] width 20 height 20
click at [422, 422] on img at bounding box center [422, 415] width 20 height 20
click at [418, 52] on img at bounding box center [427, 49] width 20 height 20
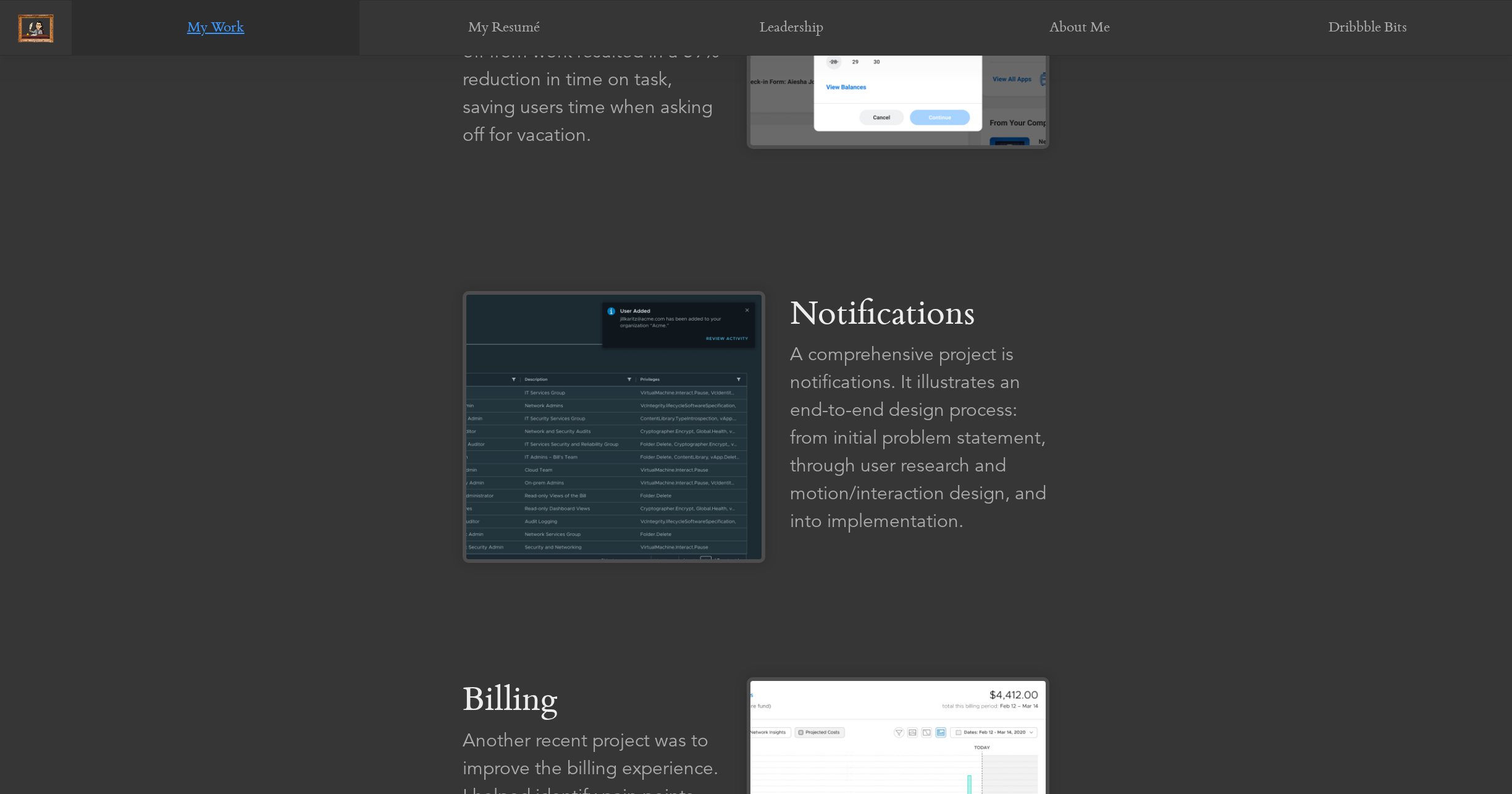
scroll to position [1755, 0]
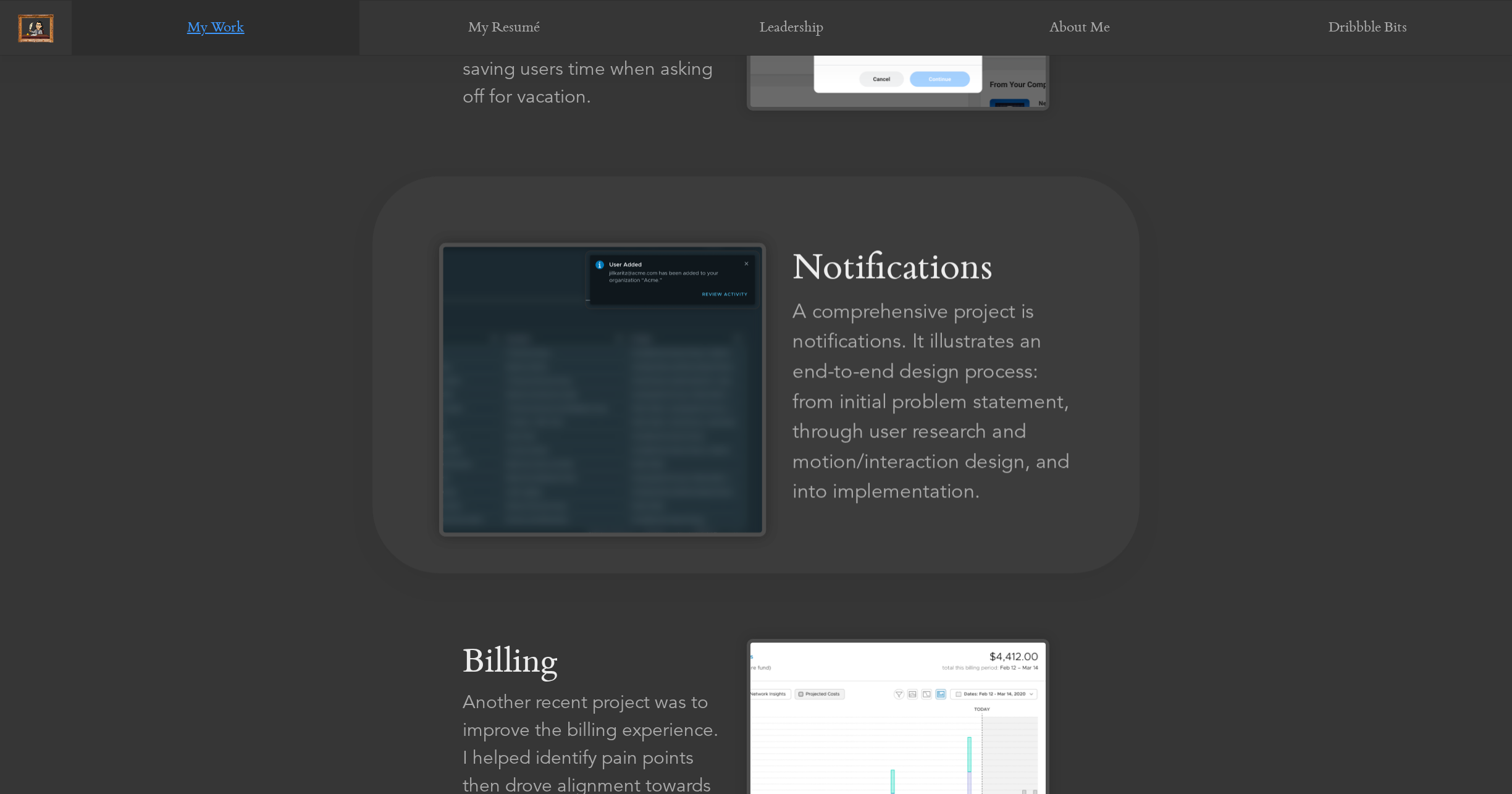
click at [820, 357] on div "A comprehensive project is notifications. It illustrates an end-to-end design p…" at bounding box center [932, 401] width 280 height 210
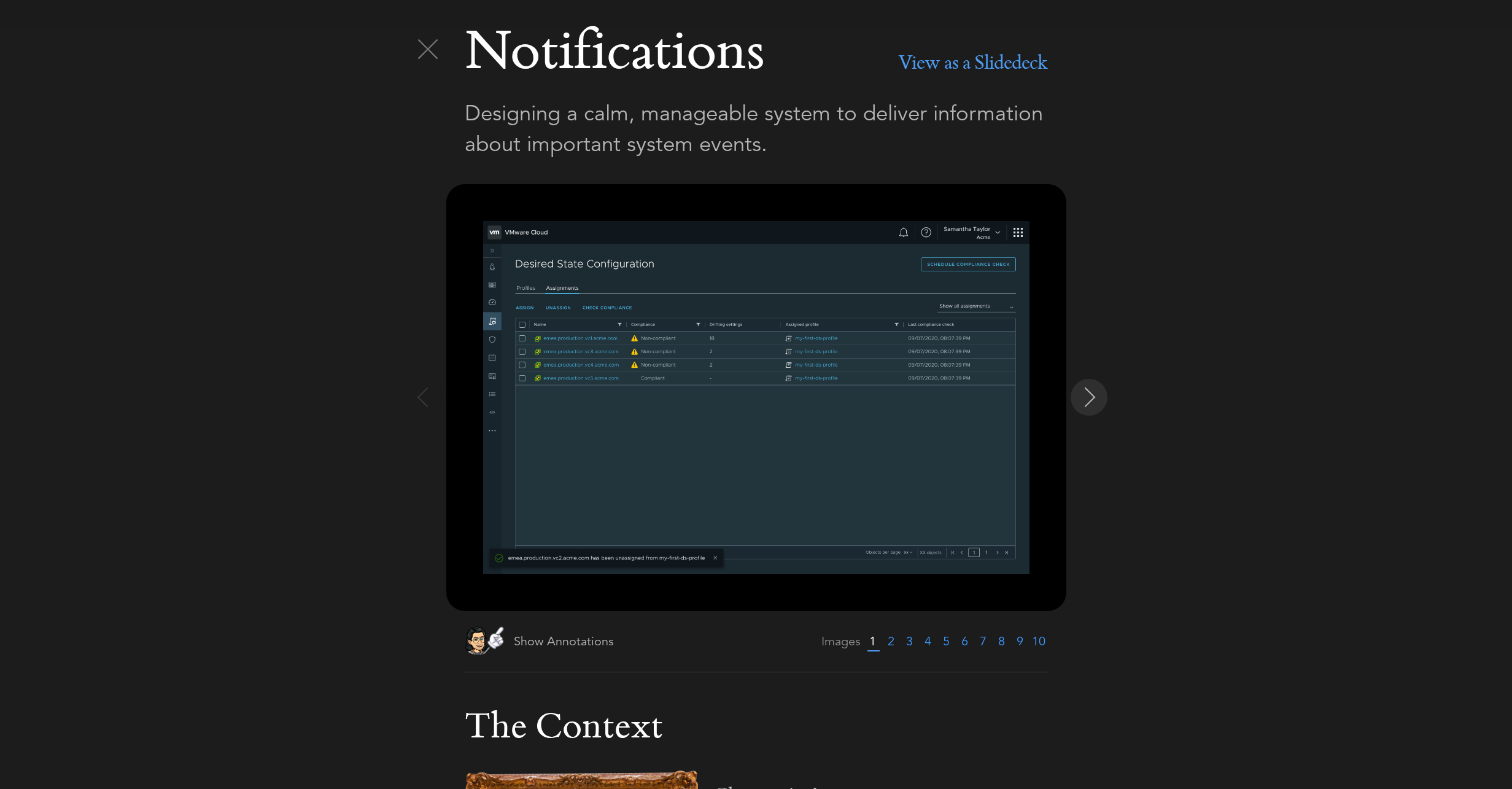
click at [1084, 396] on img at bounding box center [1090, 397] width 20 height 20
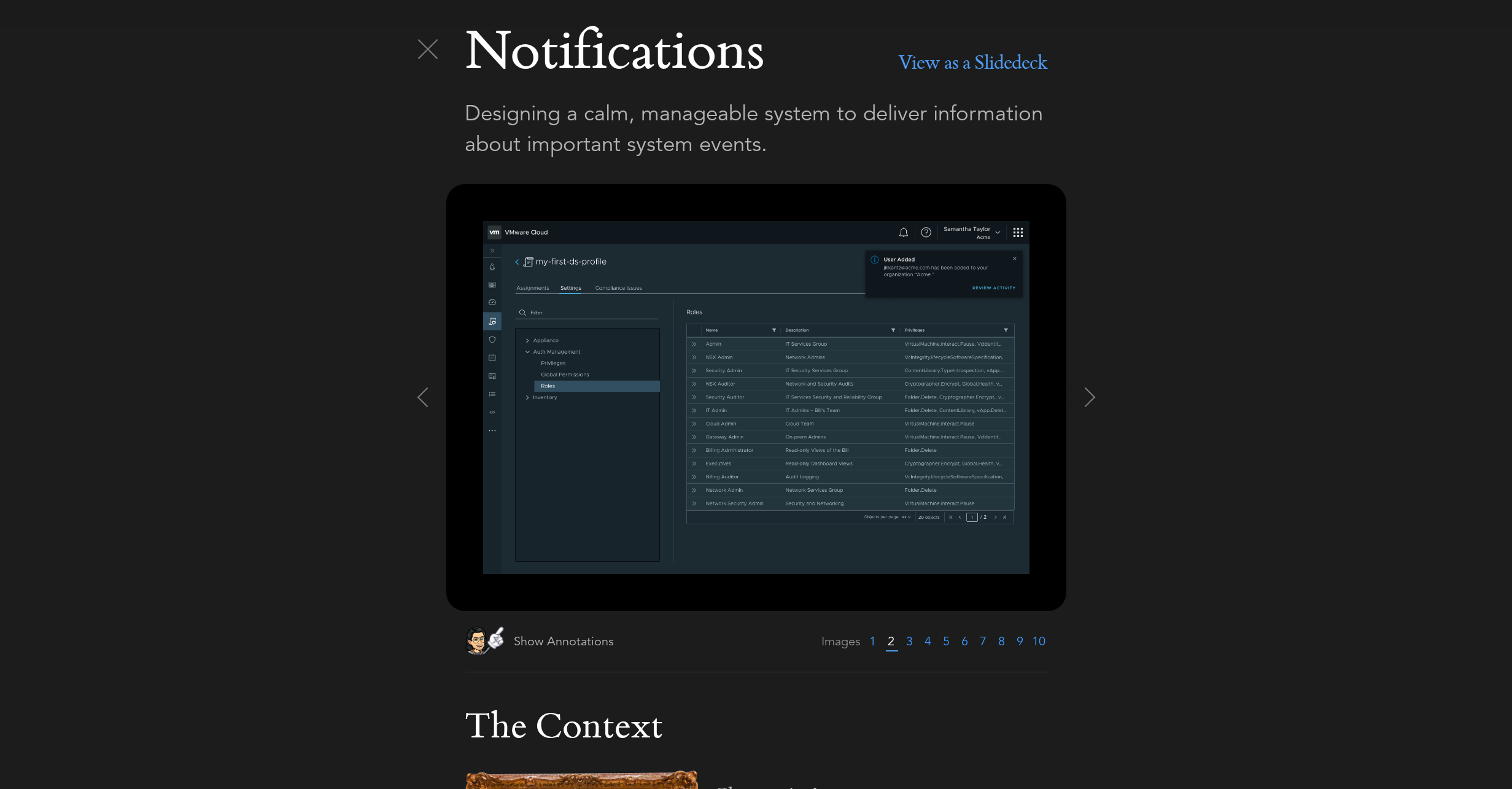
click at [782, 366] on img at bounding box center [756, 397] width 546 height 353
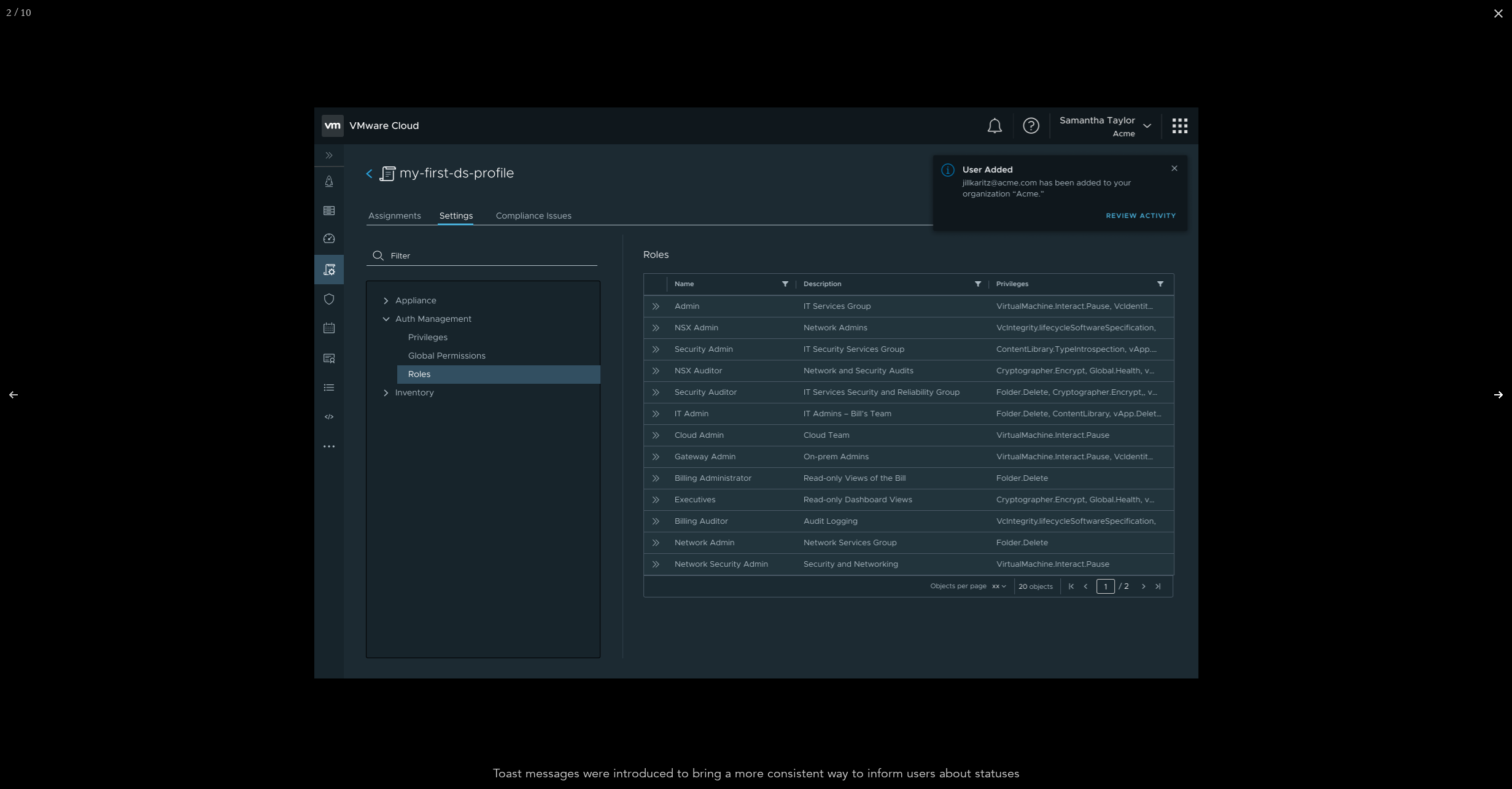
click at [1498, 396] on button at bounding box center [1491, 394] width 43 height 61
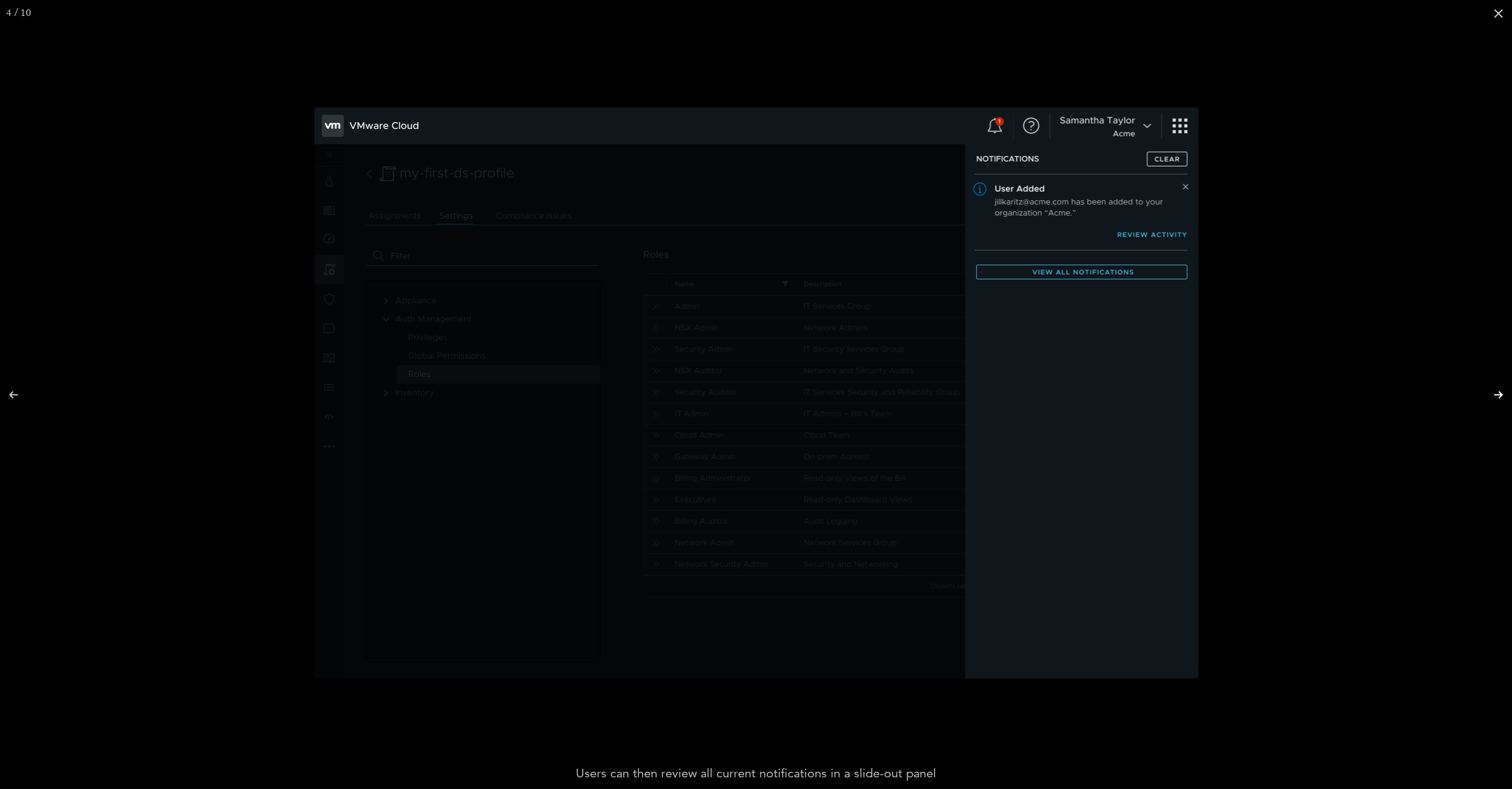
click at [1498, 396] on button at bounding box center [1491, 394] width 43 height 61
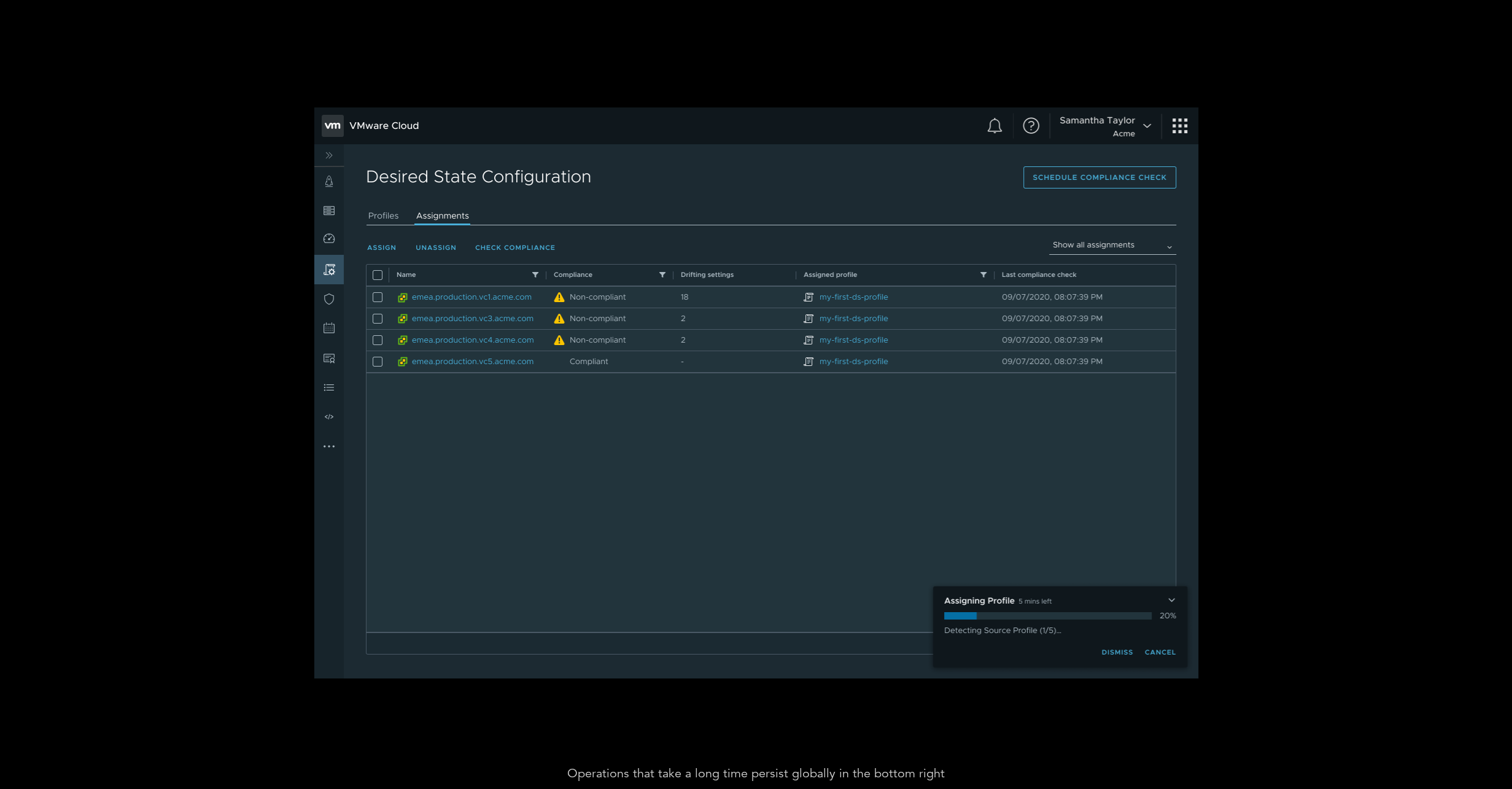
click at [1498, 396] on button at bounding box center [1491, 394] width 43 height 61
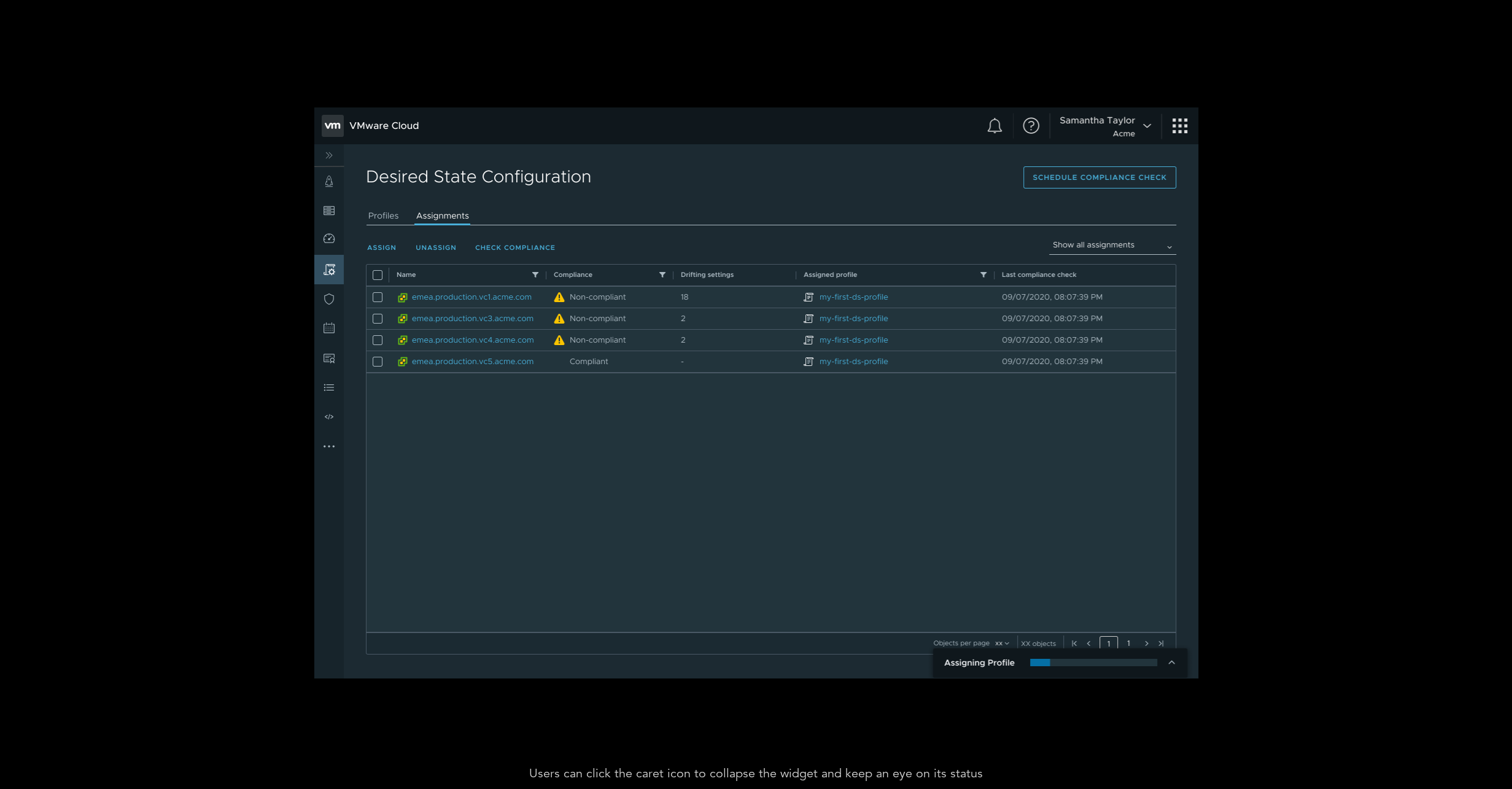
click at [1498, 396] on button at bounding box center [1491, 394] width 43 height 61
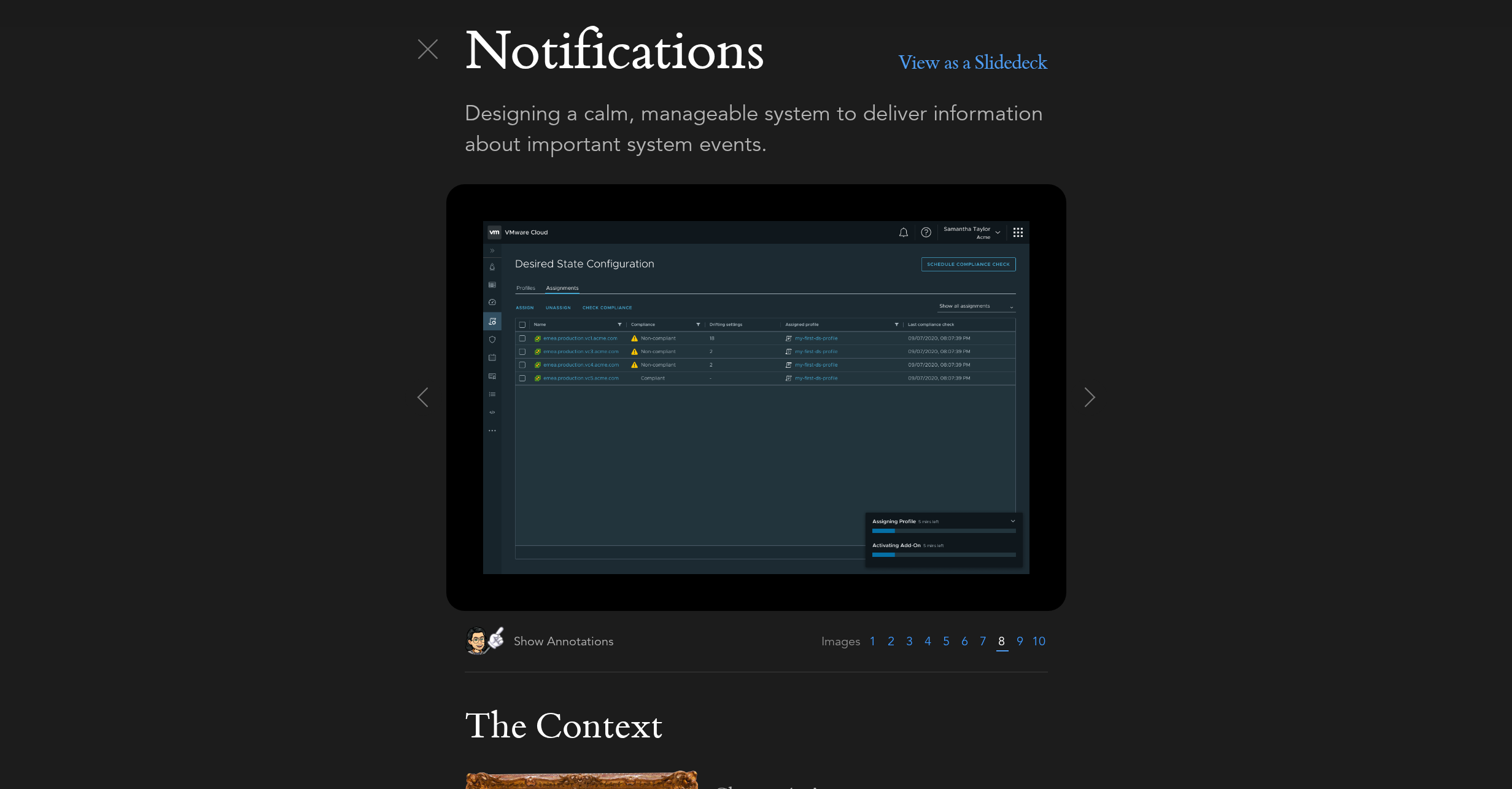
click at [418, 49] on img at bounding box center [427, 49] width 20 height 20
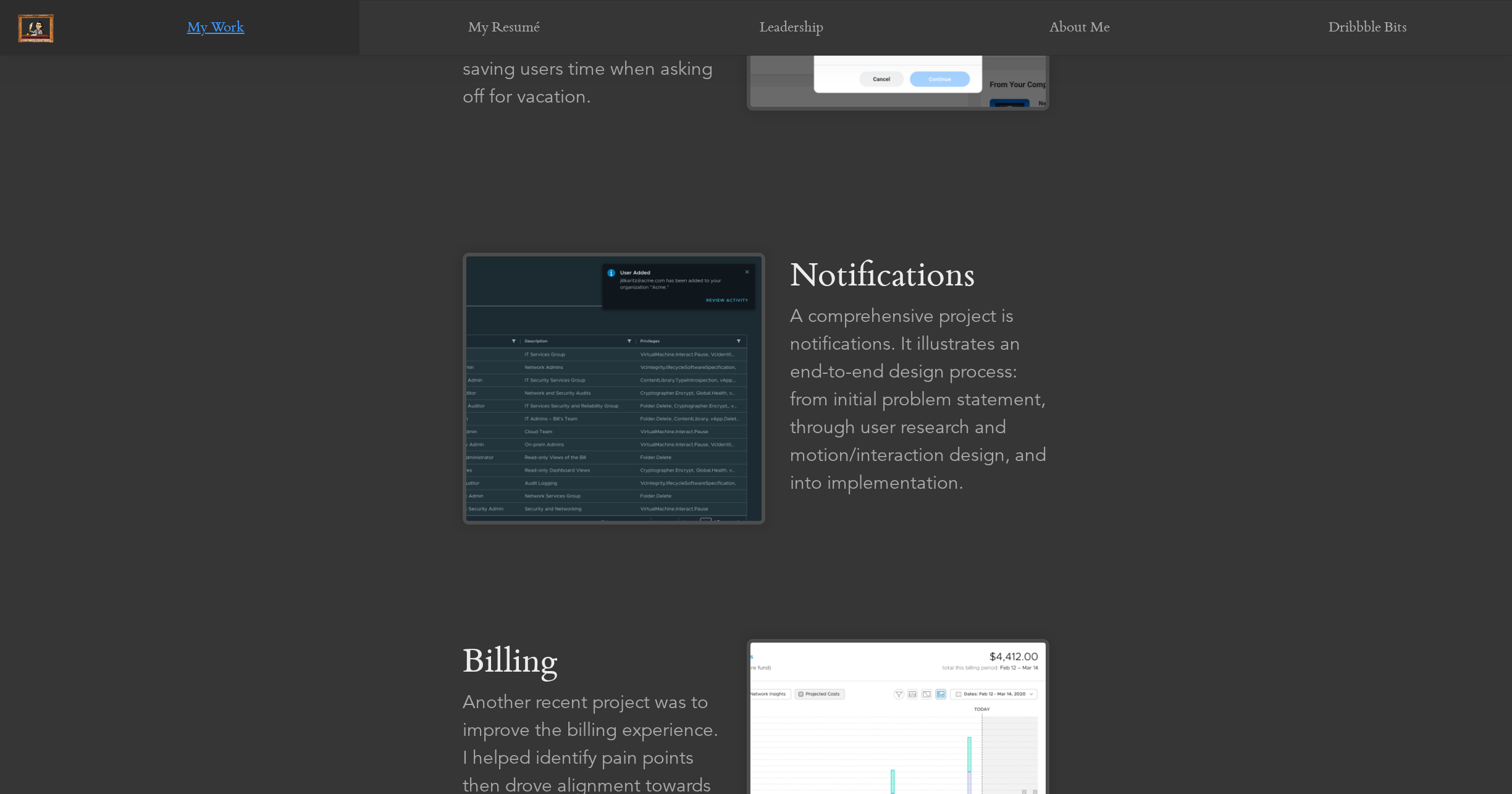
click at [40, 31] on img at bounding box center [36, 28] width 36 height 28
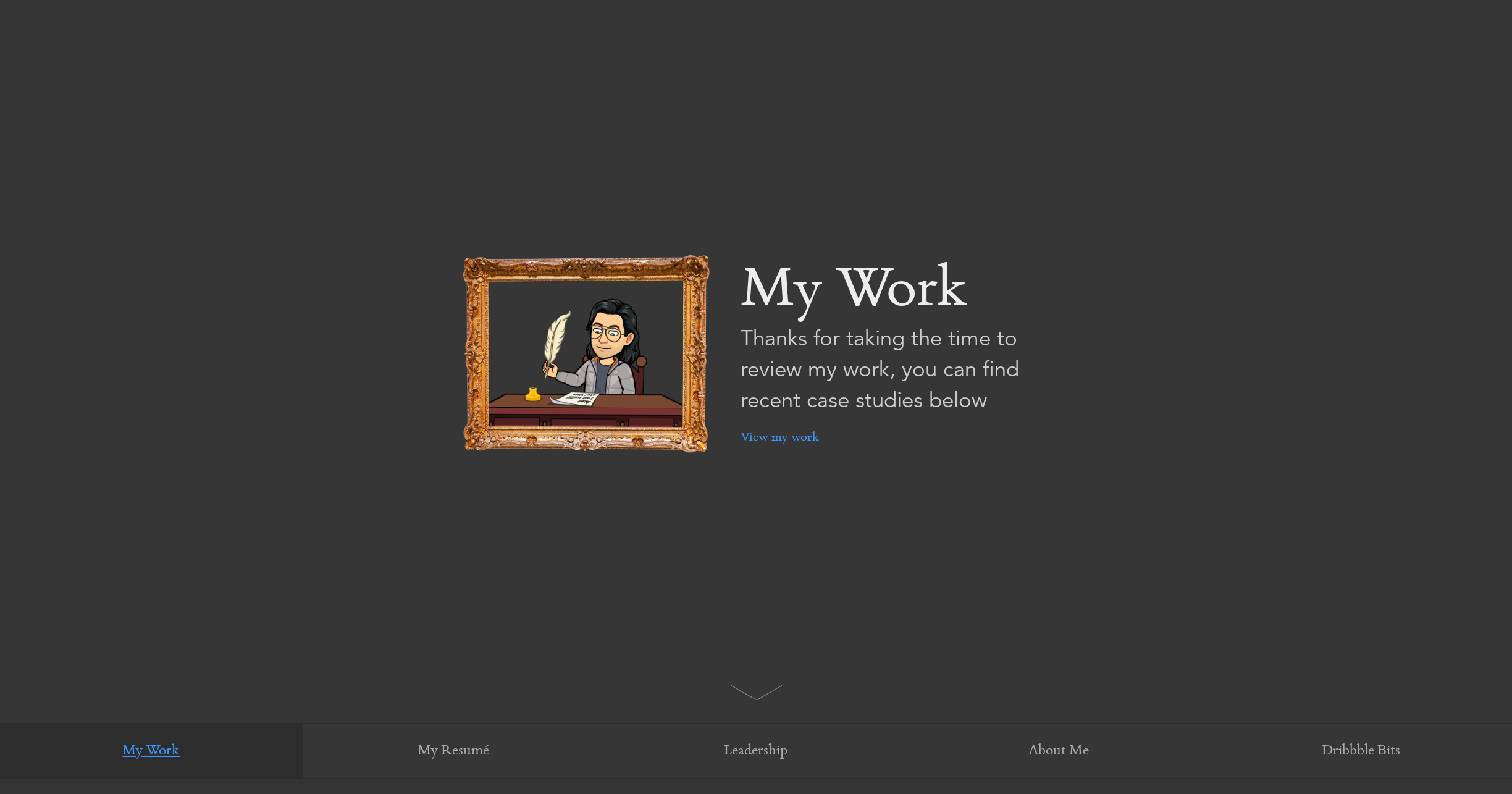
scroll to position [0, 0]
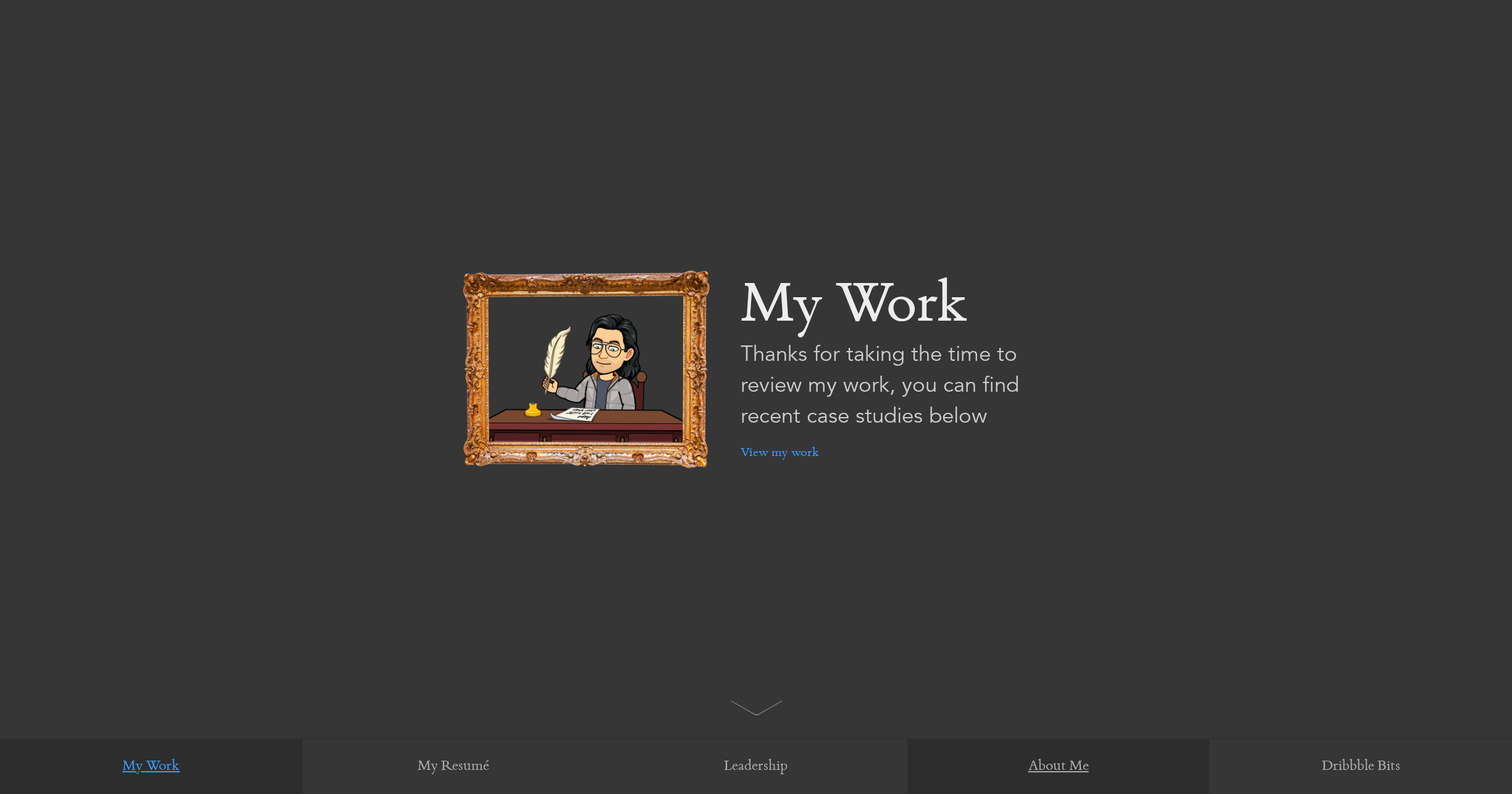
click at [1059, 764] on link "About Me" at bounding box center [1058, 766] width 303 height 56
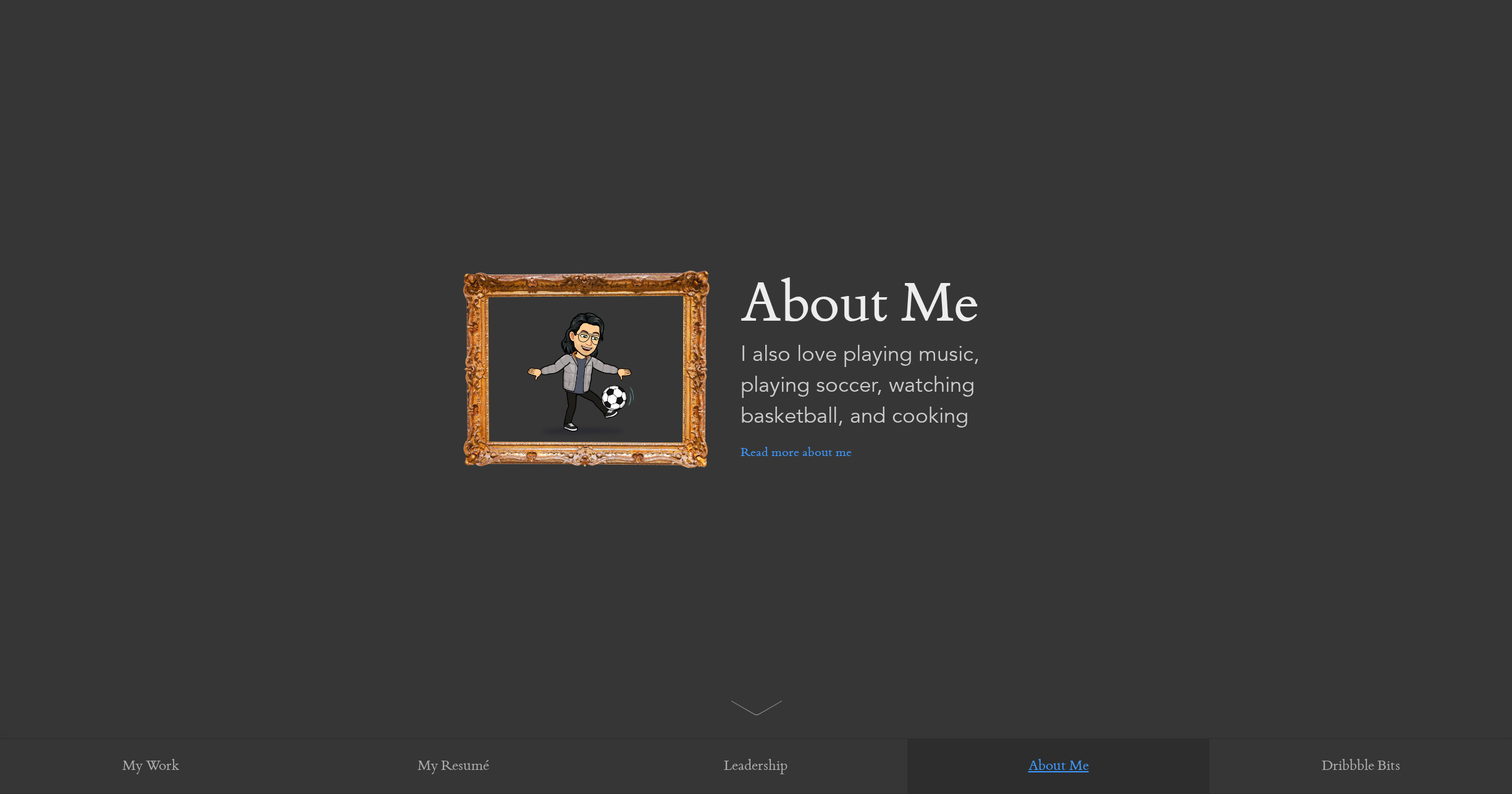
scroll to position [1, 0]
click at [794, 453] on link "Read more about me" at bounding box center [796, 452] width 111 height 43
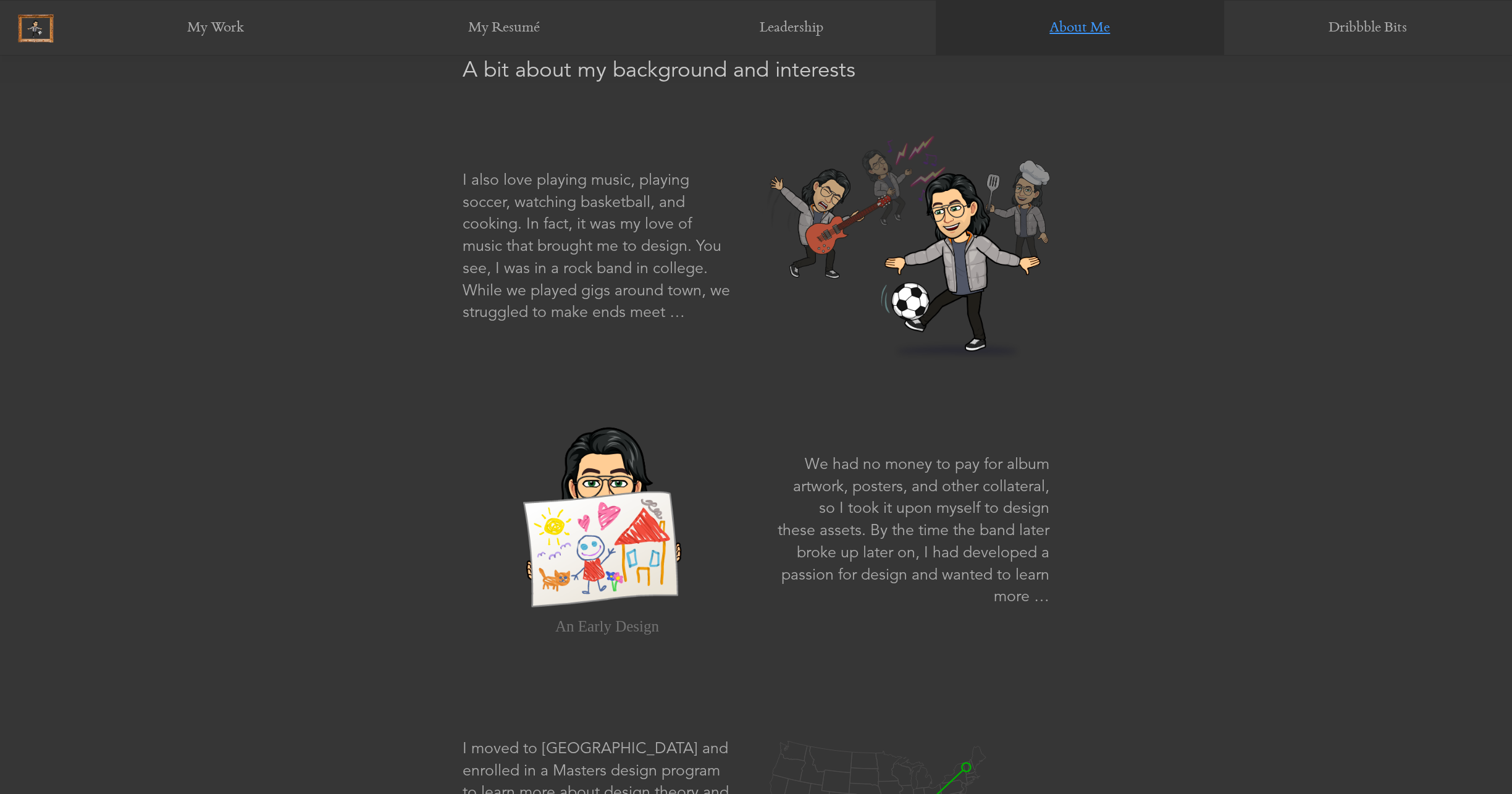
scroll to position [829, 0]
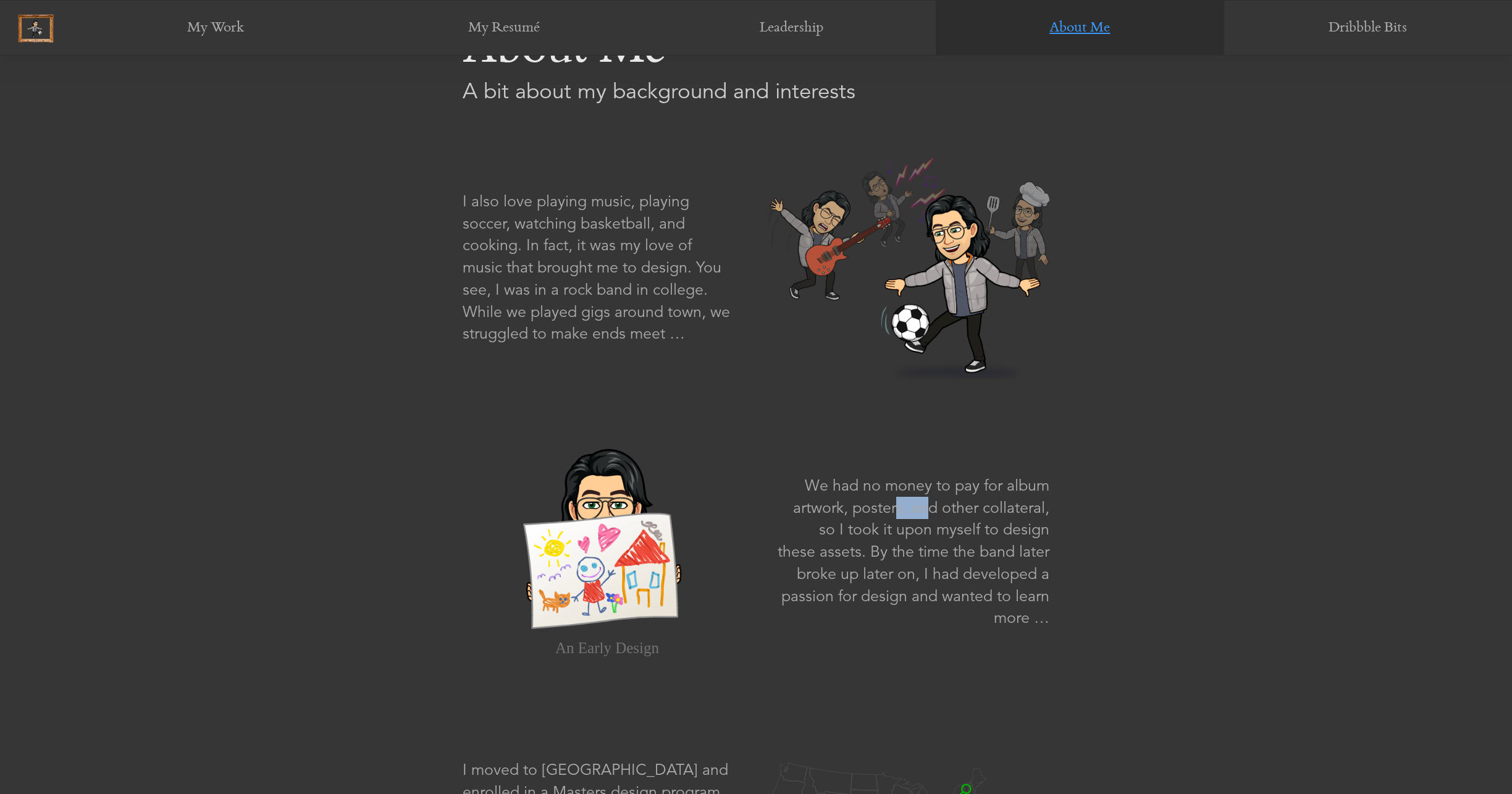
drag, startPoint x: 811, startPoint y: 511, endPoint x: 846, endPoint y: 507, distance: 35.2
click at [846, 507] on p "We had no money to pay for album artwork, posters, and other collateral, so I t…" at bounding box center [913, 552] width 271 height 155
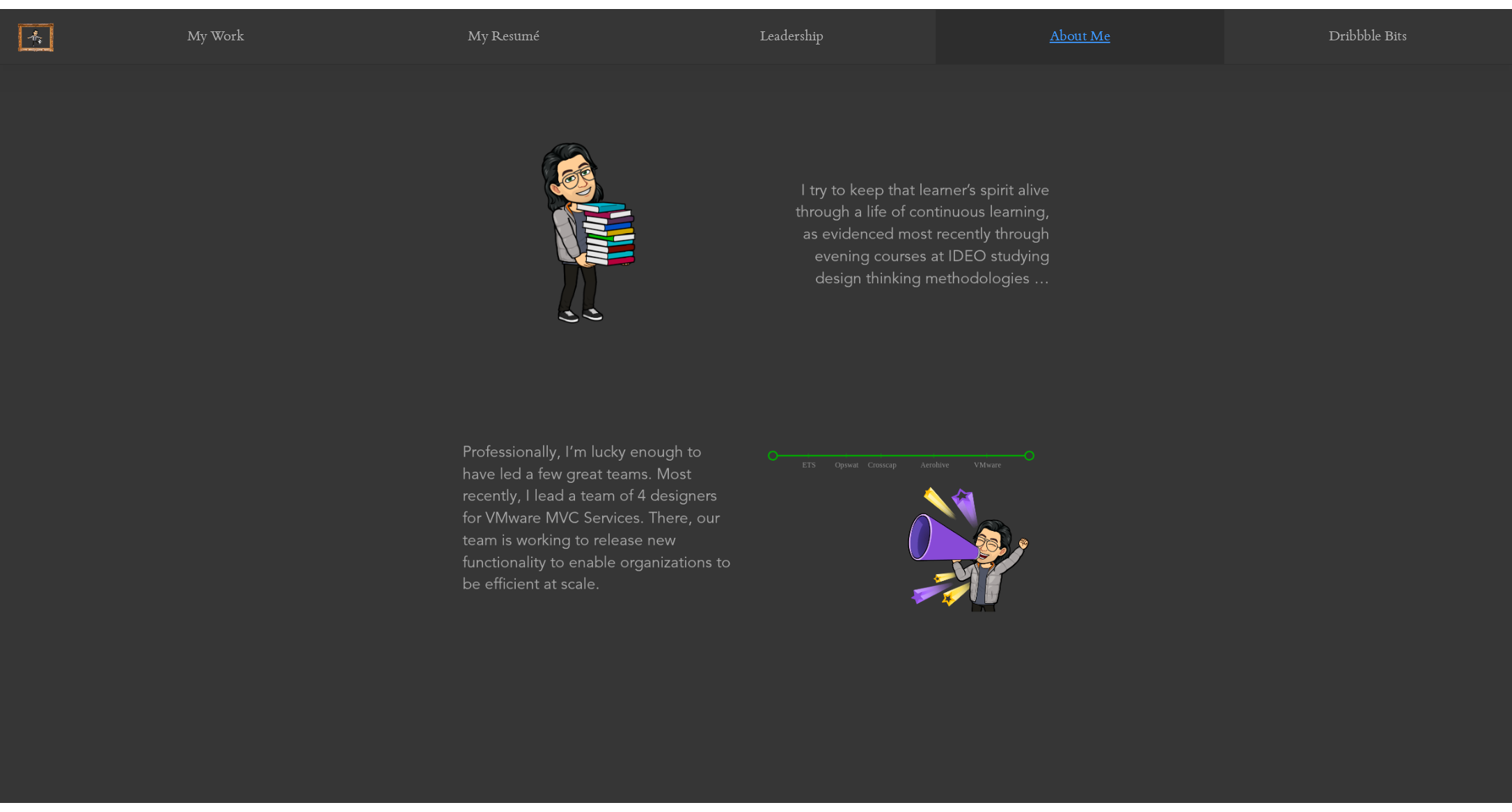
scroll to position [1917, 0]
